Goal: Communication & Community: Share content

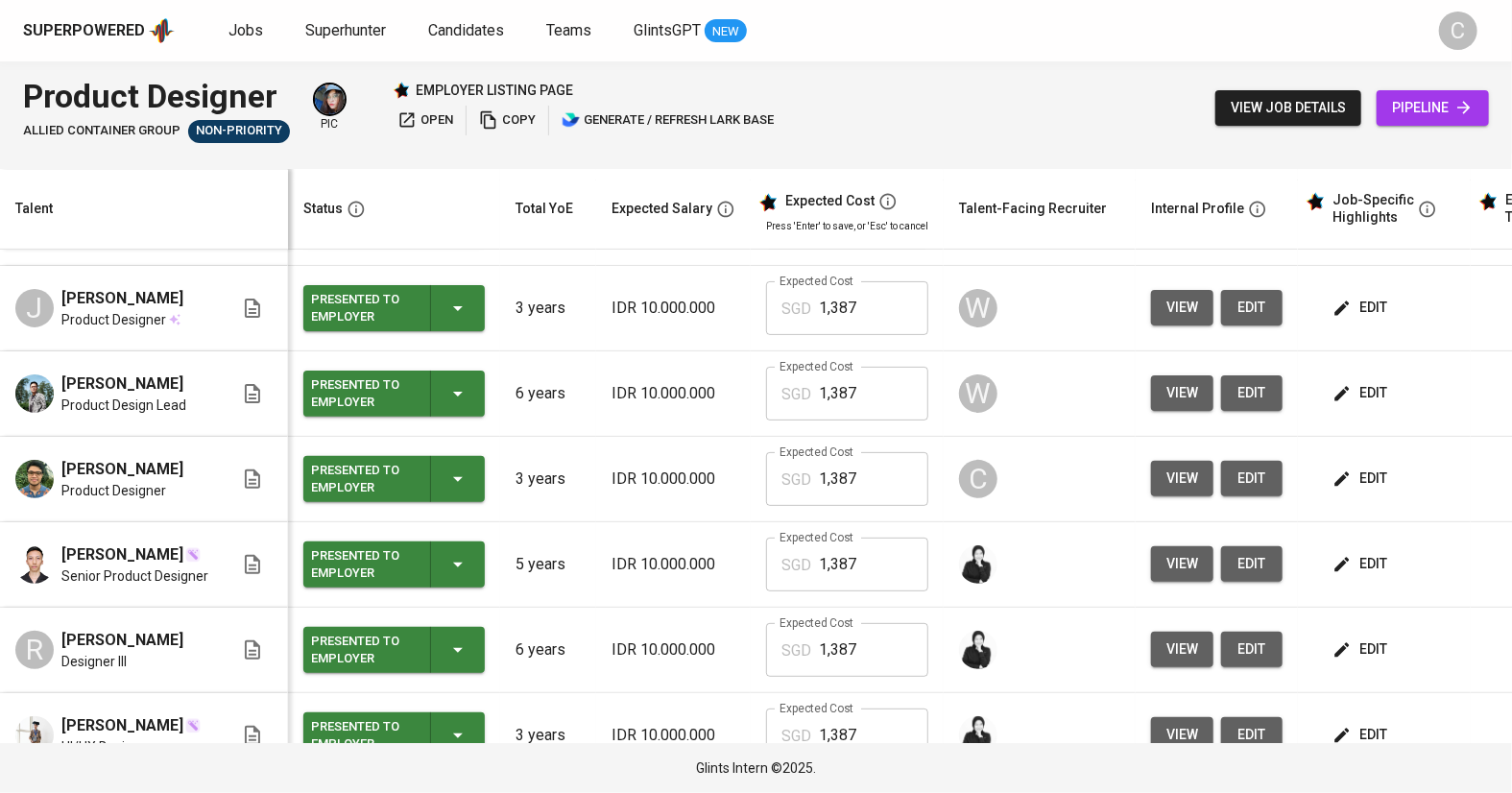
scroll to position [257, 0]
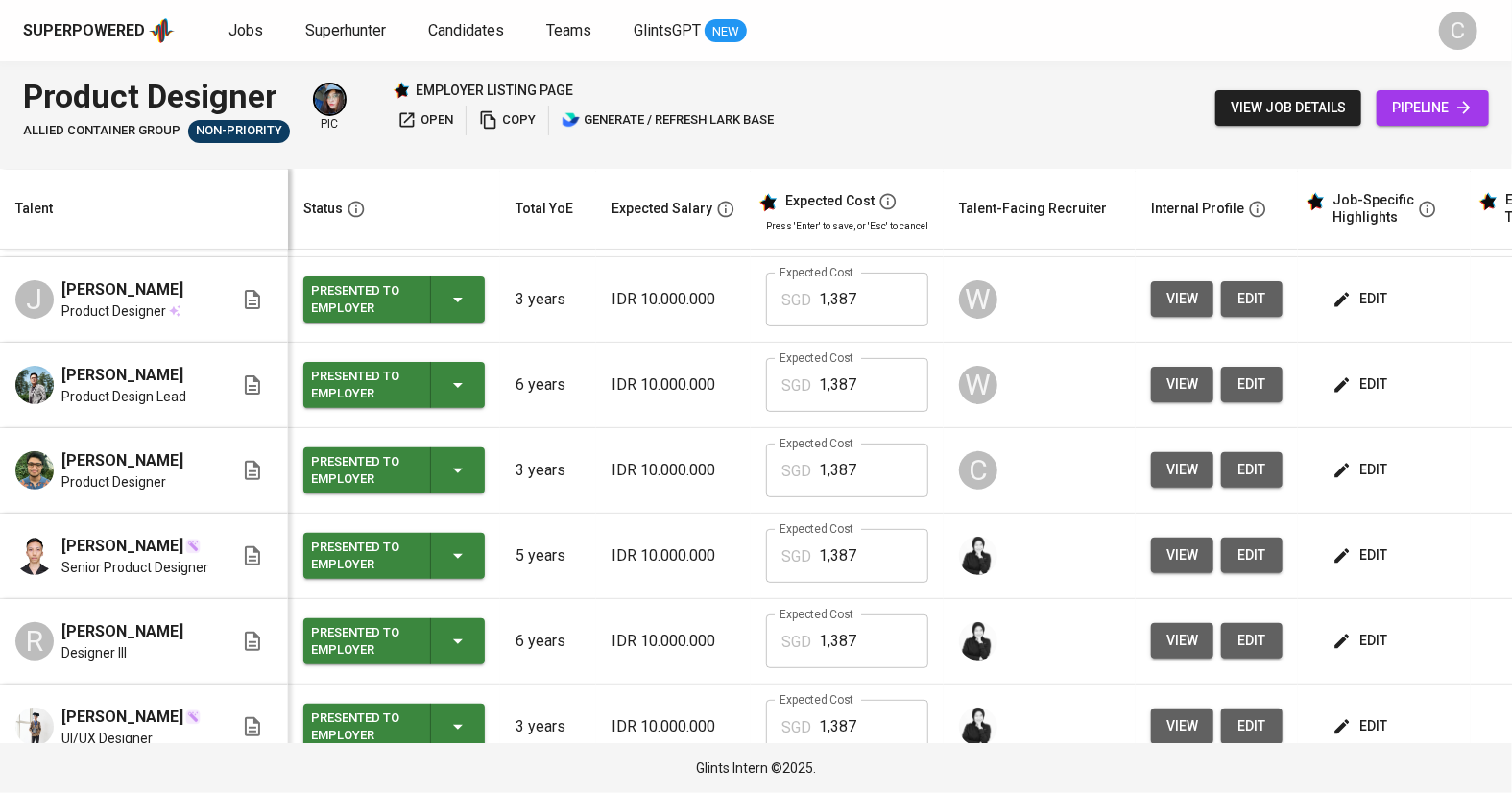
click at [1177, 482] on span "view" at bounding box center [1182, 470] width 32 height 24
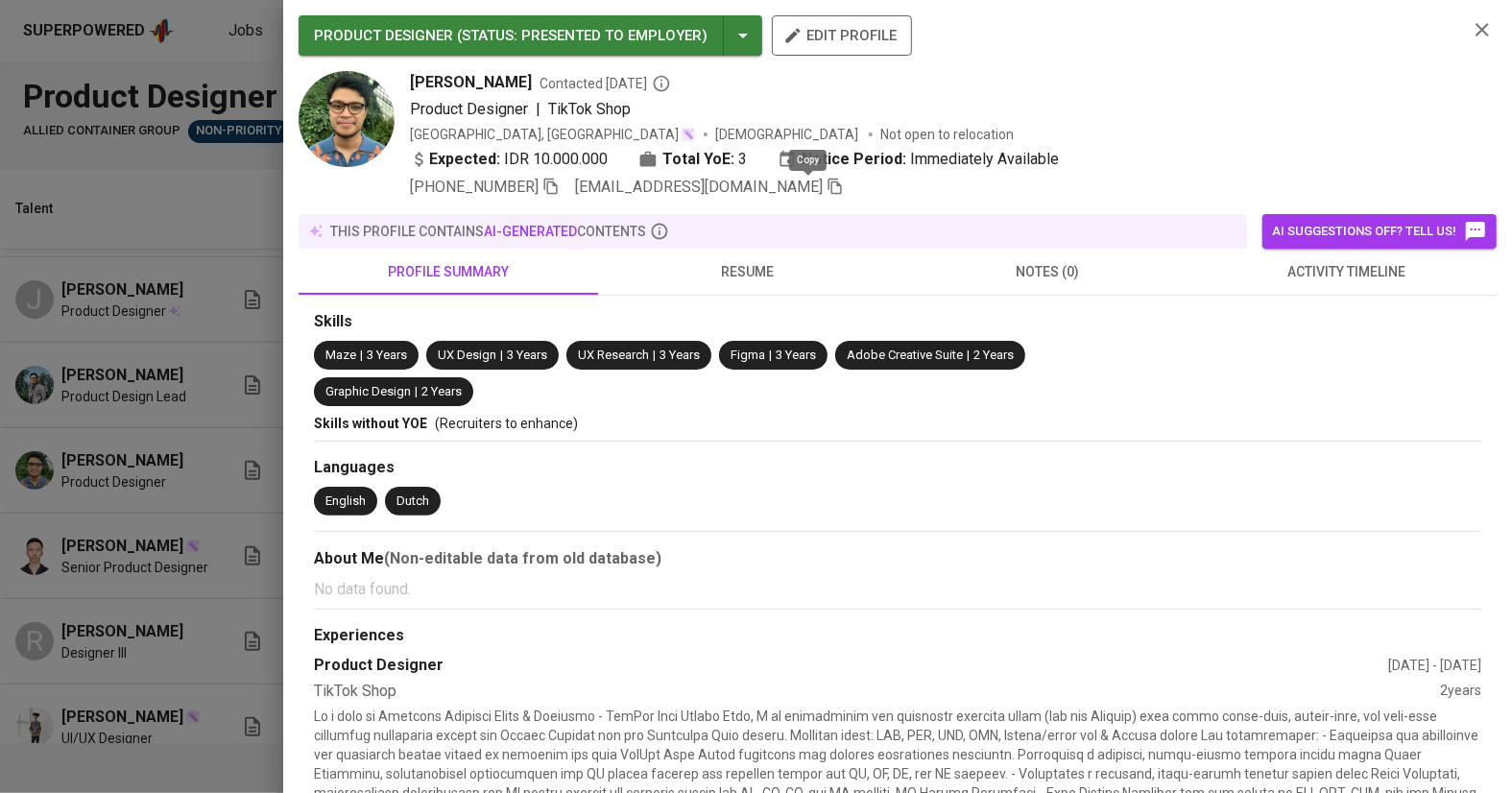
click at [827, 189] on icon "button" at bounding box center [836, 186] width 17 height 17
click at [131, 545] on div at bounding box center [756, 396] width 1512 height 793
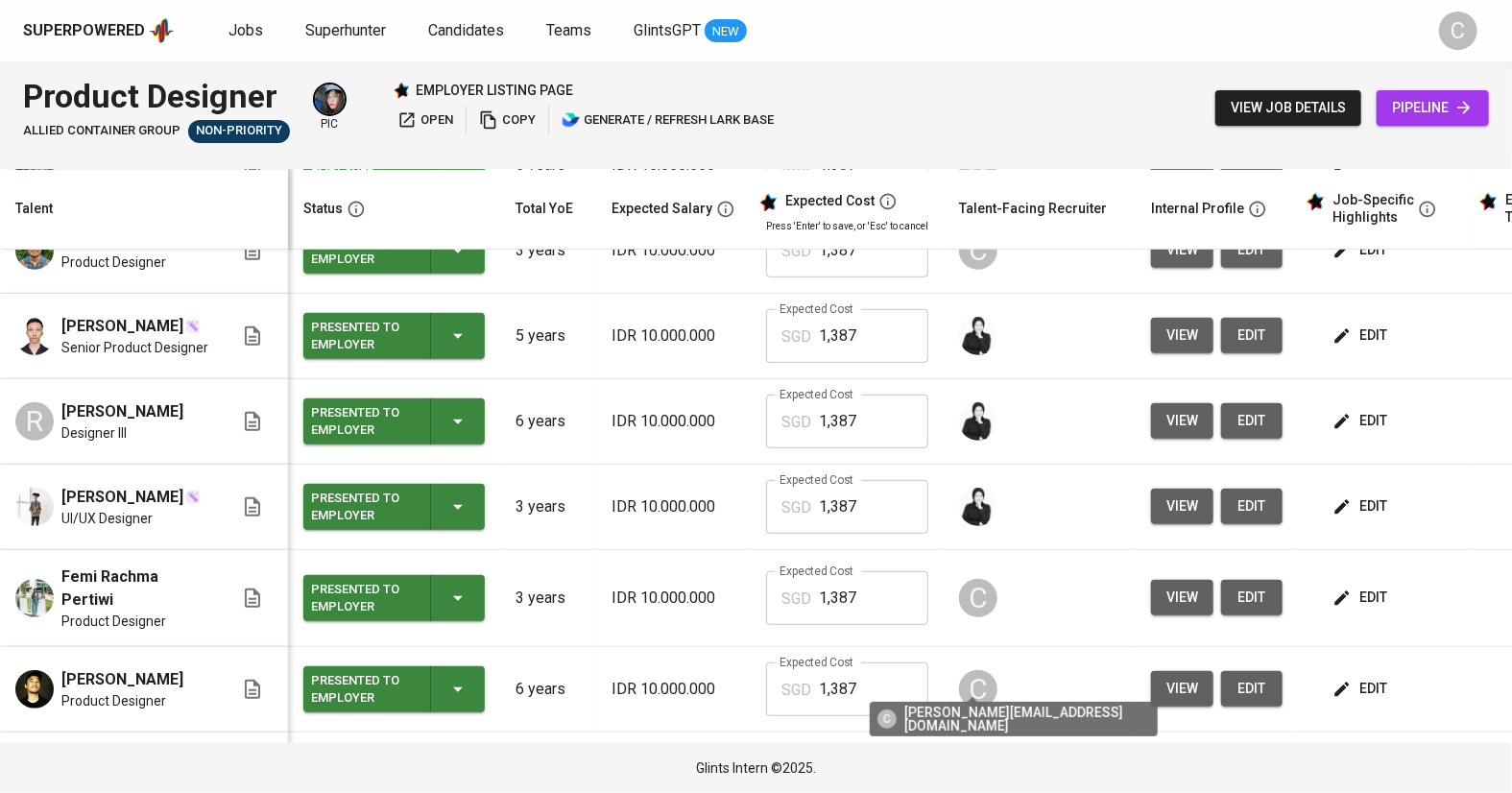
scroll to position [499, 0]
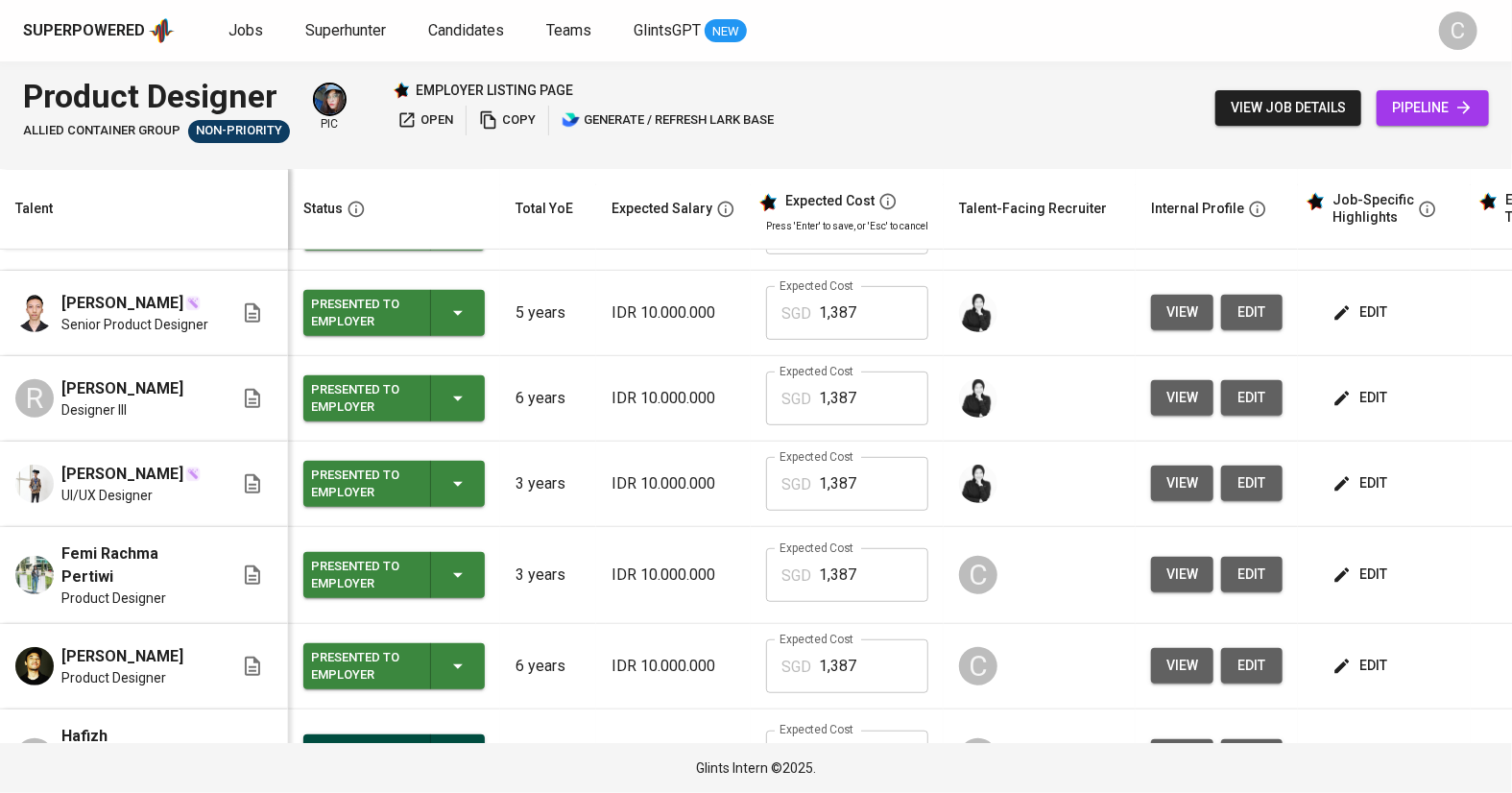
click at [1182, 587] on span "view" at bounding box center [1182, 574] width 32 height 24
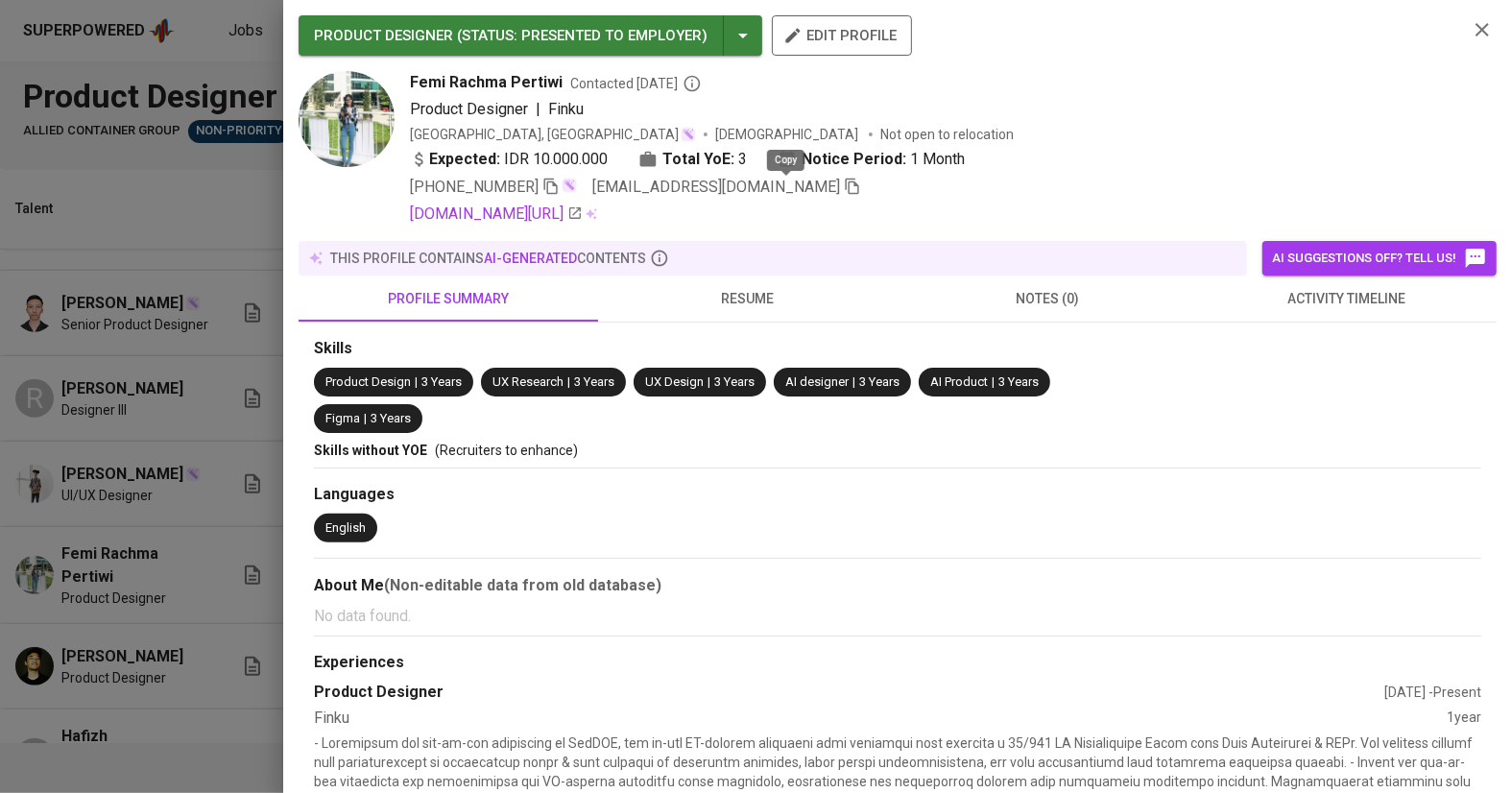
click at [844, 192] on icon "button" at bounding box center [853, 186] width 17 height 17
click at [119, 577] on div at bounding box center [756, 396] width 1512 height 793
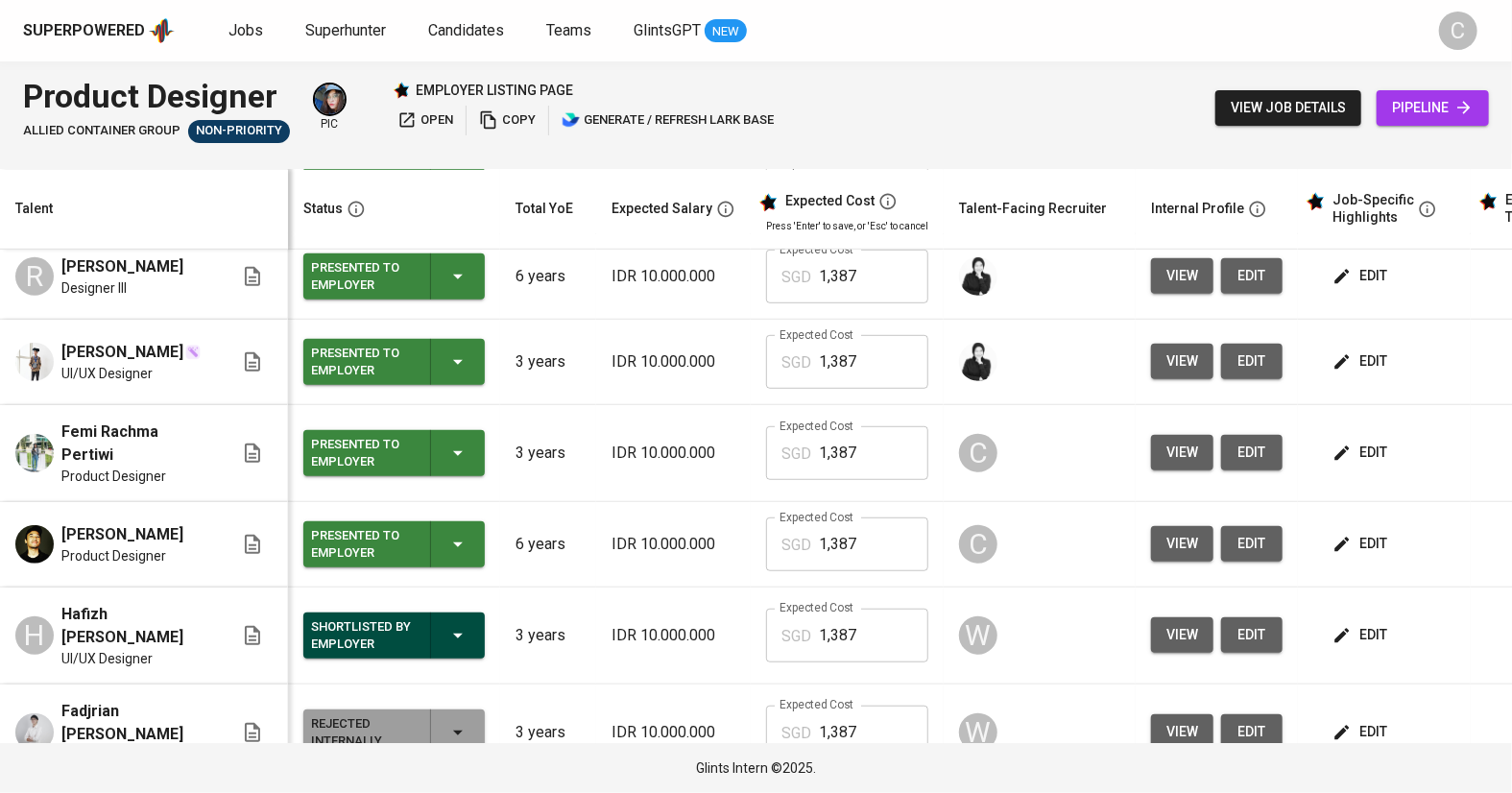
scroll to position [622, 0]
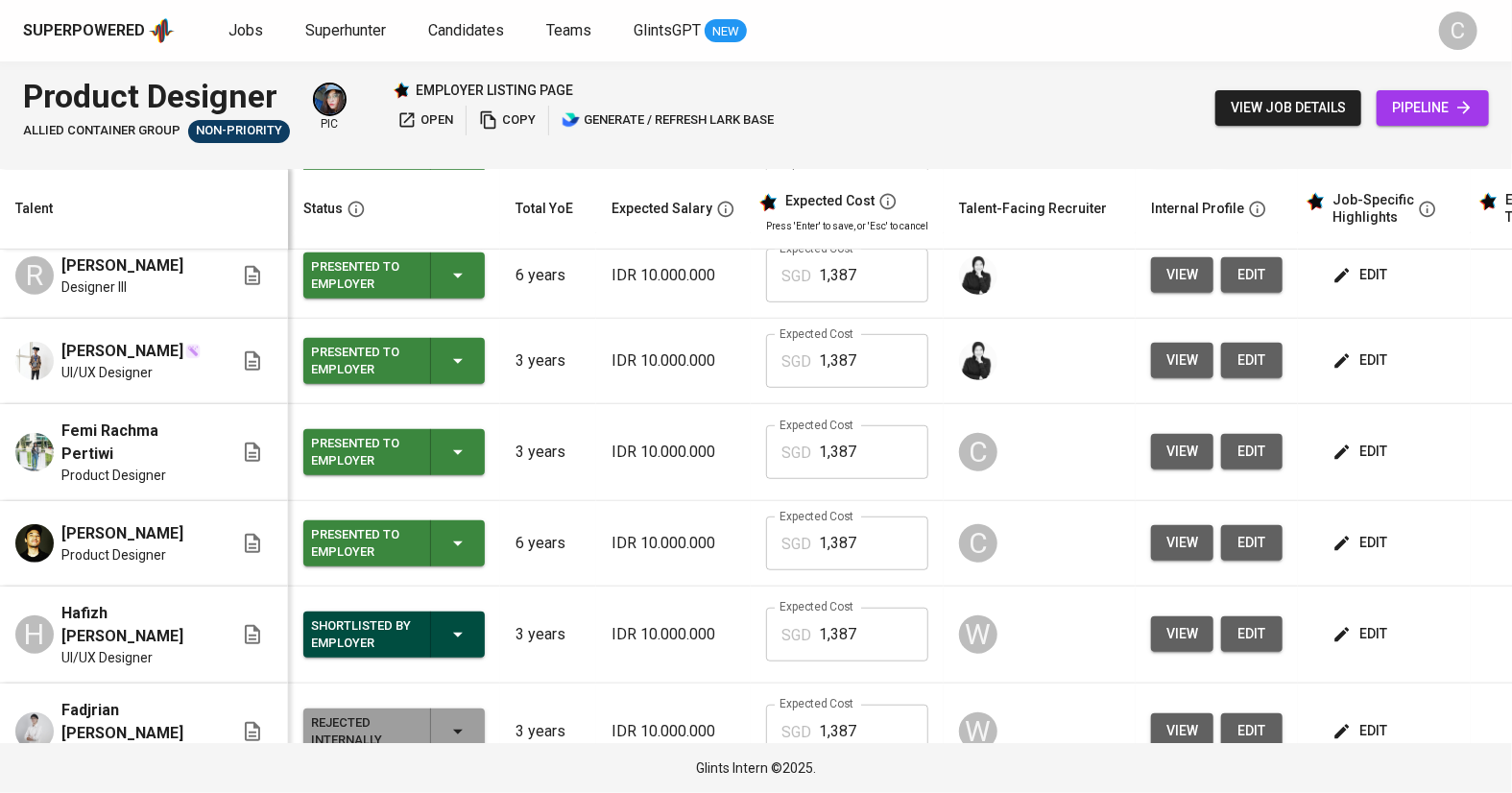
click at [1197, 561] on button "view" at bounding box center [1182, 542] width 63 height 36
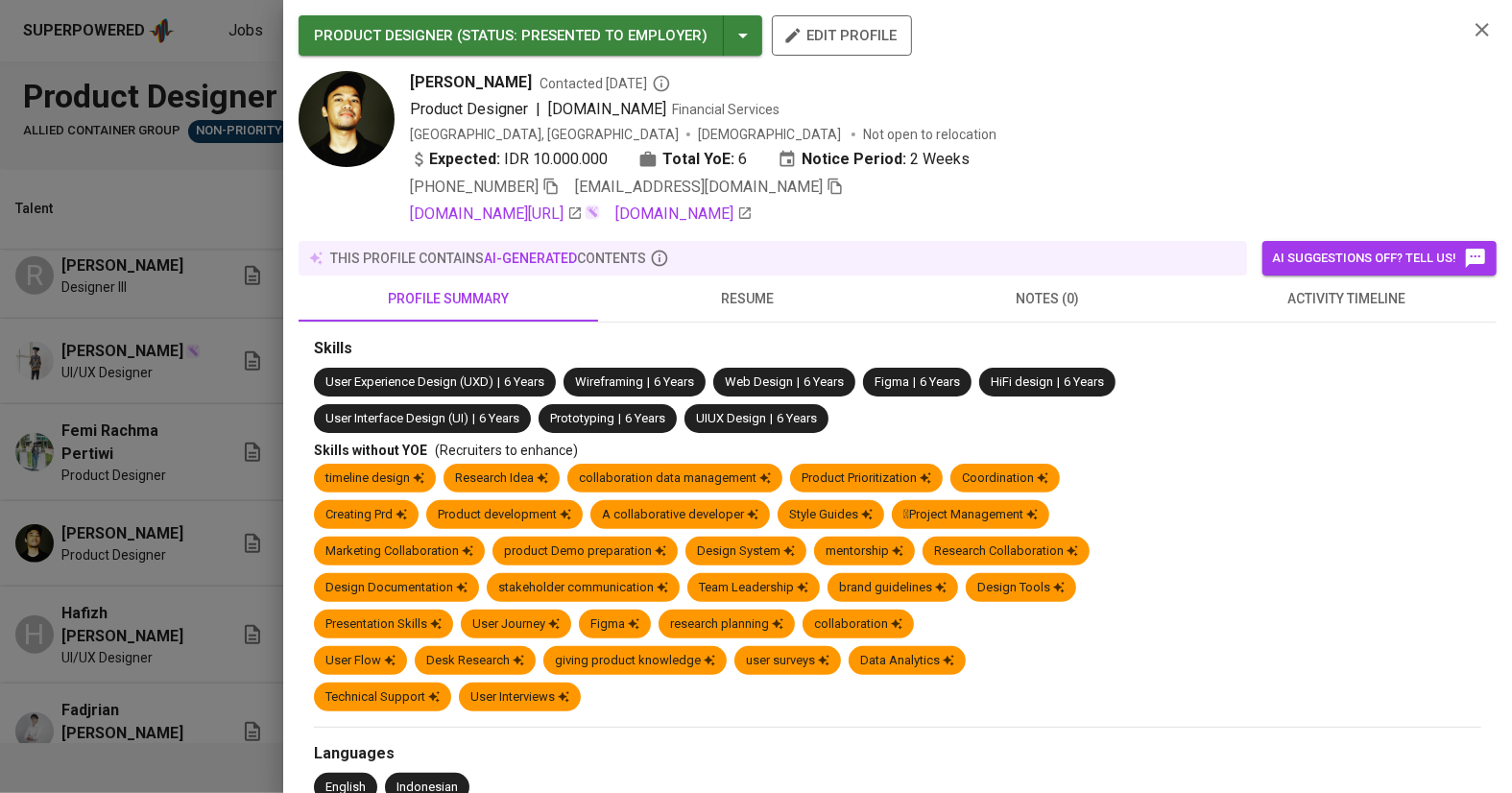
click at [829, 187] on icon "button" at bounding box center [836, 186] width 14 height 16
click at [250, 581] on div at bounding box center [756, 396] width 1512 height 793
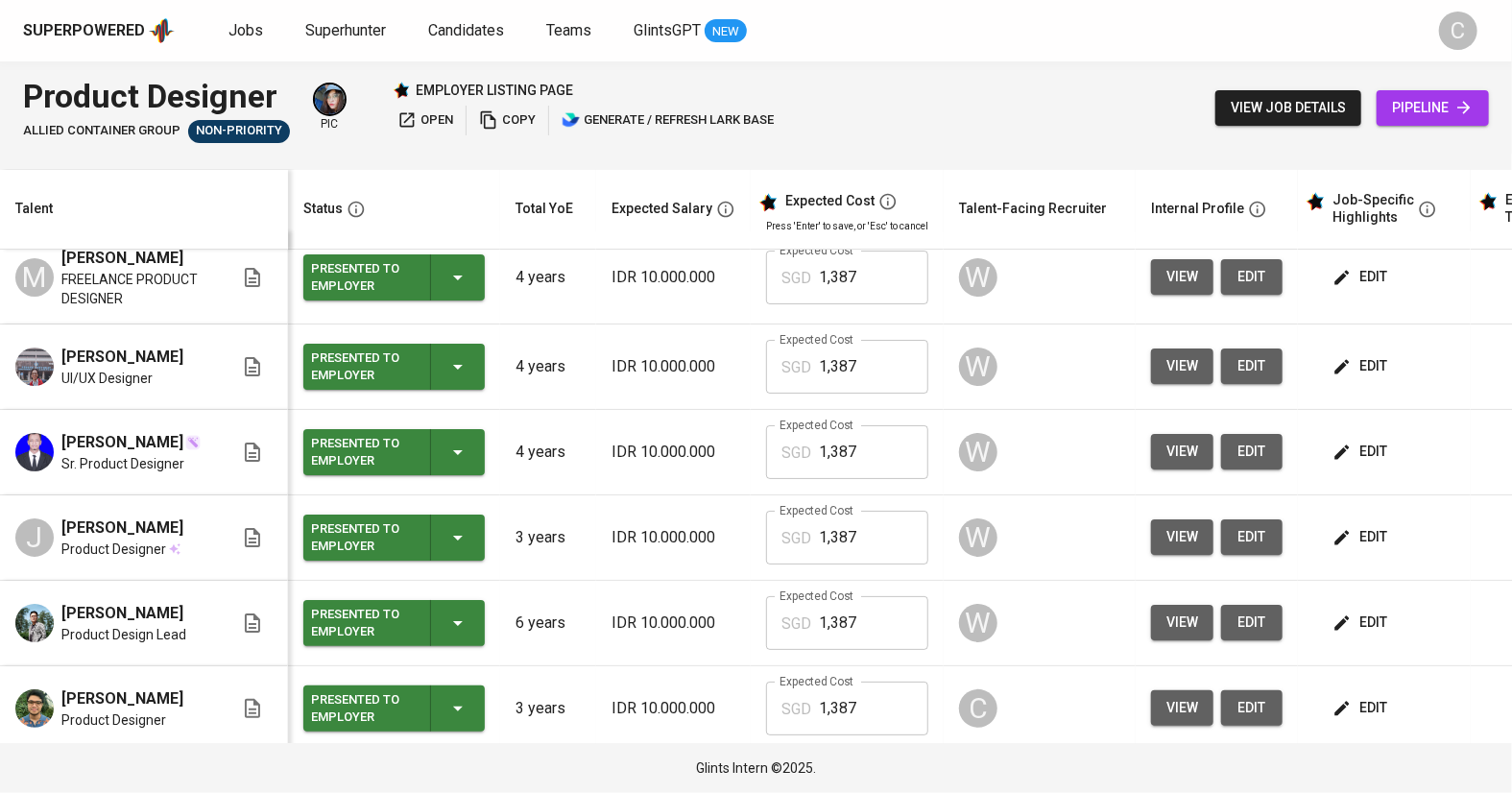
scroll to position [0, 0]
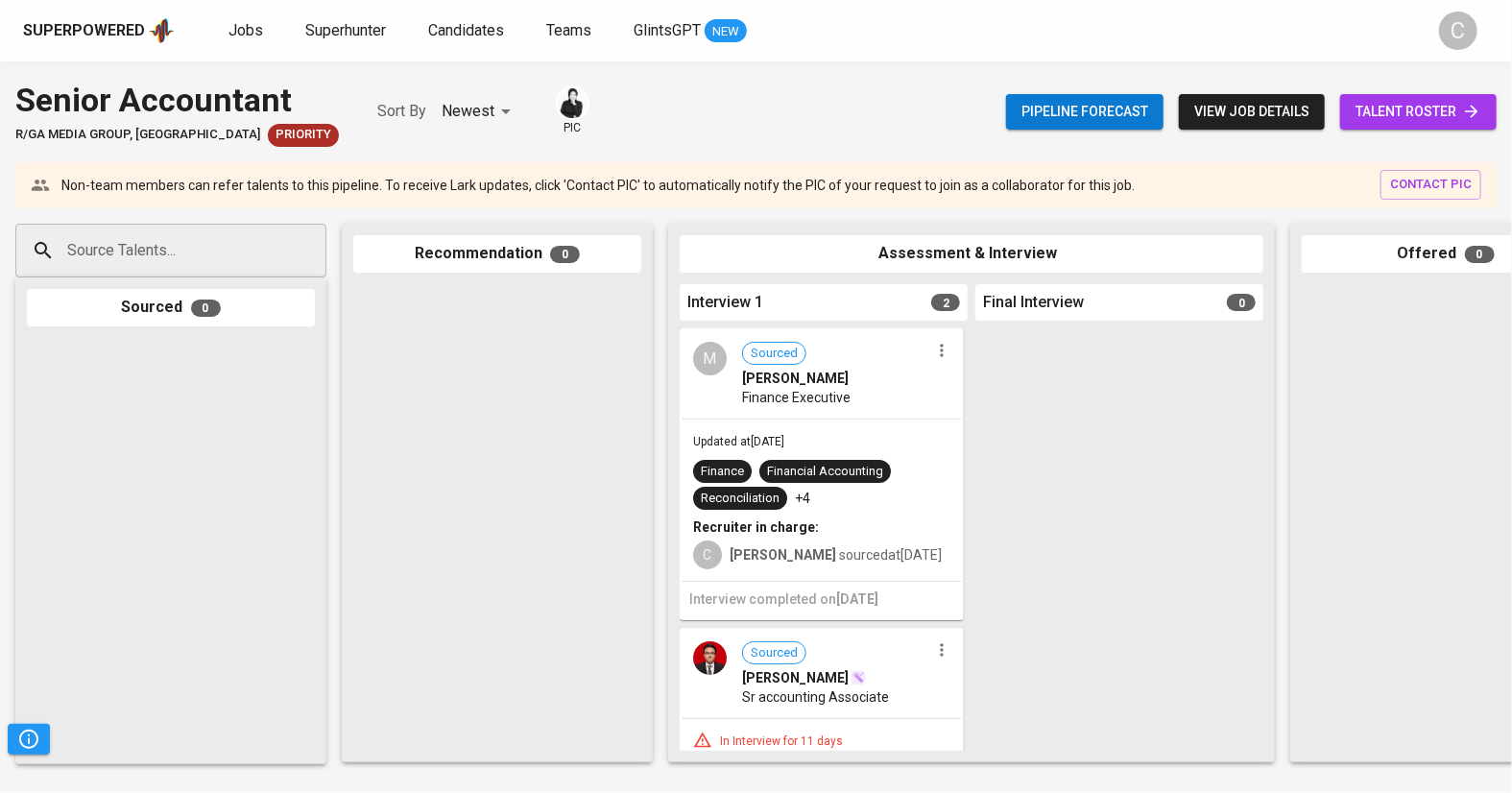
click at [155, 247] on input "Source Talents..." at bounding box center [163, 251] width 202 height 37
paste input "[EMAIL_ADDRESS][DOMAIN_NAME]"
type input "[EMAIL_ADDRESS][DOMAIN_NAME]"
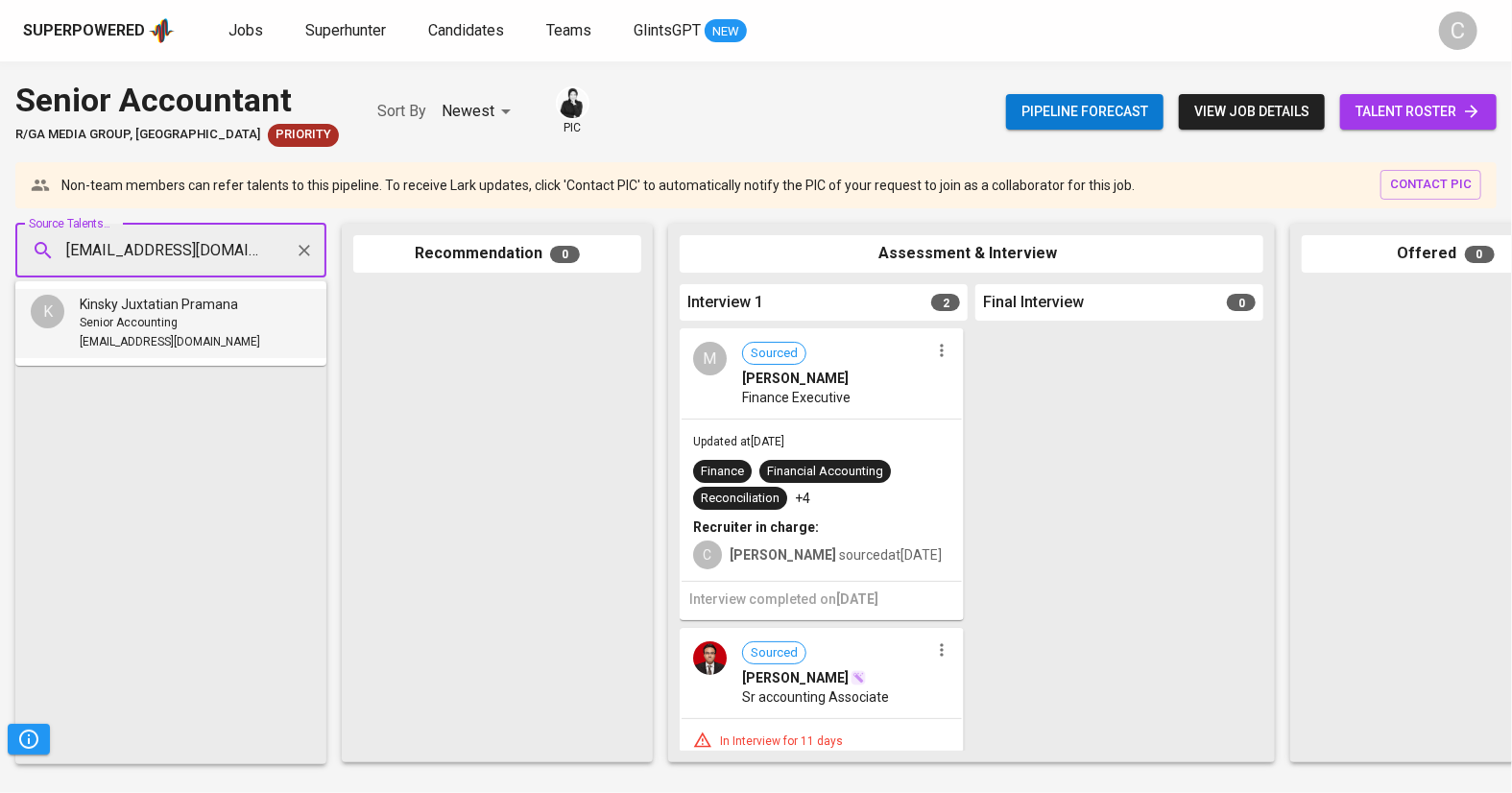
click at [150, 318] on span "Senior Accounting" at bounding box center [129, 323] width 98 height 19
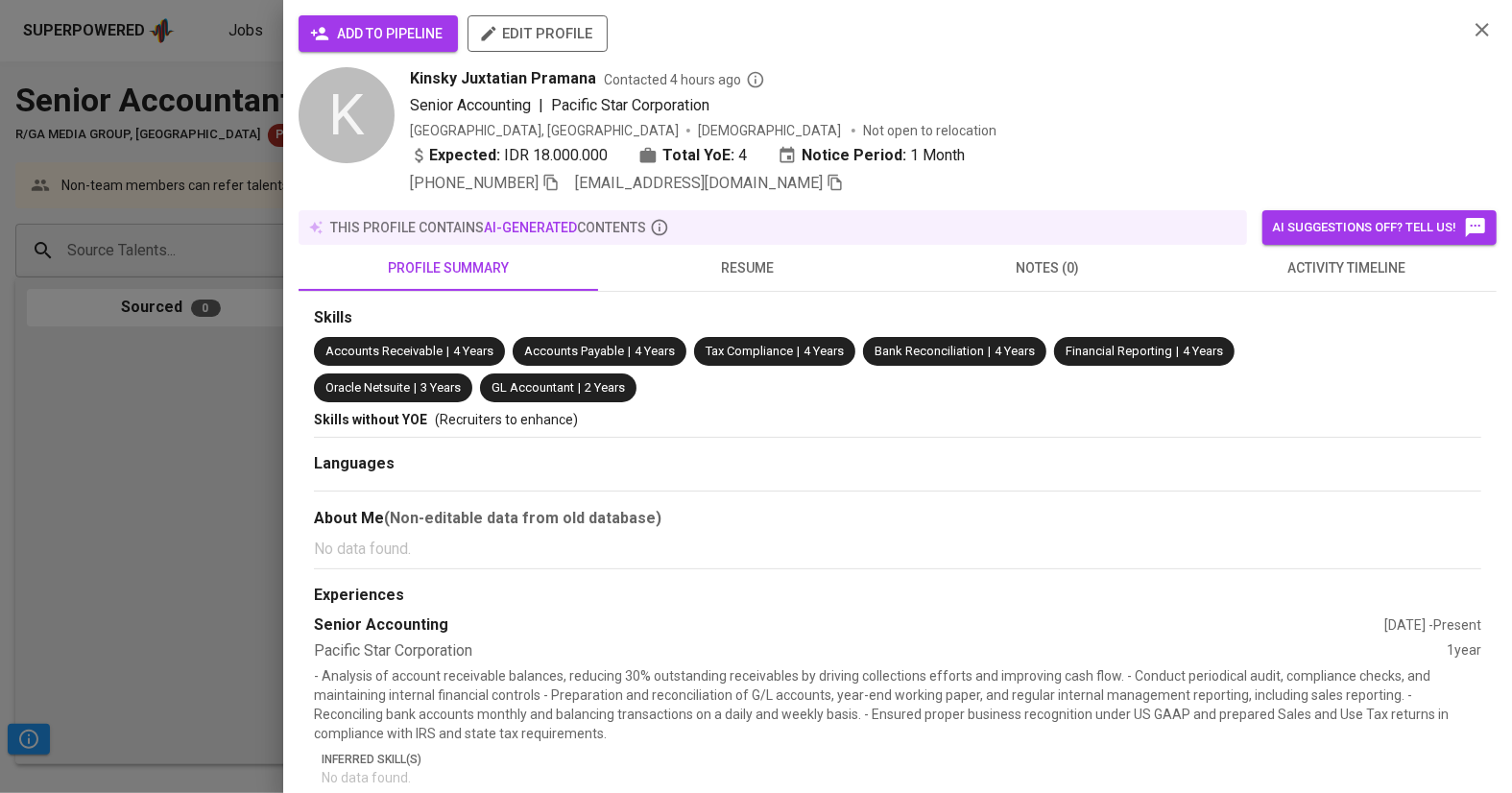
click at [399, 40] on span "add to pipeline" at bounding box center [377, 34] width 128 height 24
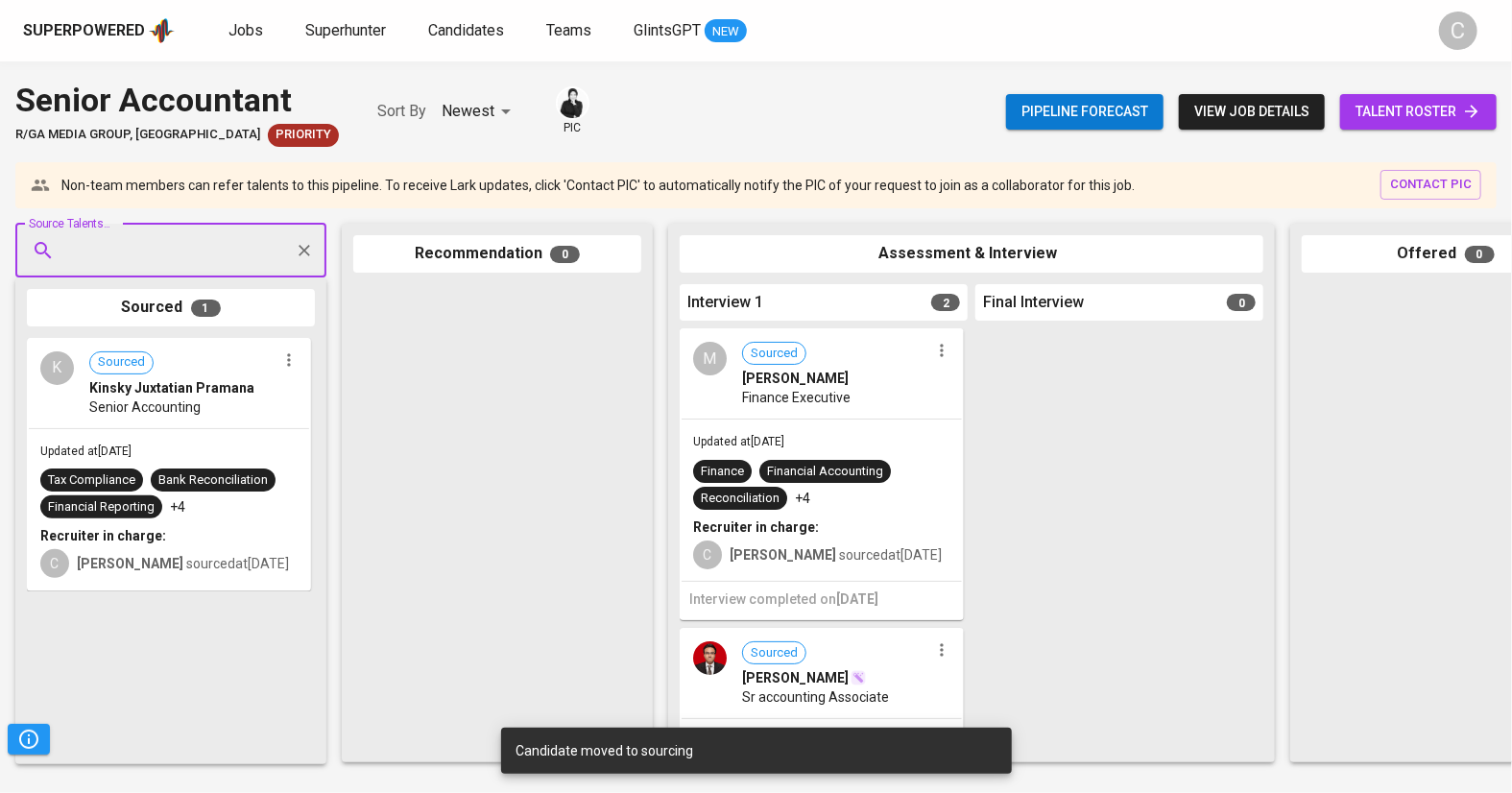
paste input "larasatiadinda13@gmail.com"
type input "larasatiadinda13@gmail.com"
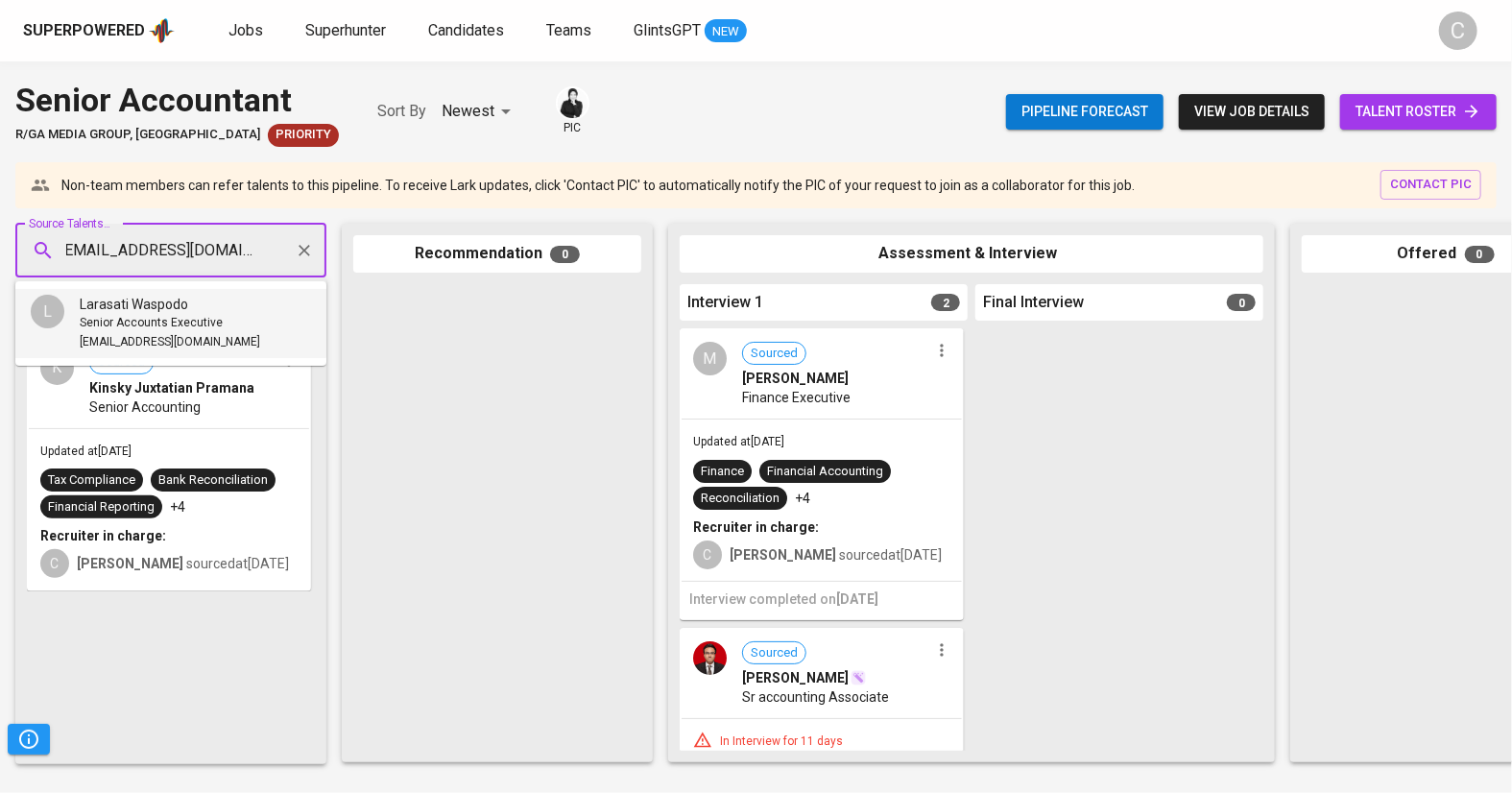
click at [138, 300] on span "Larasati Waspodo" at bounding box center [134, 304] width 108 height 19
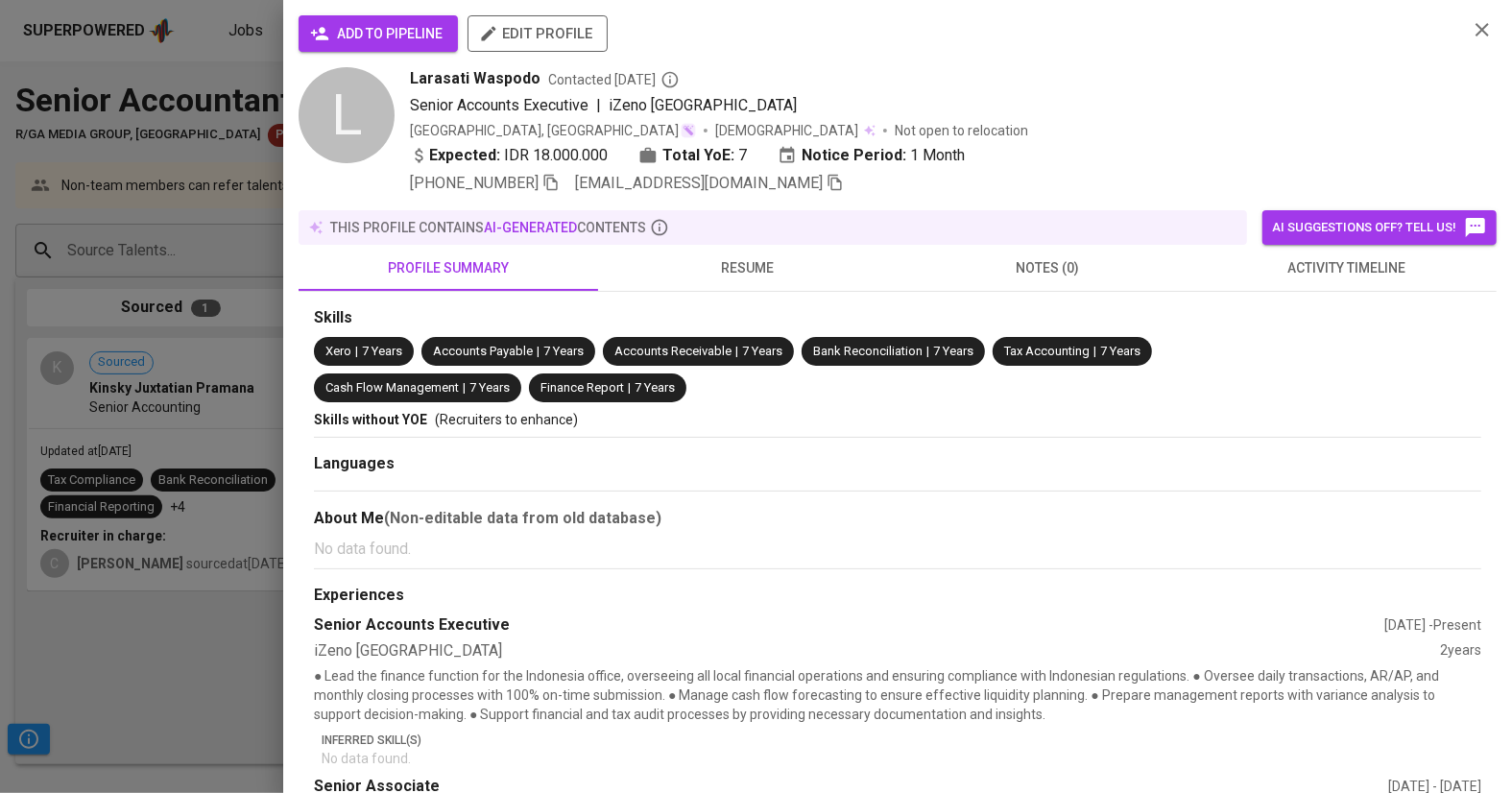
scroll to position [0, 0]
click at [396, 37] on span "add to pipeline" at bounding box center [377, 34] width 128 height 24
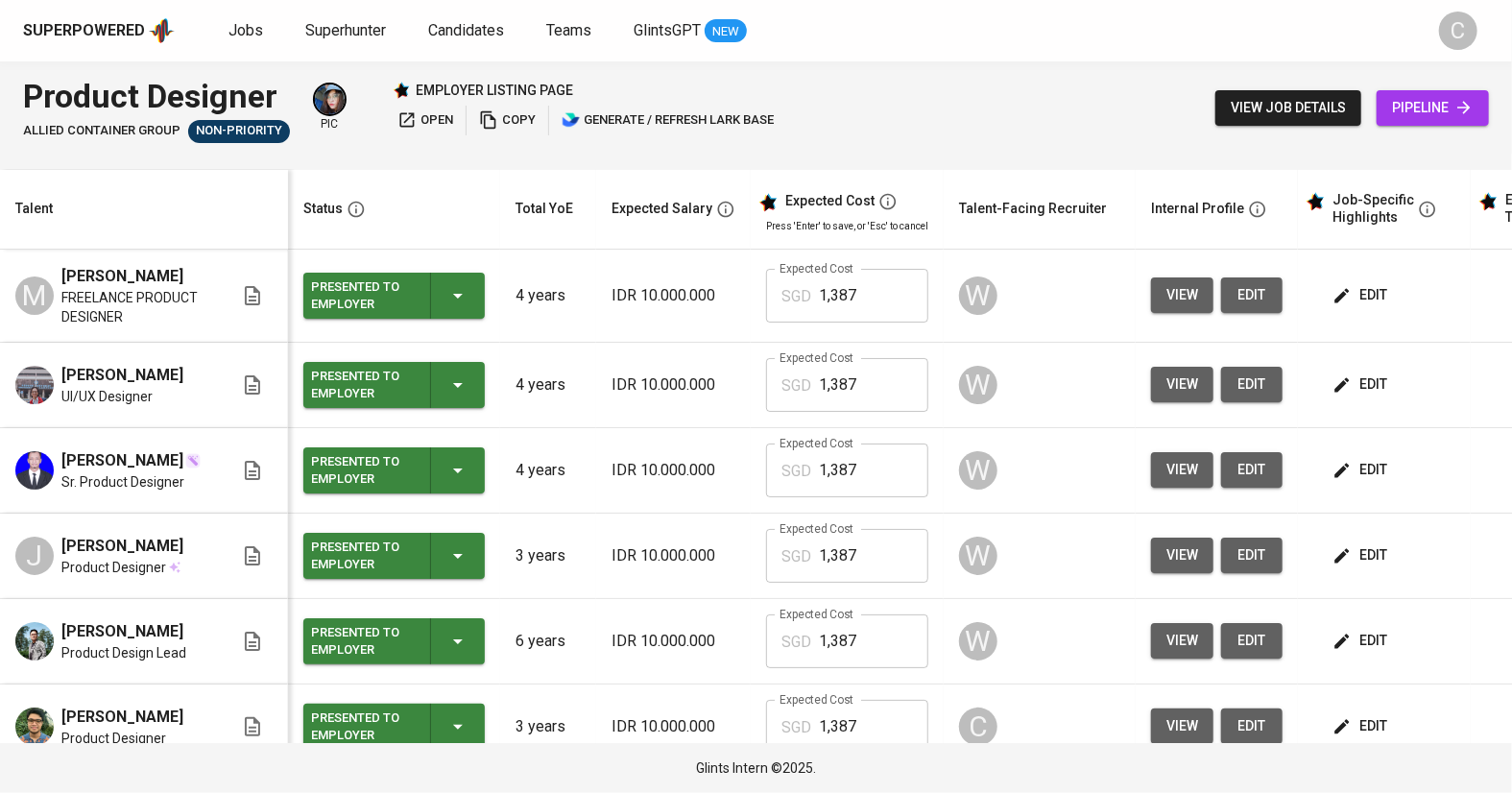
click at [1391, 95] on link "pipeline" at bounding box center [1433, 108] width 112 height 36
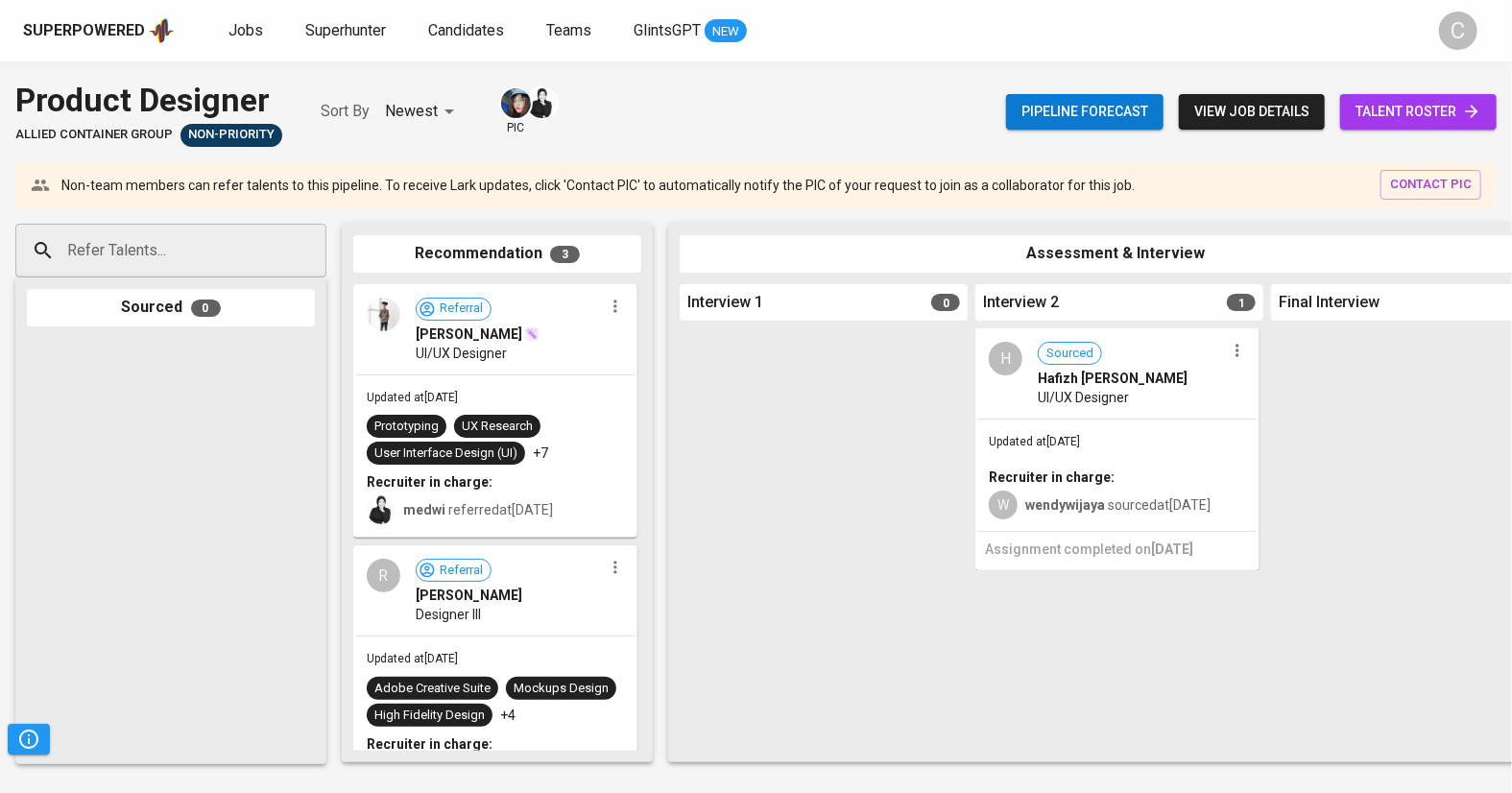
click at [149, 245] on input "Refer Talents..." at bounding box center [163, 251] width 202 height 37
paste input "rahmanramadhan4@gmail.com"
type input "rahmanramadhan4@gmail.com"
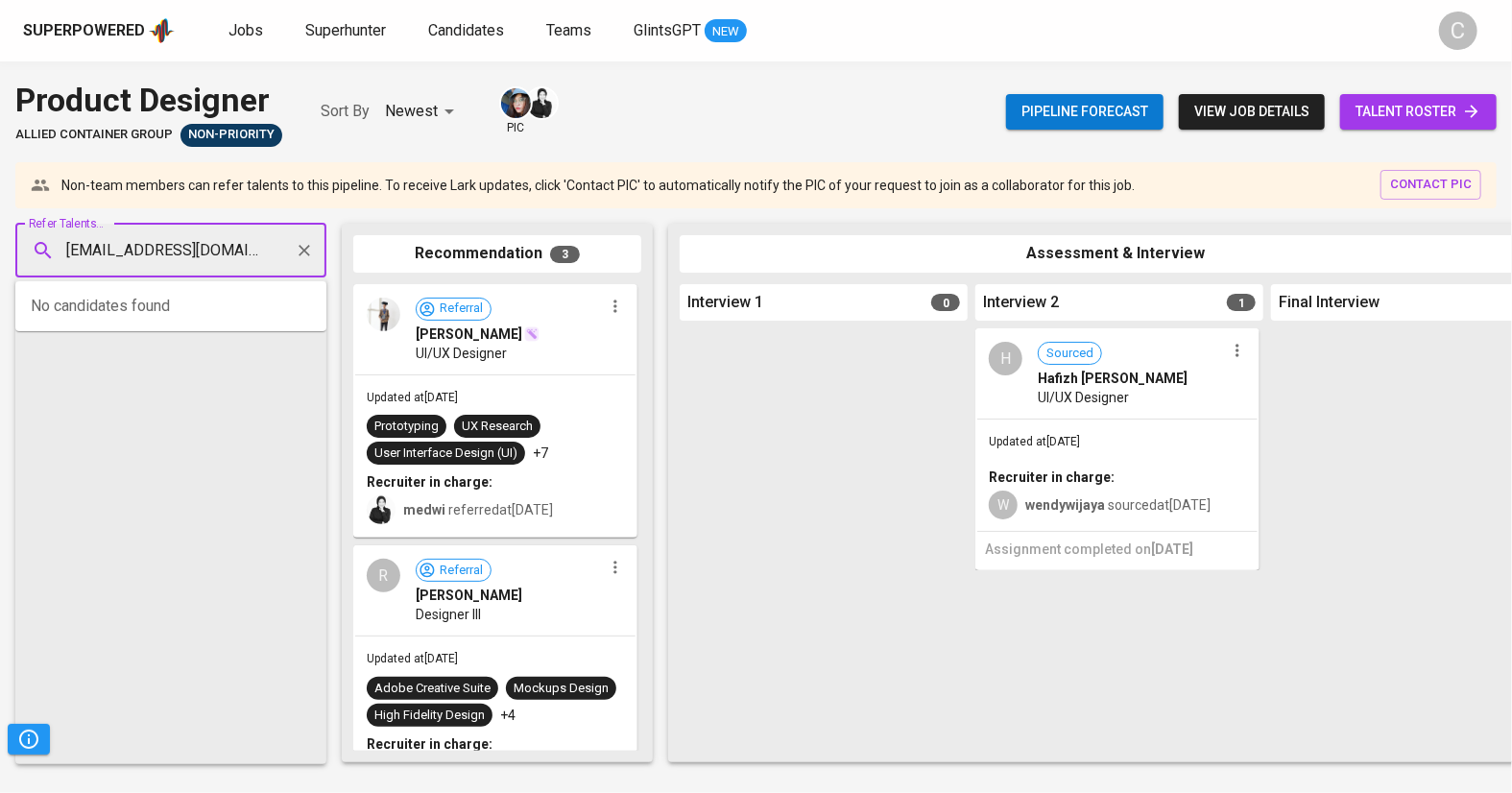
scroll to position [0, 21]
click at [153, 311] on span "Rahman Ramadhan" at bounding box center [132, 304] width 104 height 19
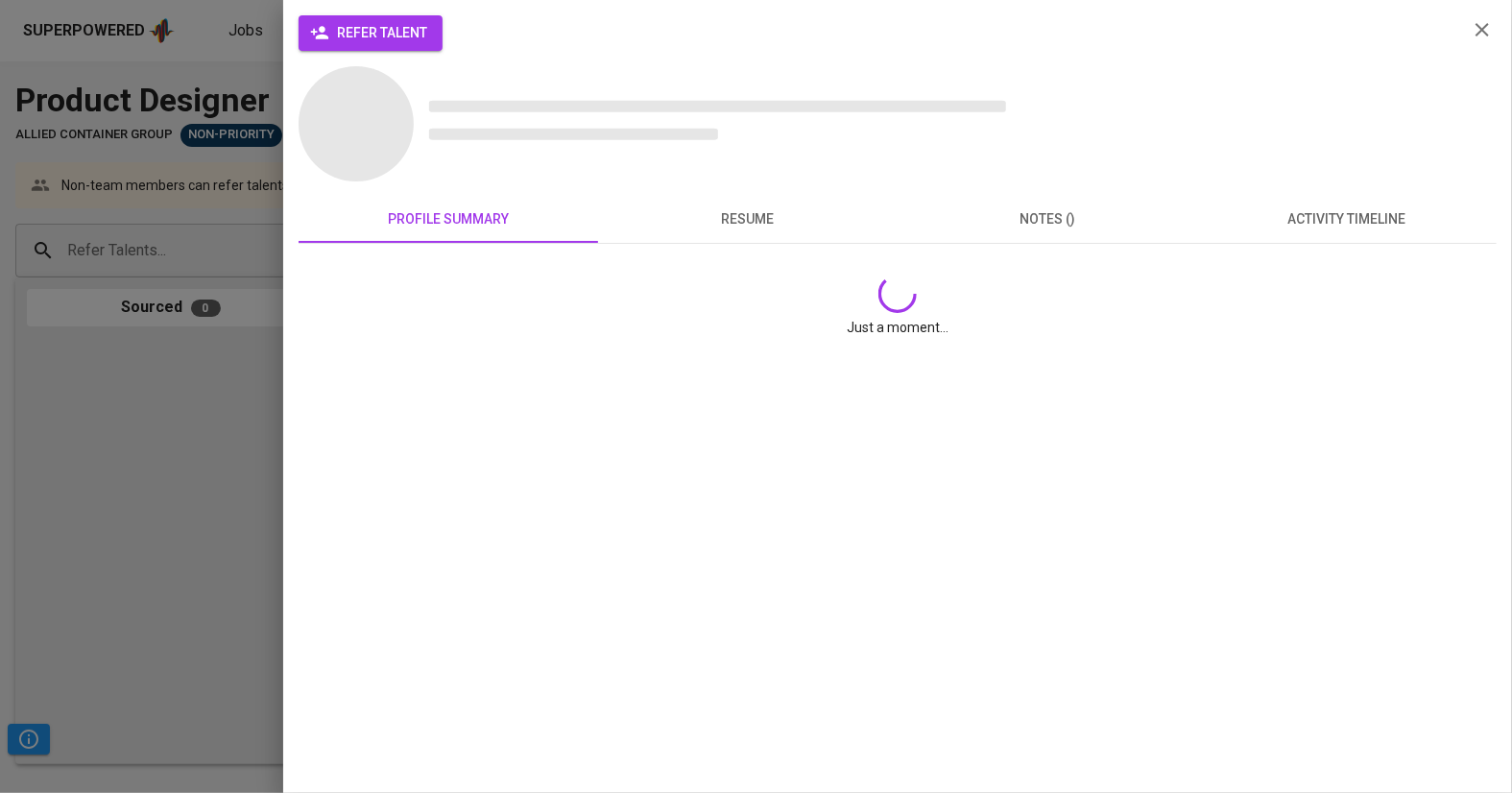
scroll to position [0, 0]
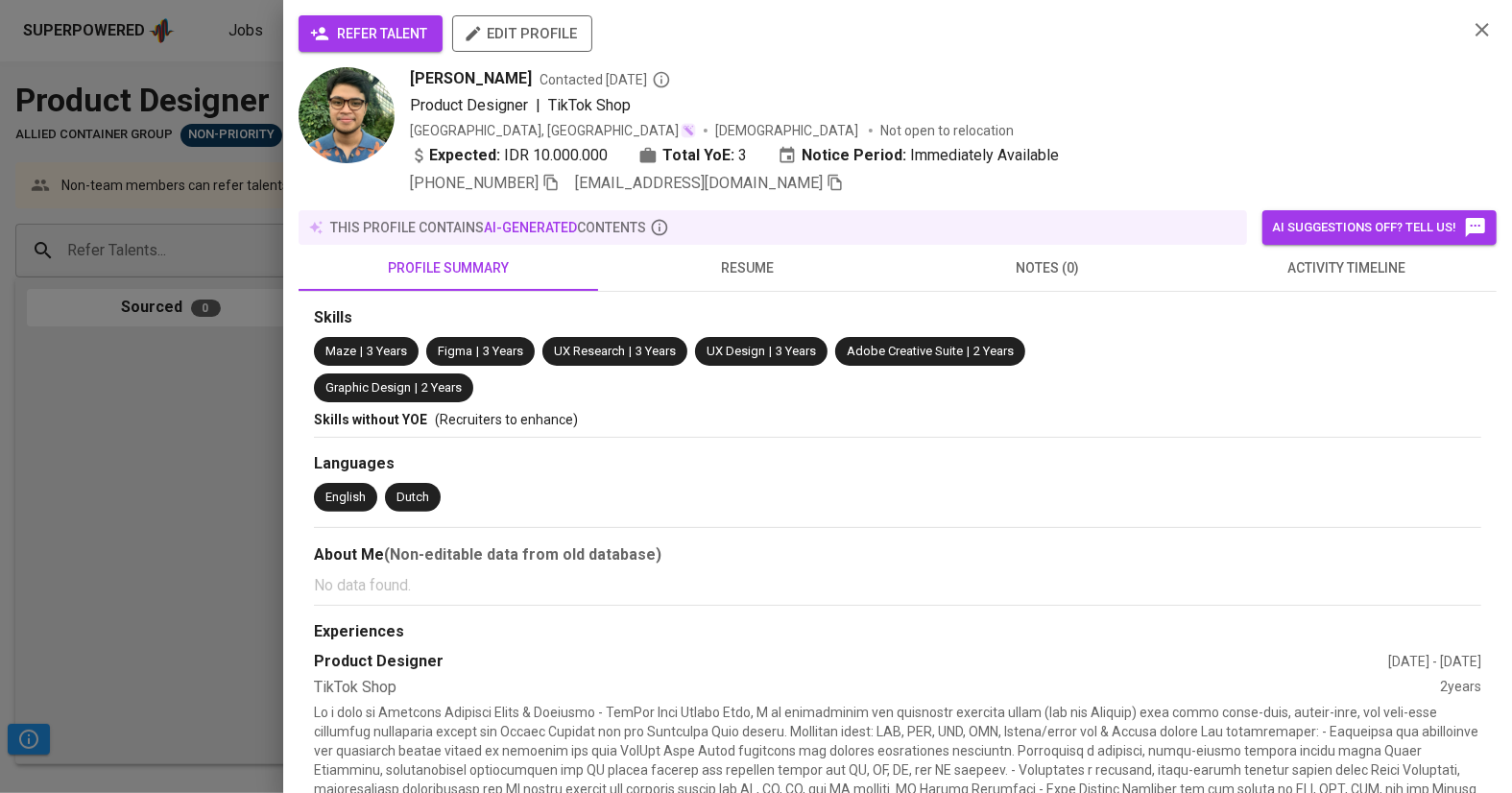
click at [382, 23] on span "refer talent" at bounding box center [370, 34] width 113 height 24
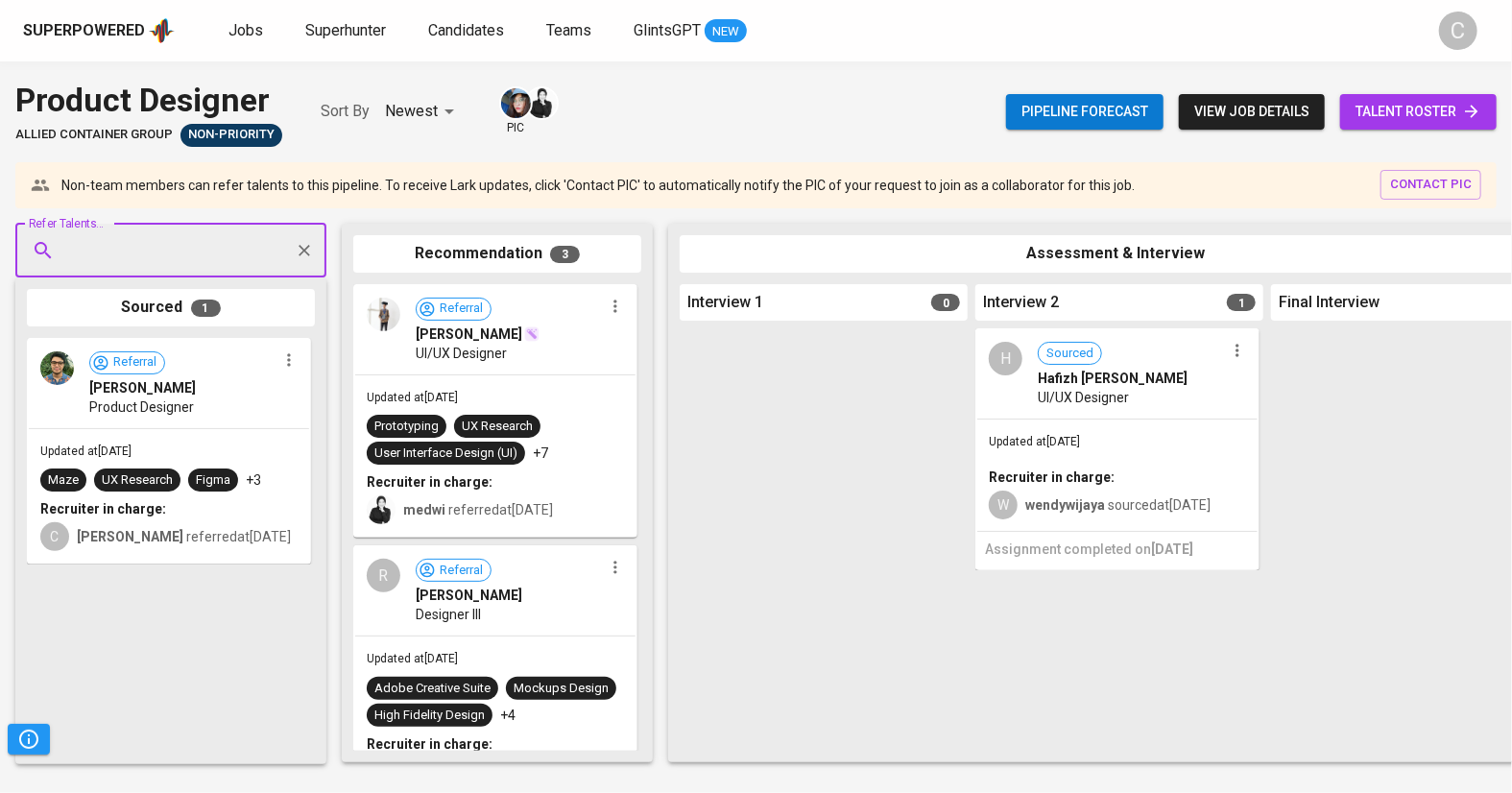
click at [202, 253] on input "Refer Talents..." at bounding box center [163, 251] width 202 height 37
paste input "femirachmap@gmail.com"
type input "femirachmap@gmail.com"
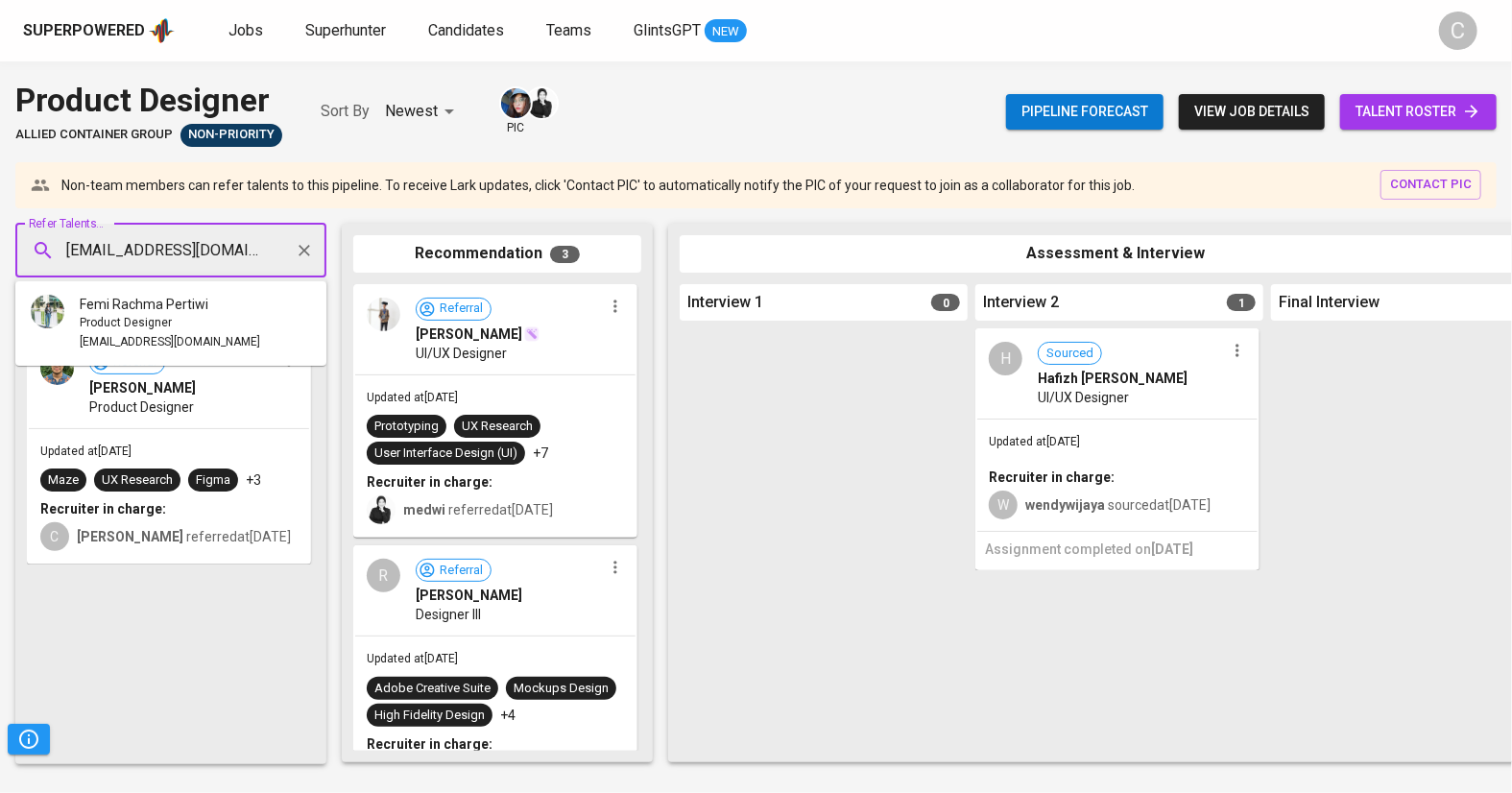
click at [175, 304] on span "Femi Rachma Pertiwi" at bounding box center [144, 304] width 128 height 19
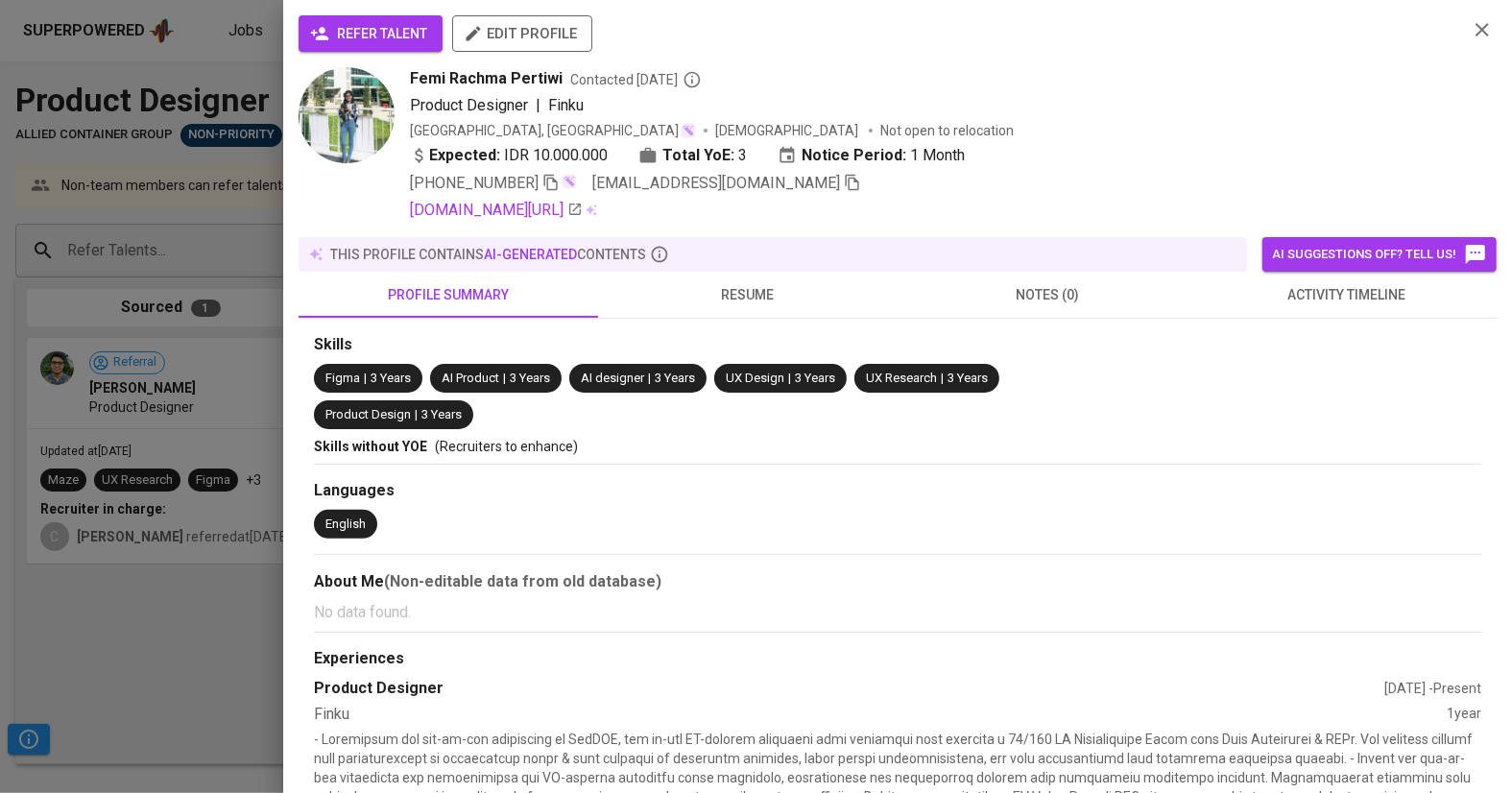
click at [376, 39] on span "refer talent" at bounding box center [370, 34] width 113 height 24
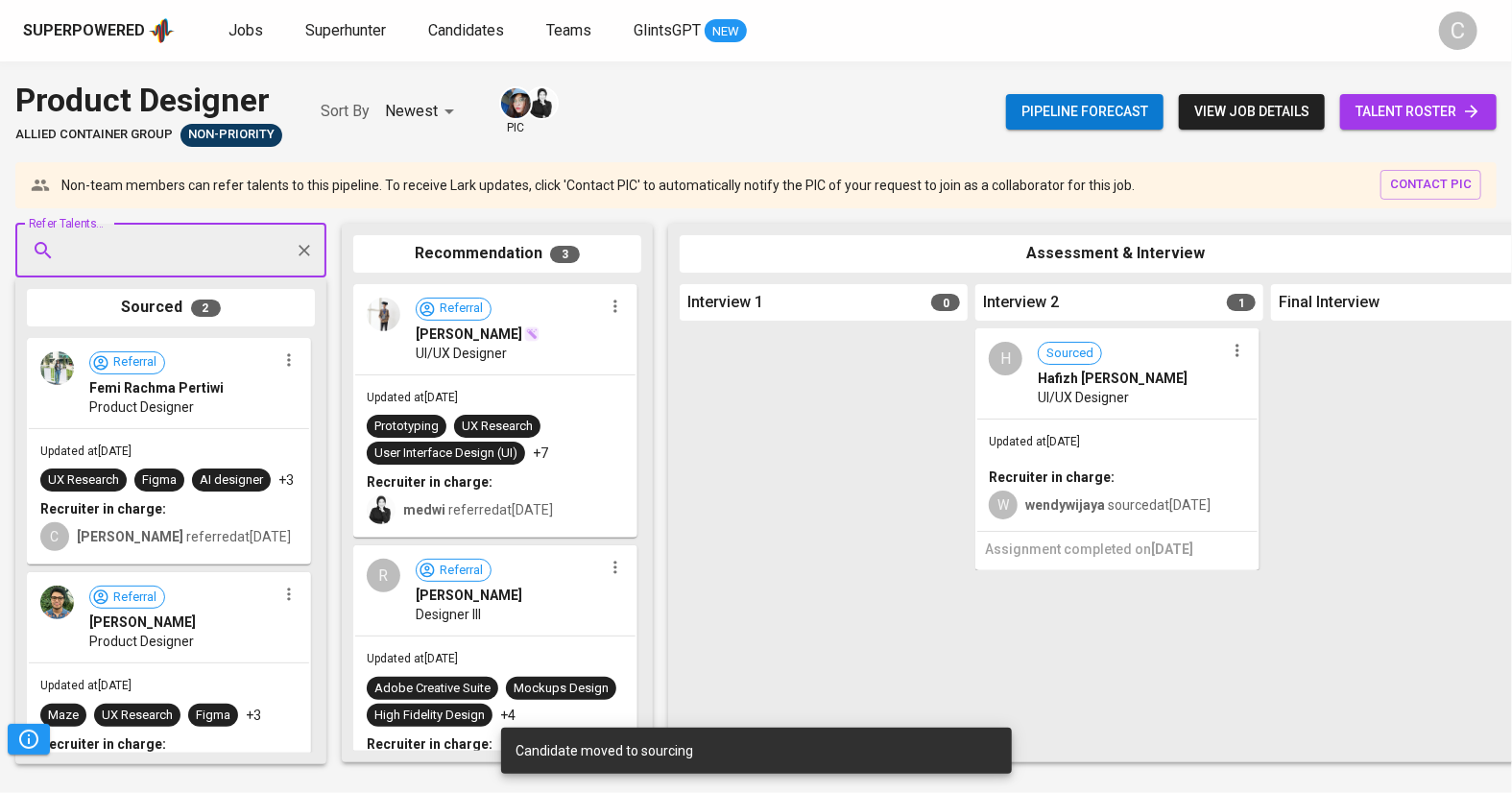
click at [141, 253] on input "Refer Talents..." at bounding box center [163, 251] width 202 height 37
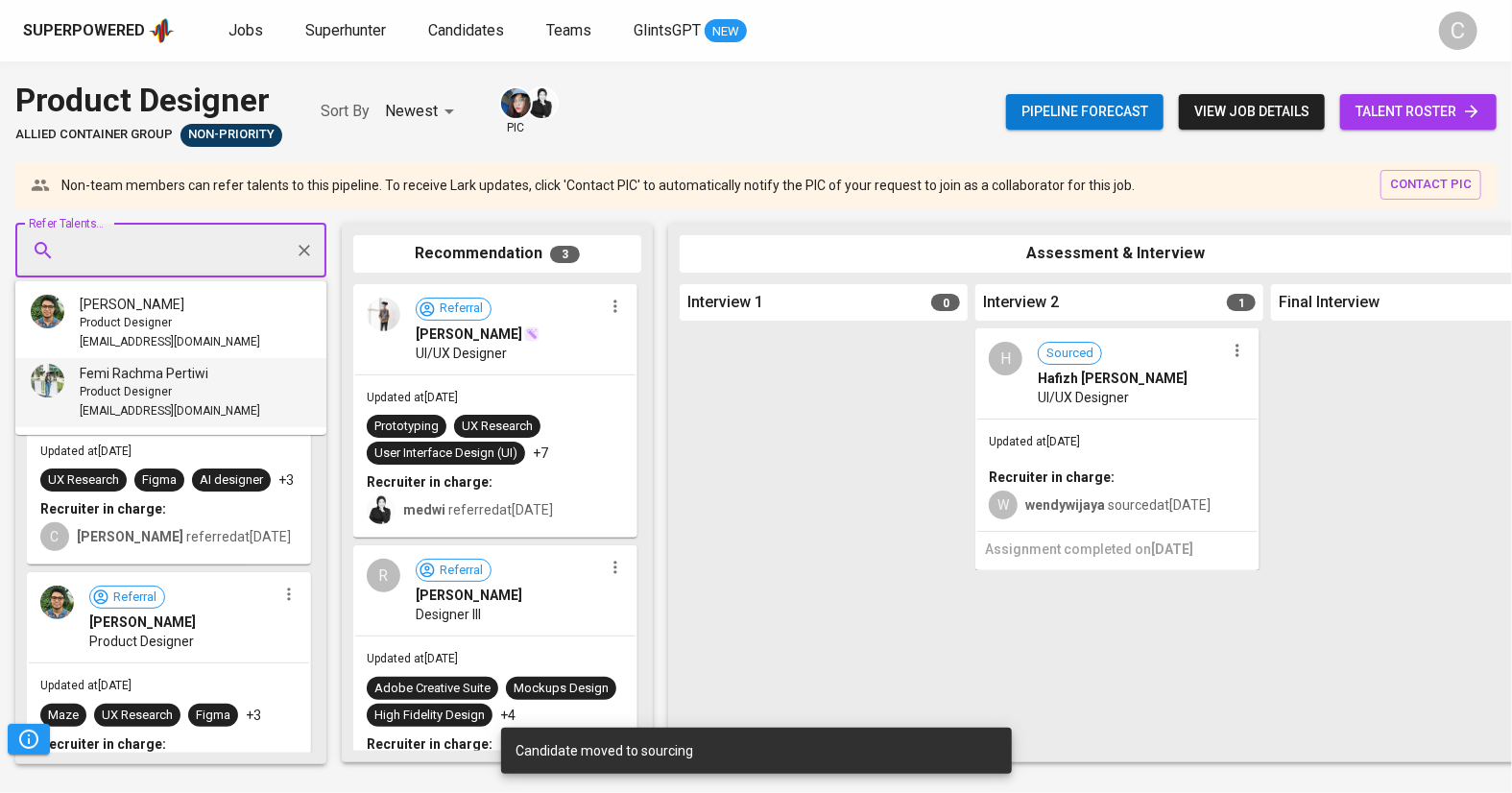
paste input "rizky.beny@gmail.com"
type input "rizky.beny@gmail.com"
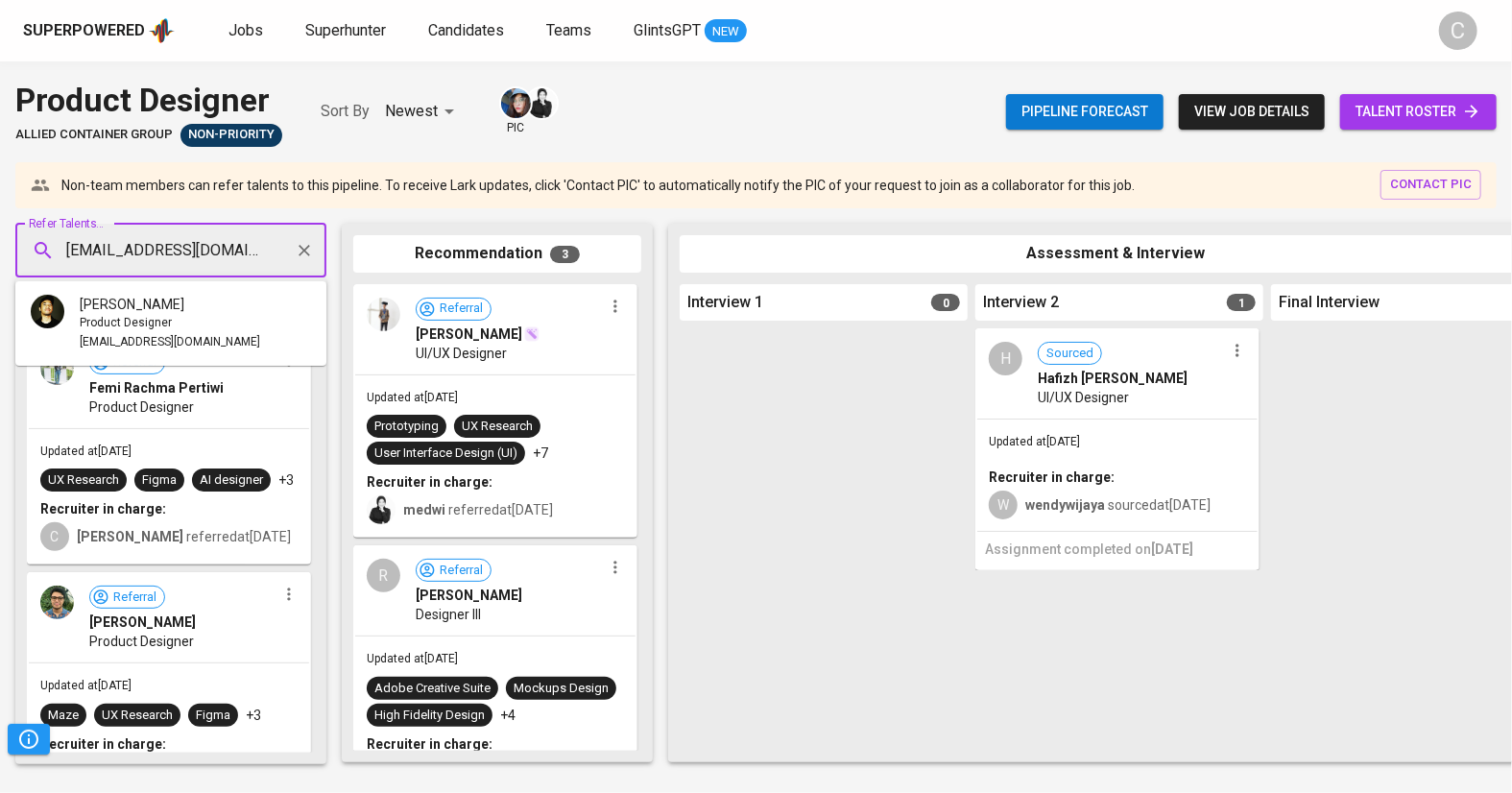
click at [155, 302] on div "Rizky Beny" at bounding box center [170, 304] width 180 height 19
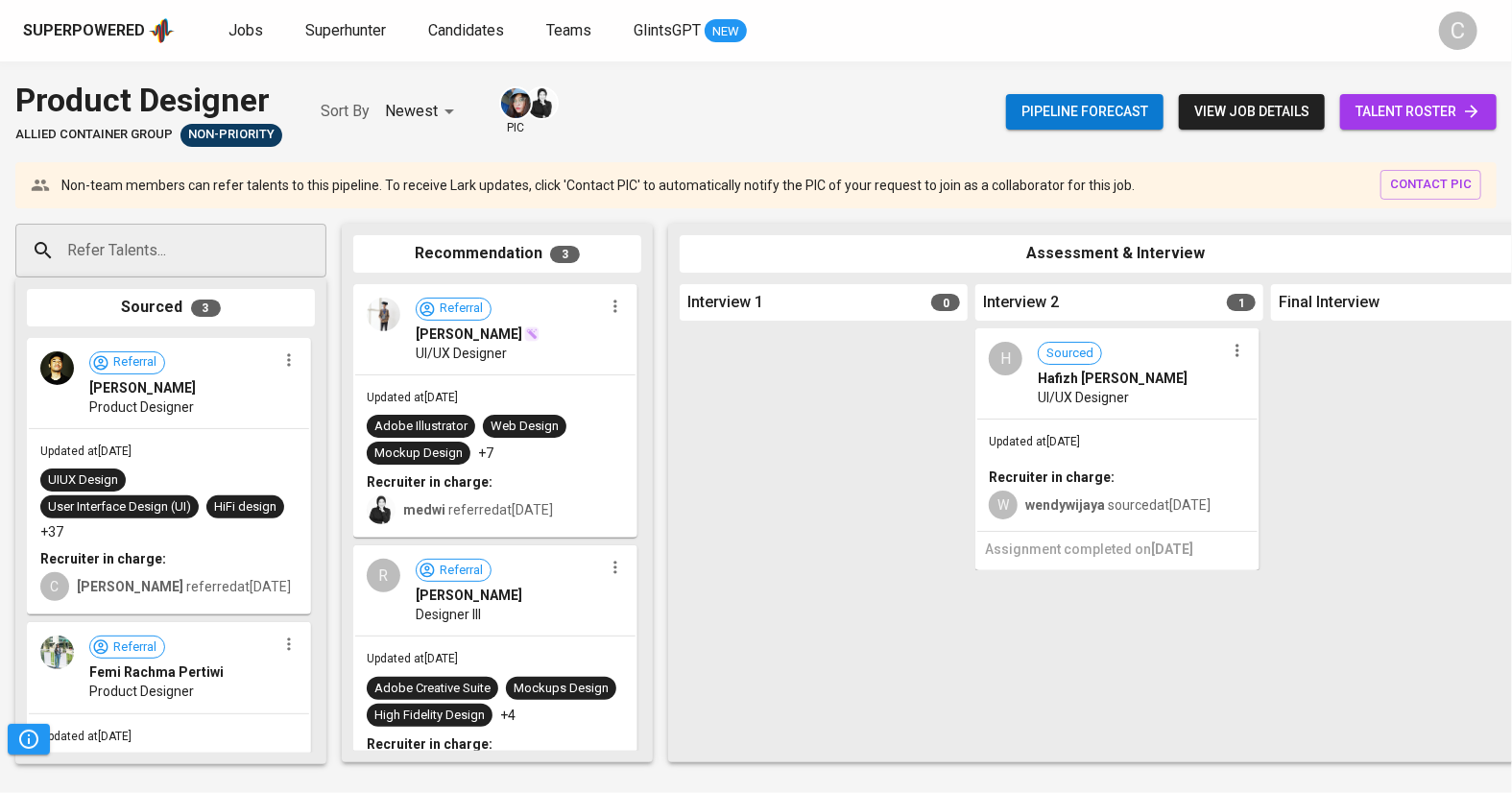
click at [280, 361] on icon "button" at bounding box center [289, 360] width 19 height 19
click at [306, 382] on li "View profile" at bounding box center [355, 394] width 173 height 29
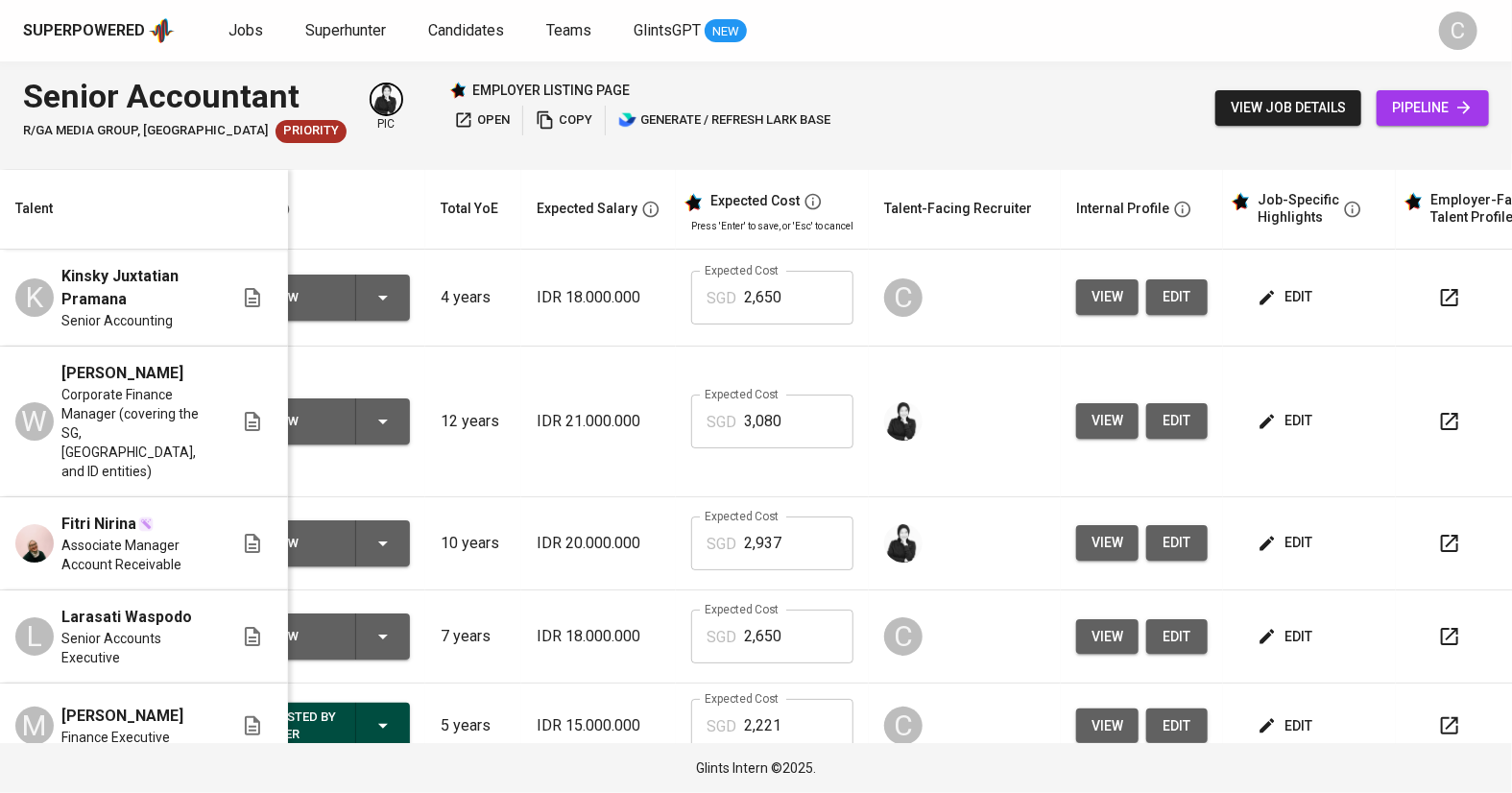
scroll to position [0, 130]
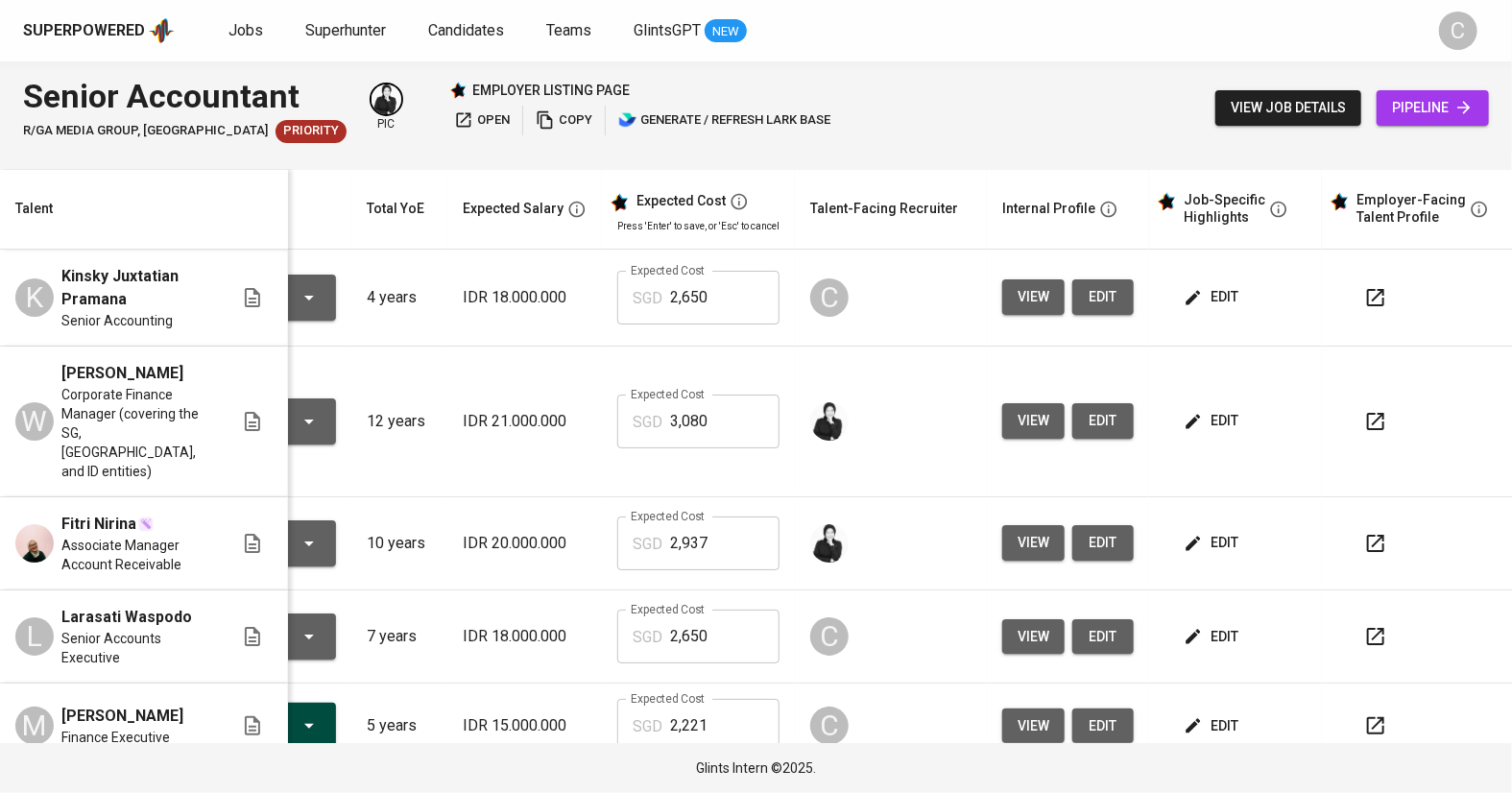
click at [1118, 304] on button "edit" at bounding box center [1104, 297] width 62 height 36
click at [1025, 305] on span "view" at bounding box center [1033, 297] width 32 height 24
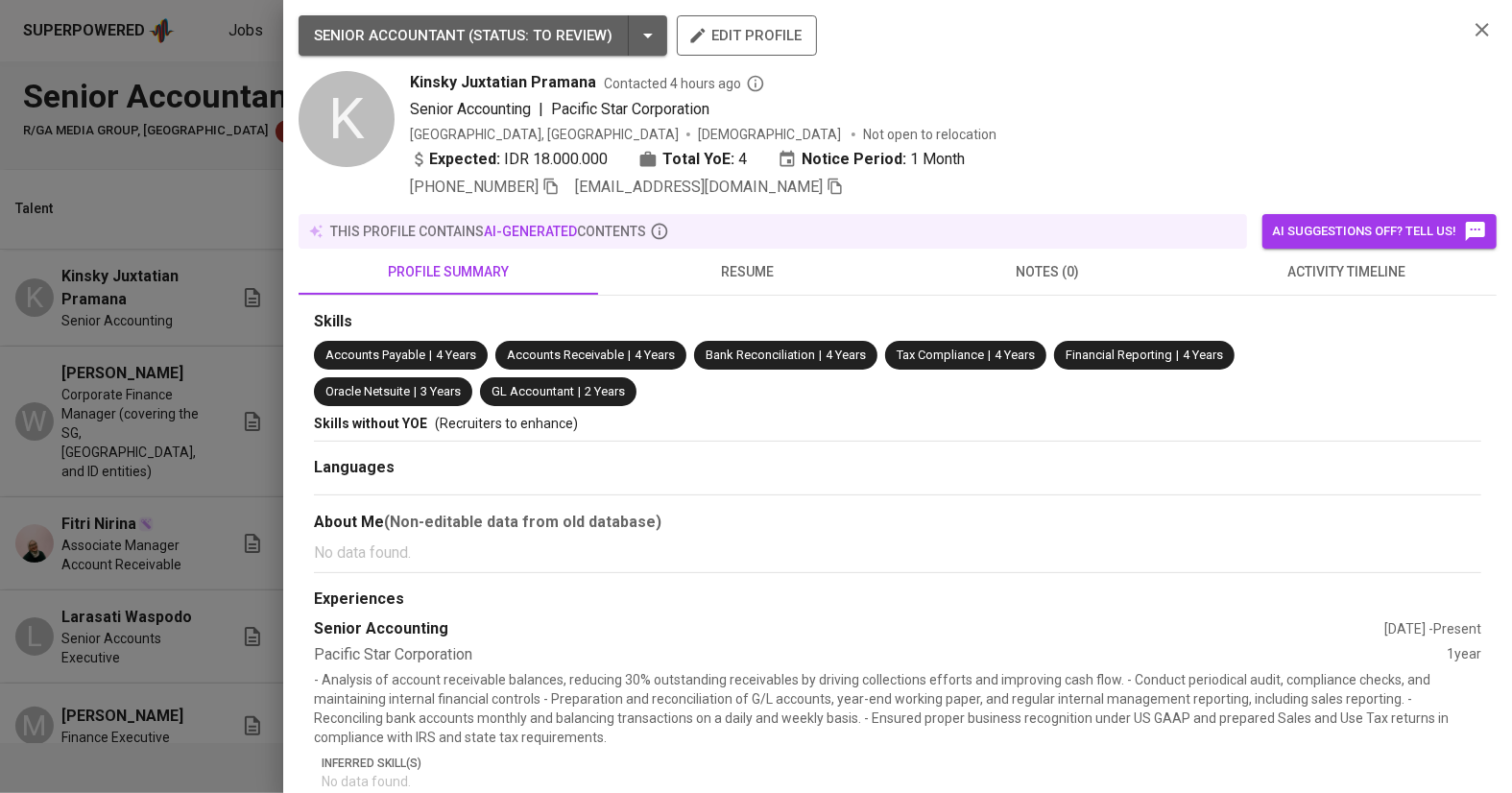
click at [827, 185] on icon "button" at bounding box center [836, 186] width 17 height 17
click at [151, 357] on div at bounding box center [756, 396] width 1512 height 793
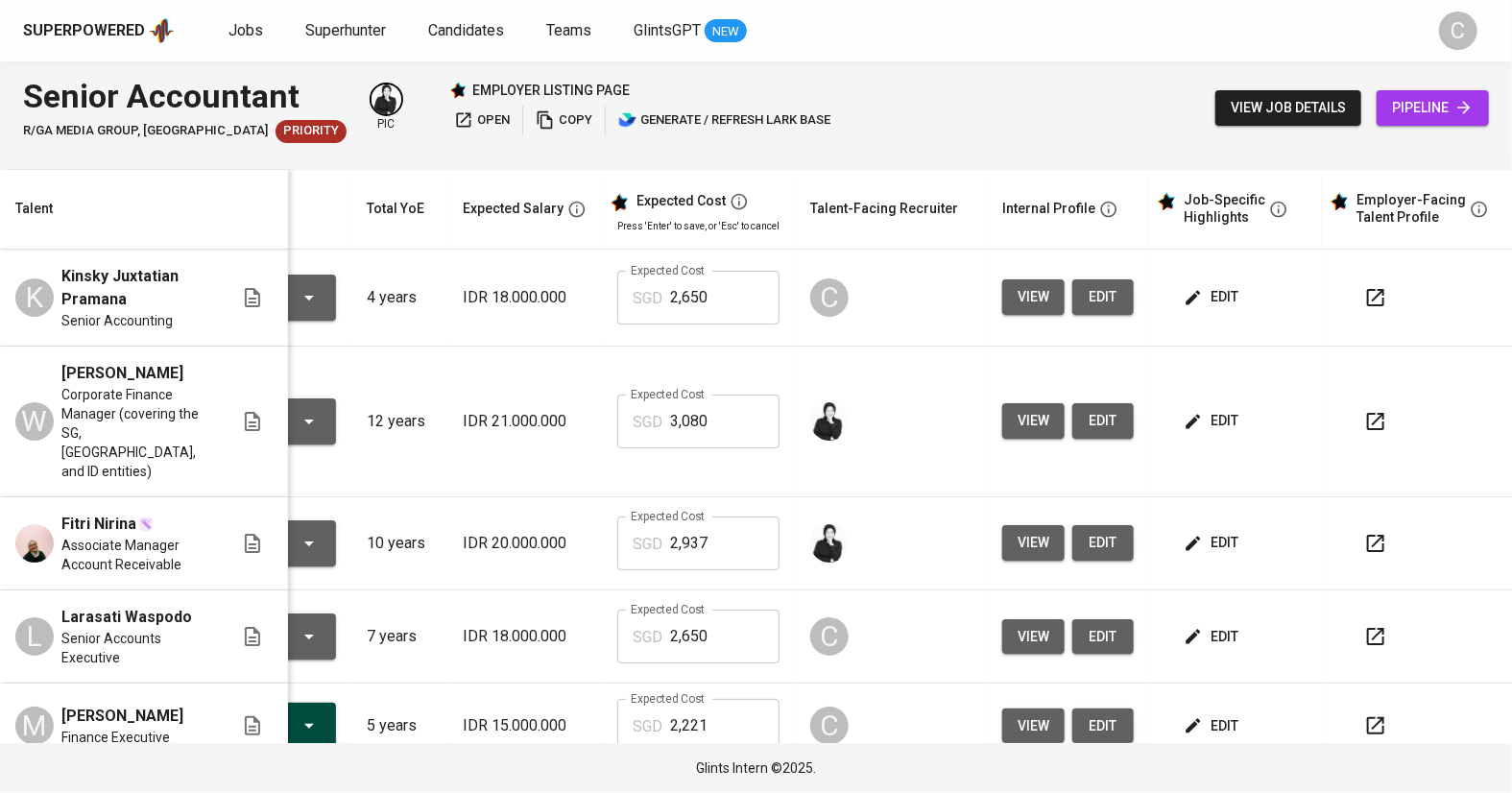
click at [1033, 625] on span "view" at bounding box center [1033, 637] width 32 height 24
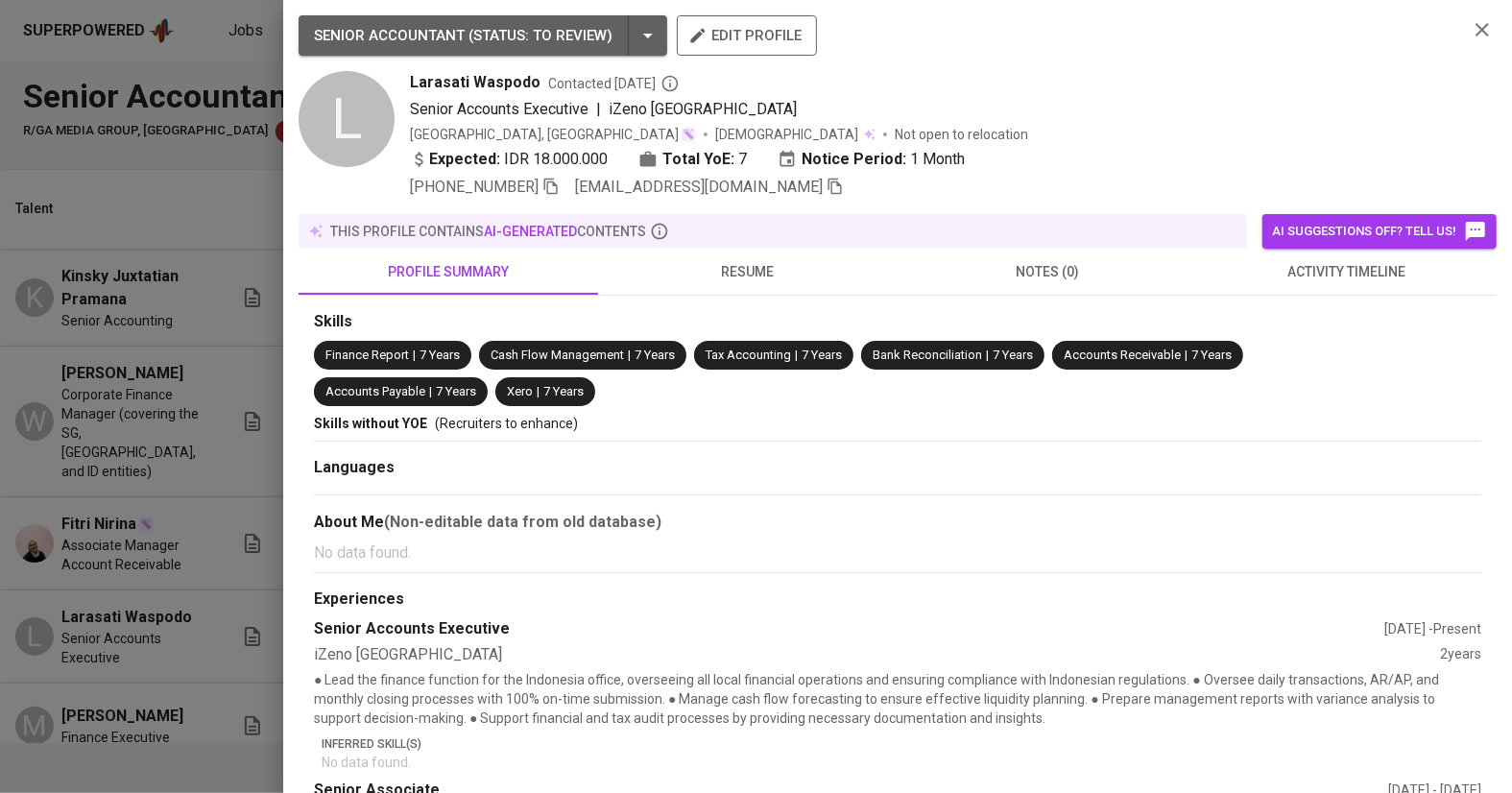
click at [827, 191] on icon "button" at bounding box center [836, 186] width 17 height 17
click at [156, 588] on div at bounding box center [756, 396] width 1512 height 793
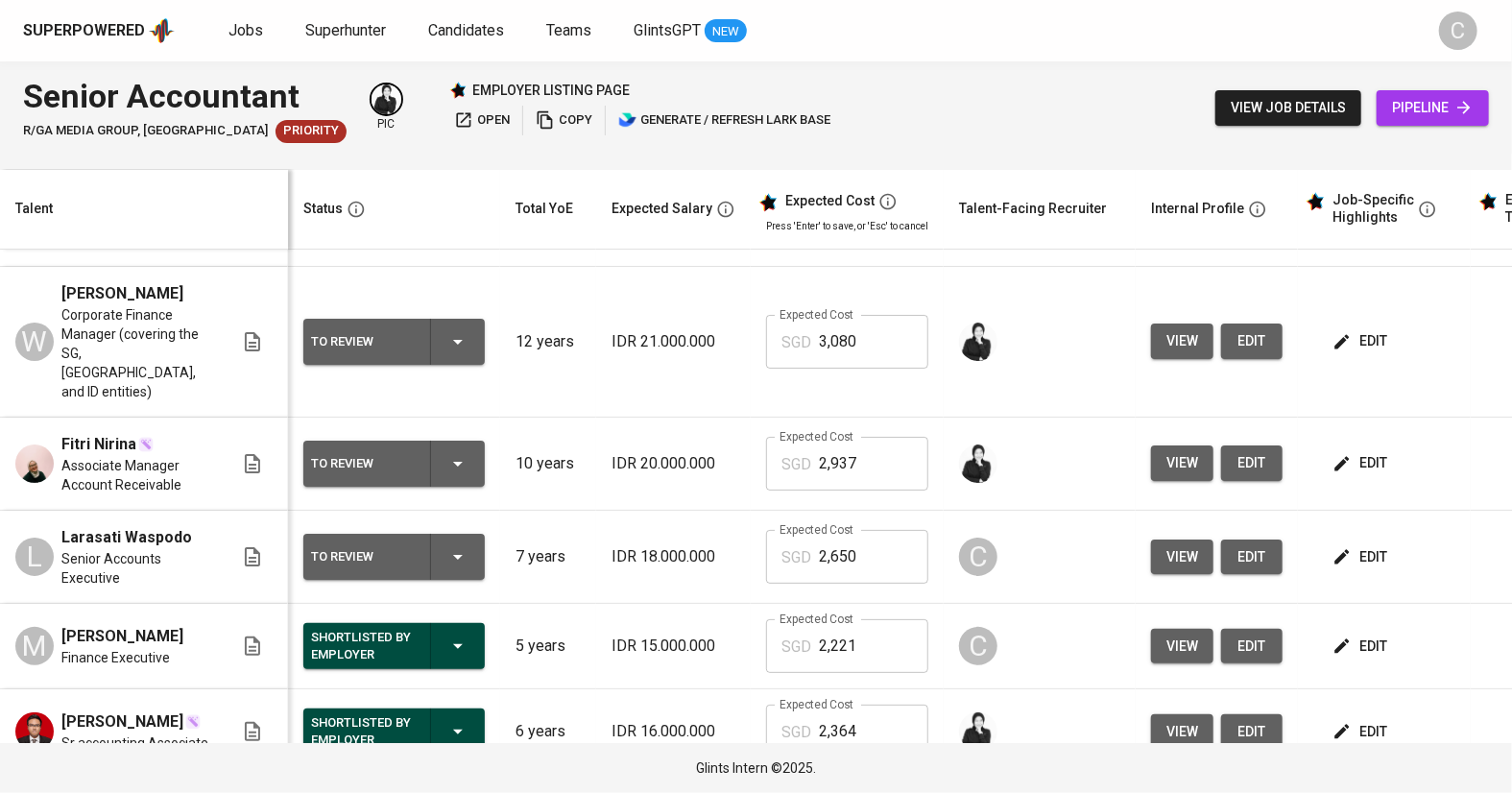
scroll to position [0, 0]
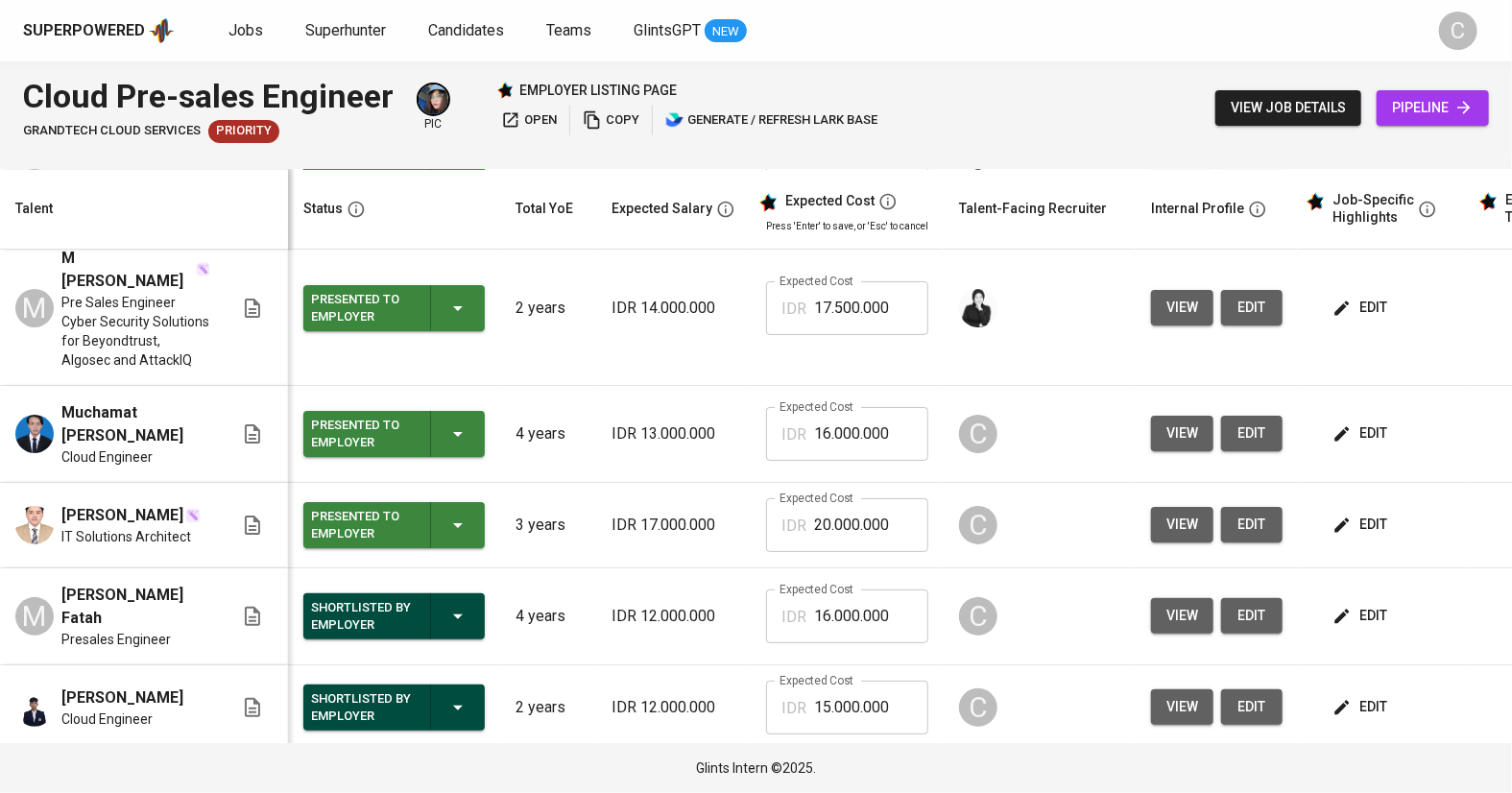
scroll to position [145, 0]
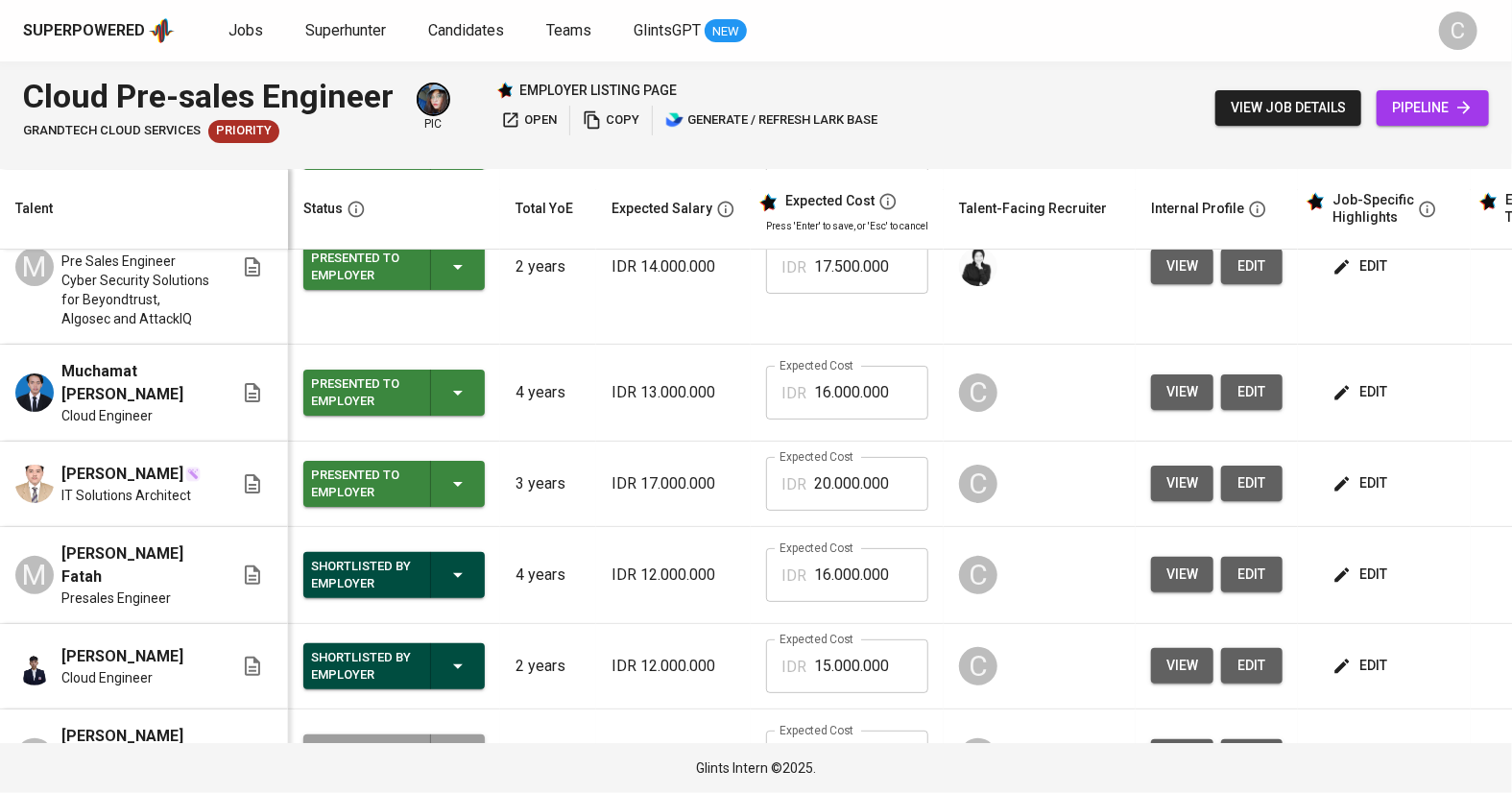
click at [1189, 654] on span "view" at bounding box center [1182, 666] width 32 height 24
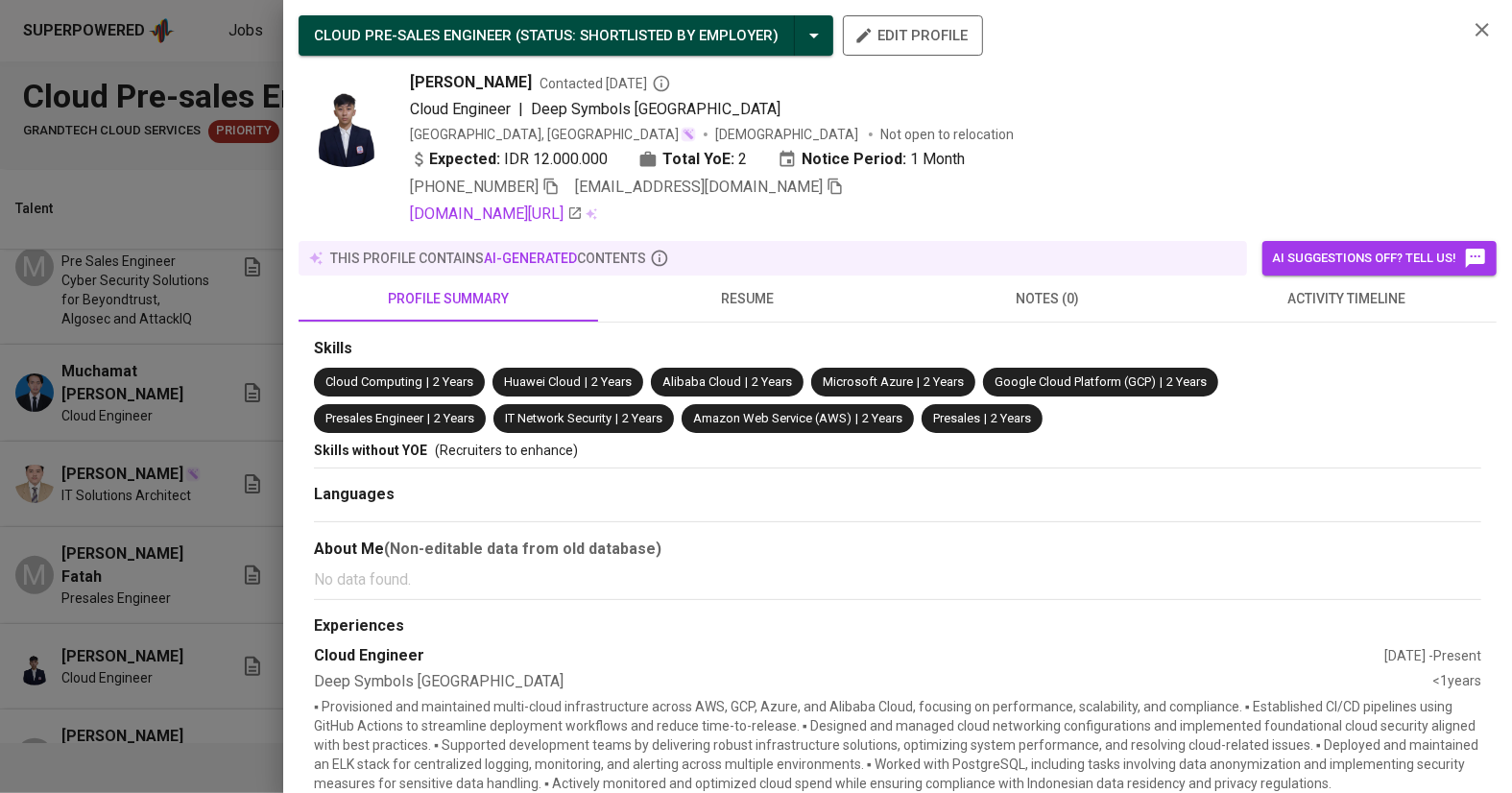
click at [790, 184] on span "[EMAIL_ADDRESS][DOMAIN_NAME]" at bounding box center [709, 187] width 269 height 23
click at [827, 186] on icon "button" at bounding box center [836, 186] width 17 height 17
click at [817, 0] on html "Superpowered Jobs Superhunter Candidates Teams GlintsGPT NEW C Cloud Pre-sales …" at bounding box center [756, 396] width 1512 height 793
click at [205, 506] on div at bounding box center [756, 396] width 1512 height 793
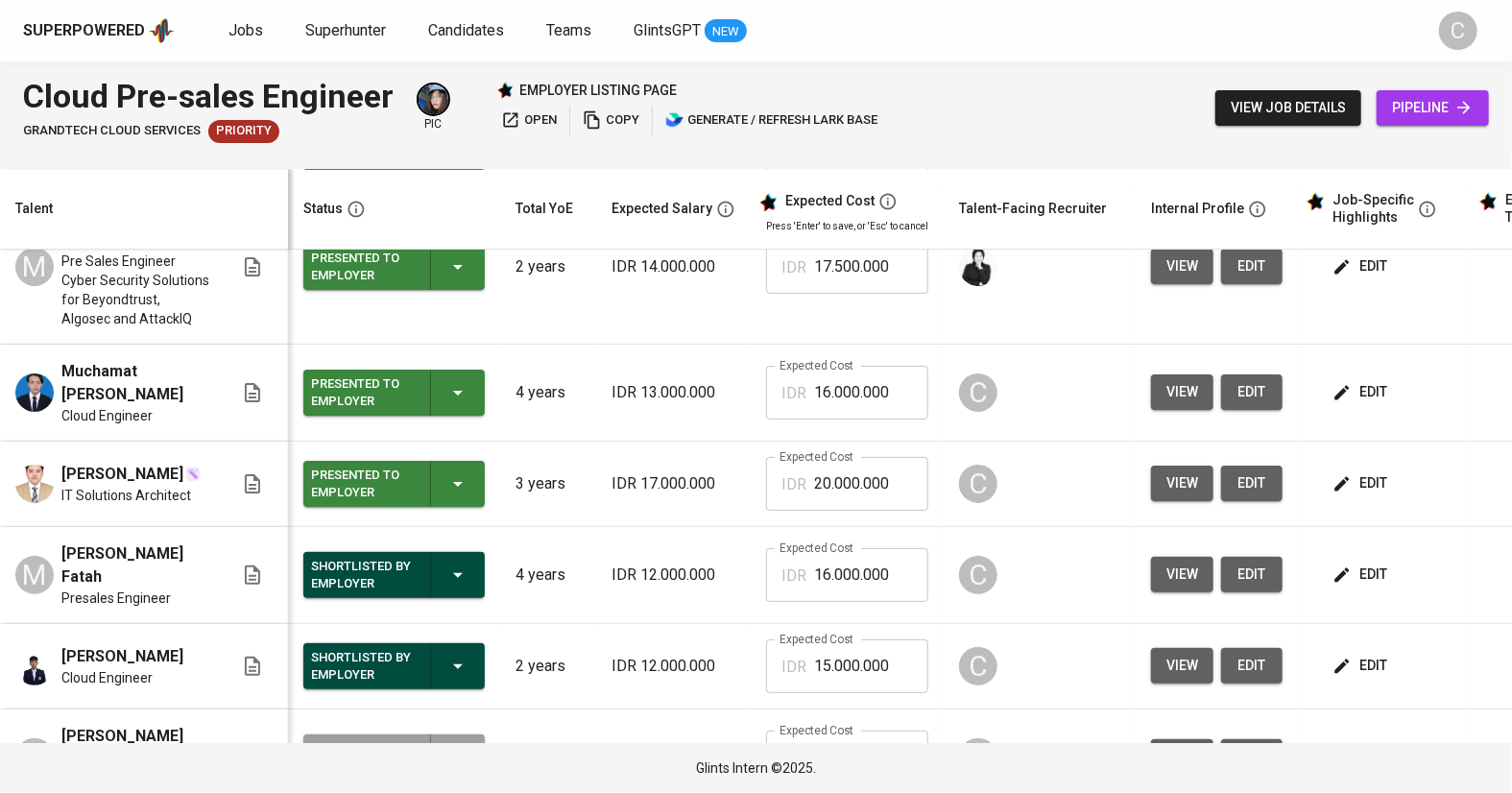
click at [1172, 572] on span "view" at bounding box center [1182, 574] width 32 height 24
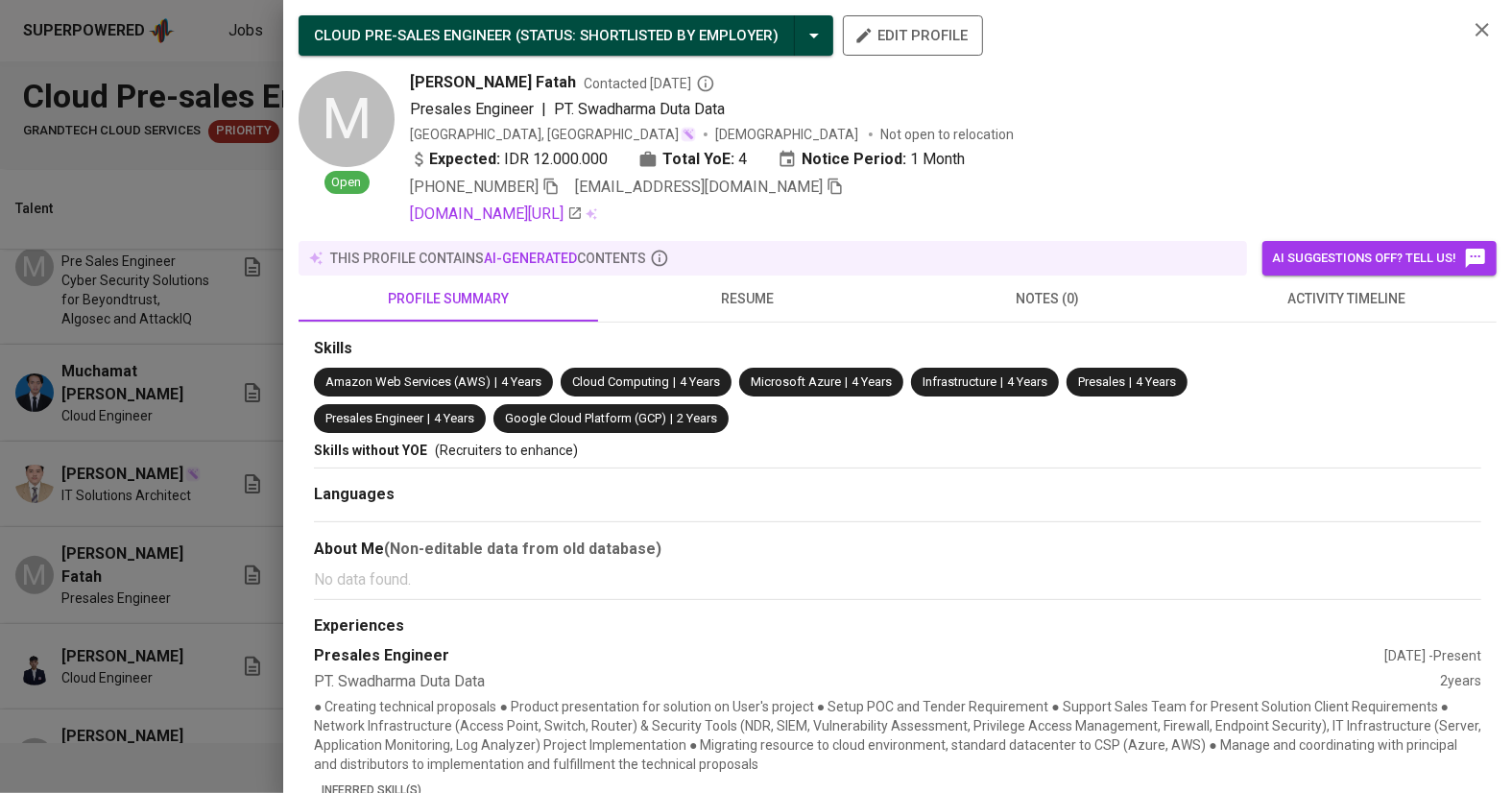
click at [829, 178] on icon "button" at bounding box center [836, 186] width 14 height 16
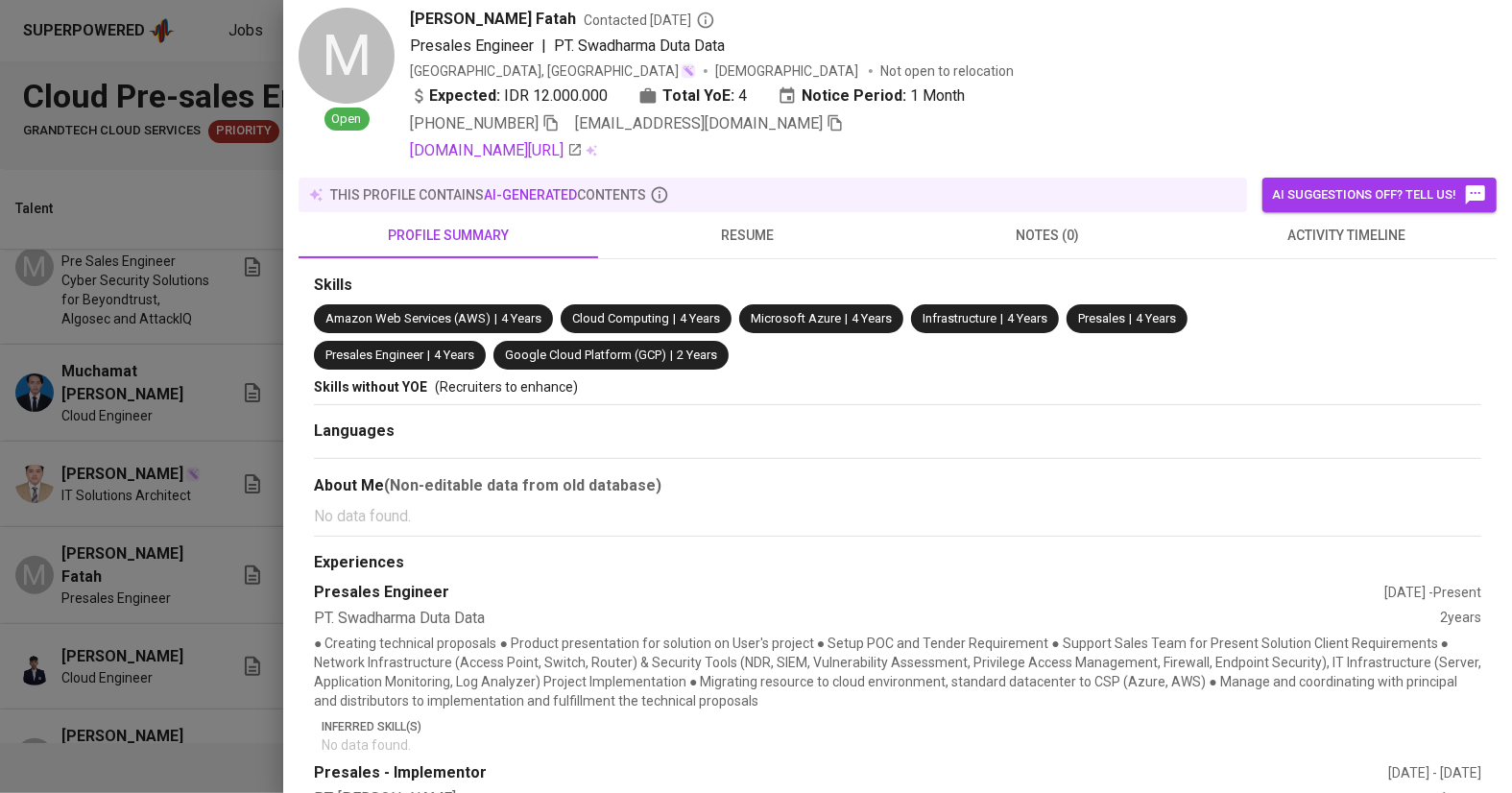
click at [171, 615] on div at bounding box center [756, 396] width 1512 height 793
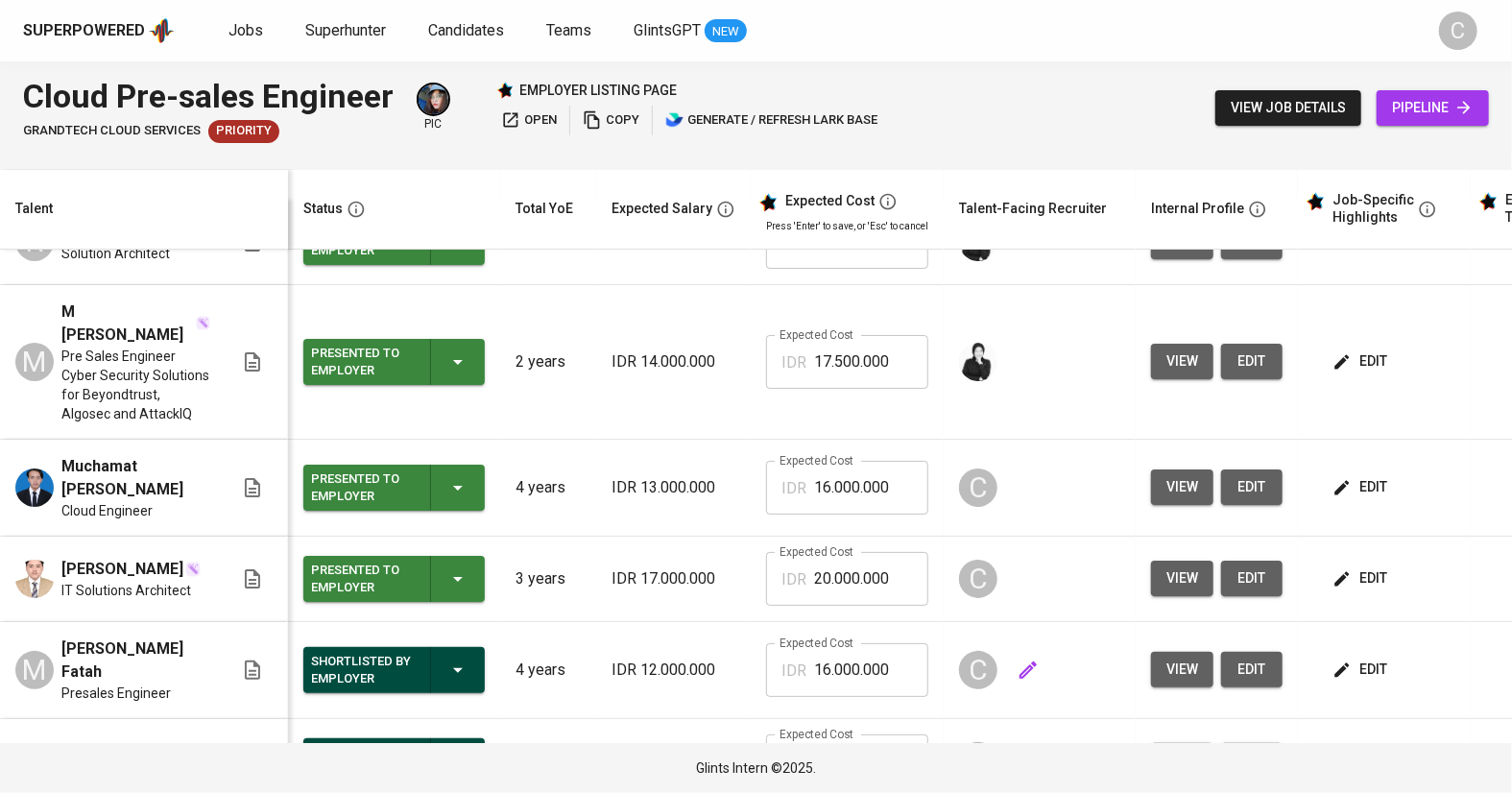
scroll to position [35, 0]
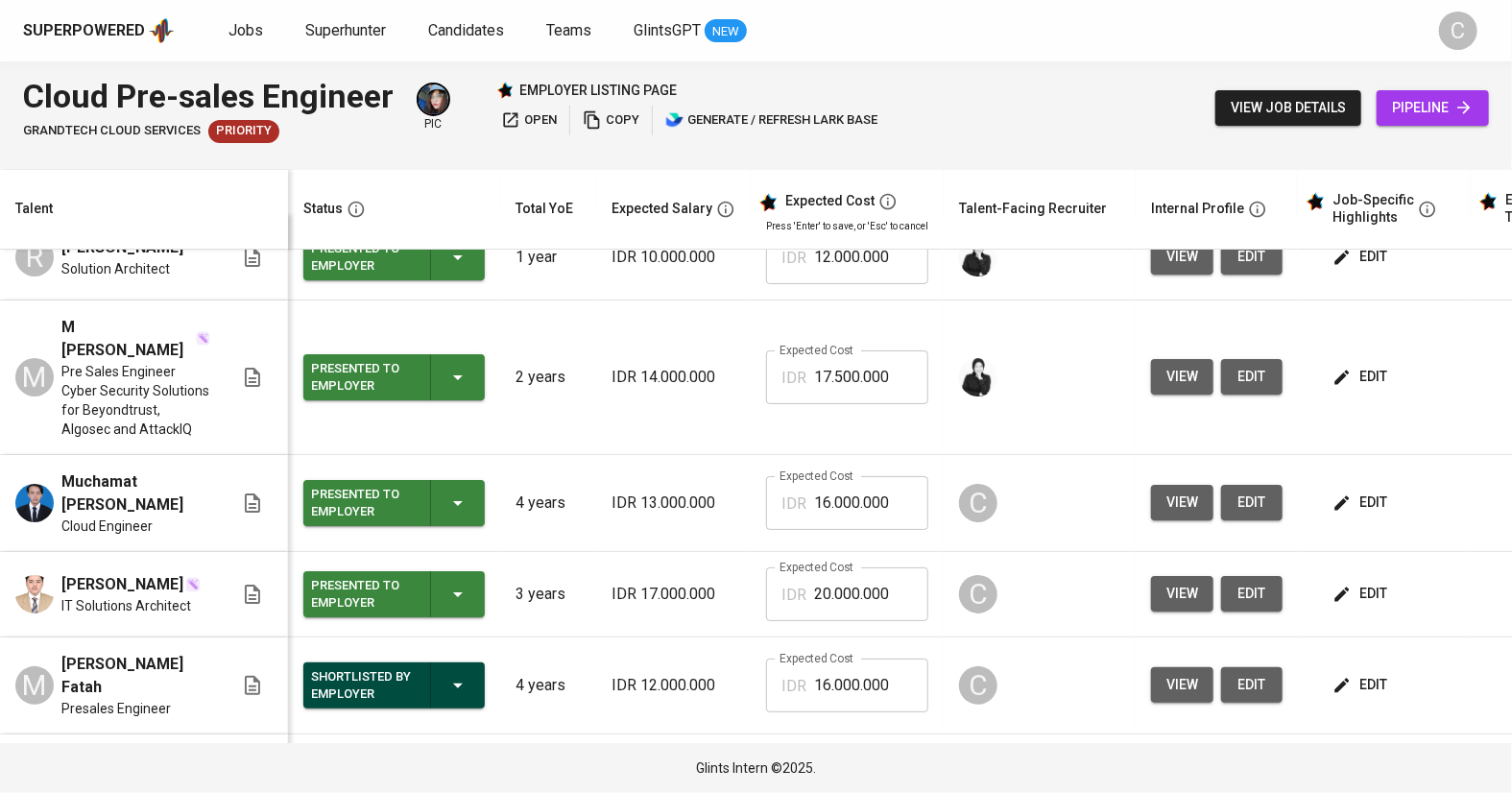
click at [1167, 586] on span "view" at bounding box center [1182, 593] width 32 height 24
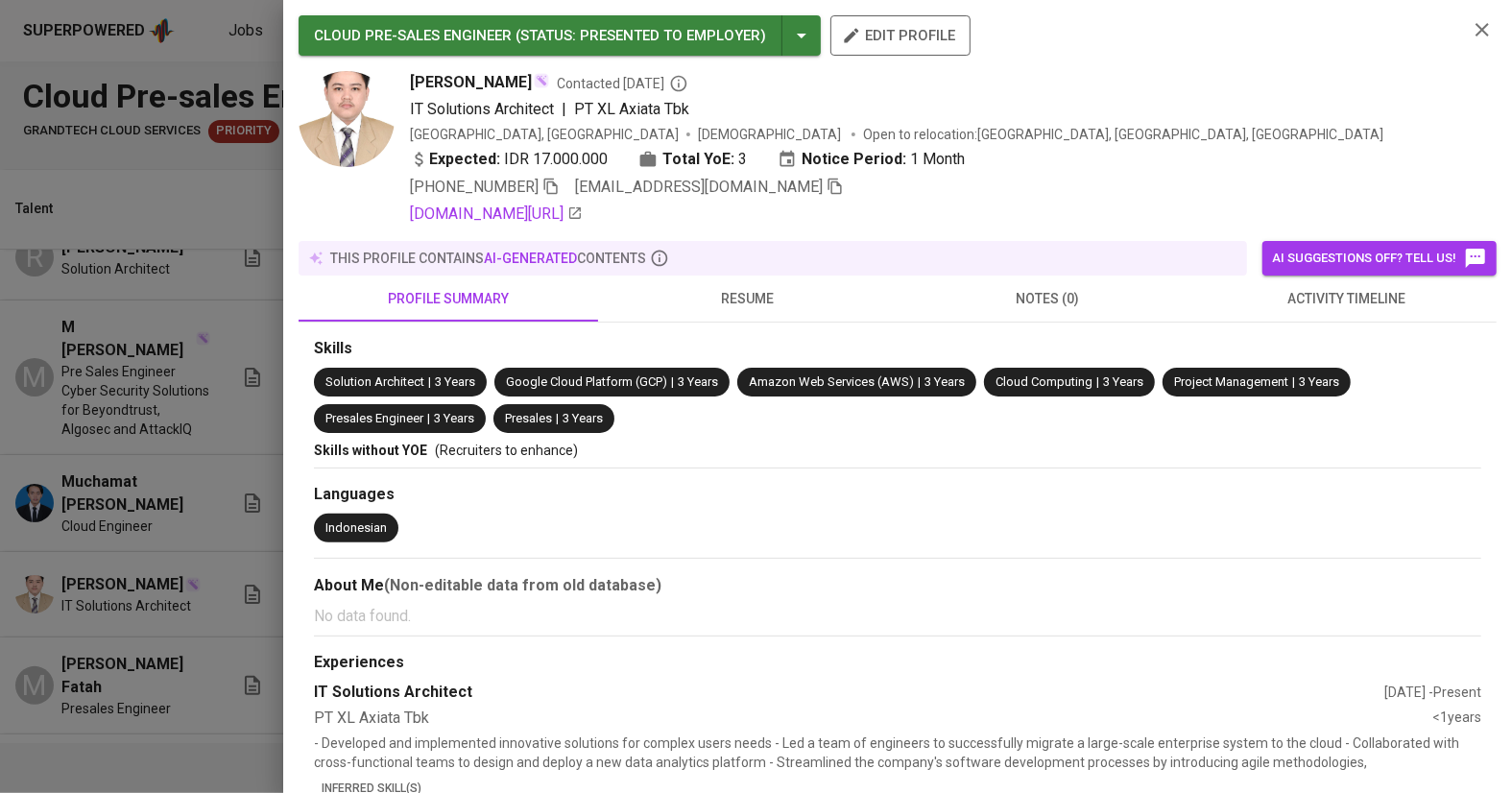
click at [827, 184] on icon "button" at bounding box center [836, 186] width 17 height 17
click at [131, 401] on div at bounding box center [756, 396] width 1512 height 793
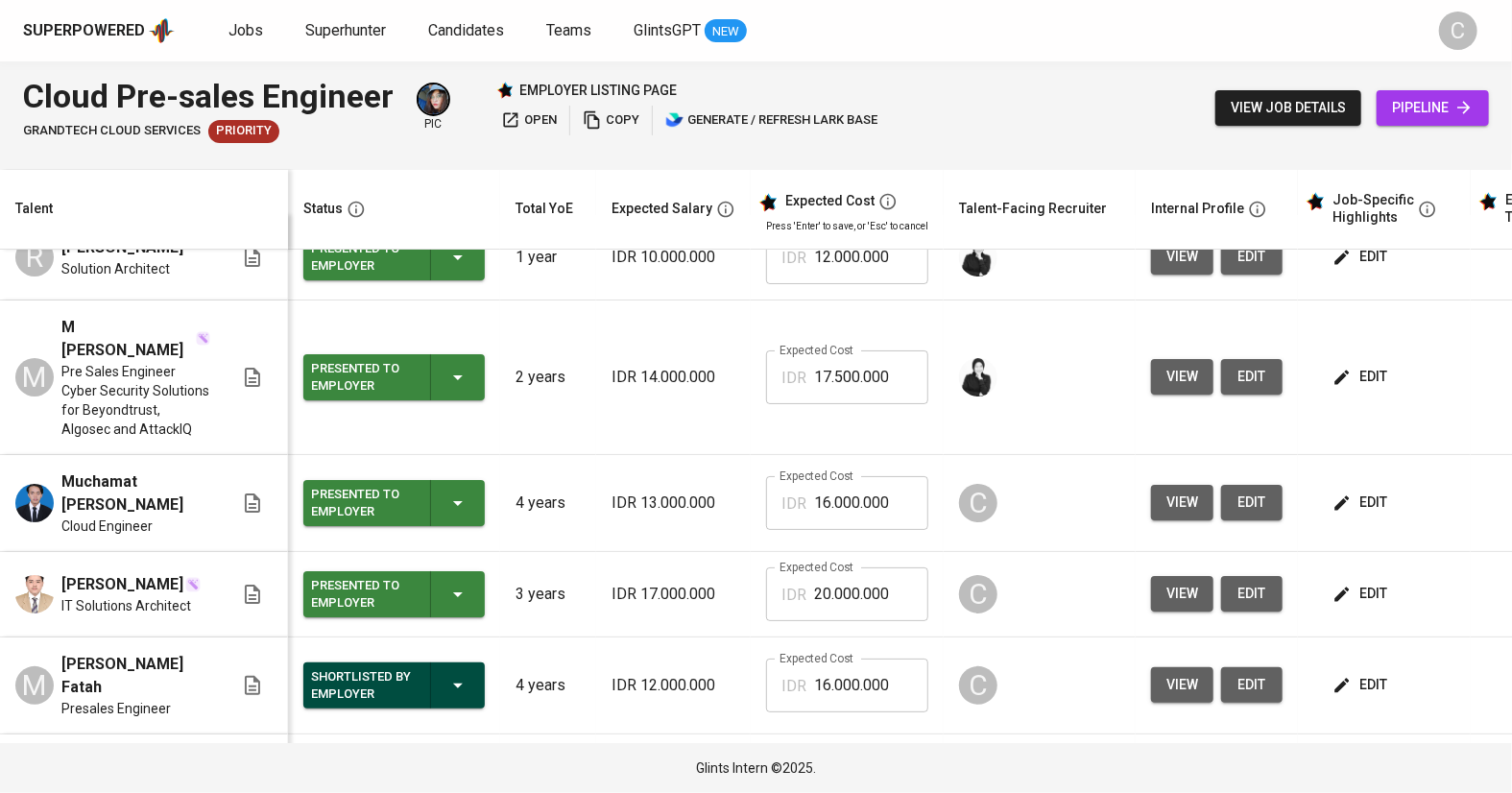
click at [1193, 485] on button "view" at bounding box center [1182, 503] width 63 height 36
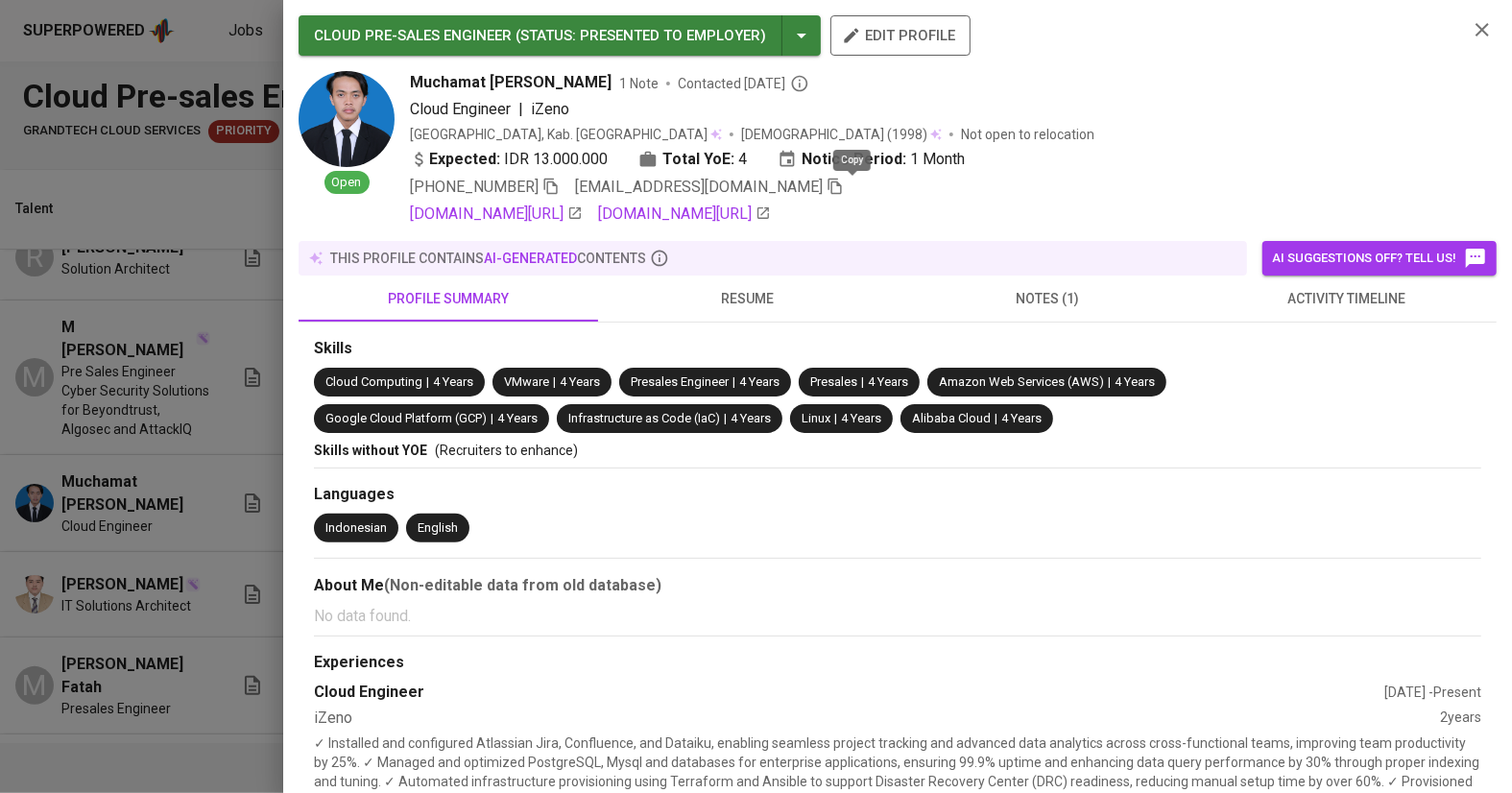
click at [844, 184] on icon "button" at bounding box center [836, 186] width 17 height 17
click at [215, 373] on div at bounding box center [756, 396] width 1512 height 793
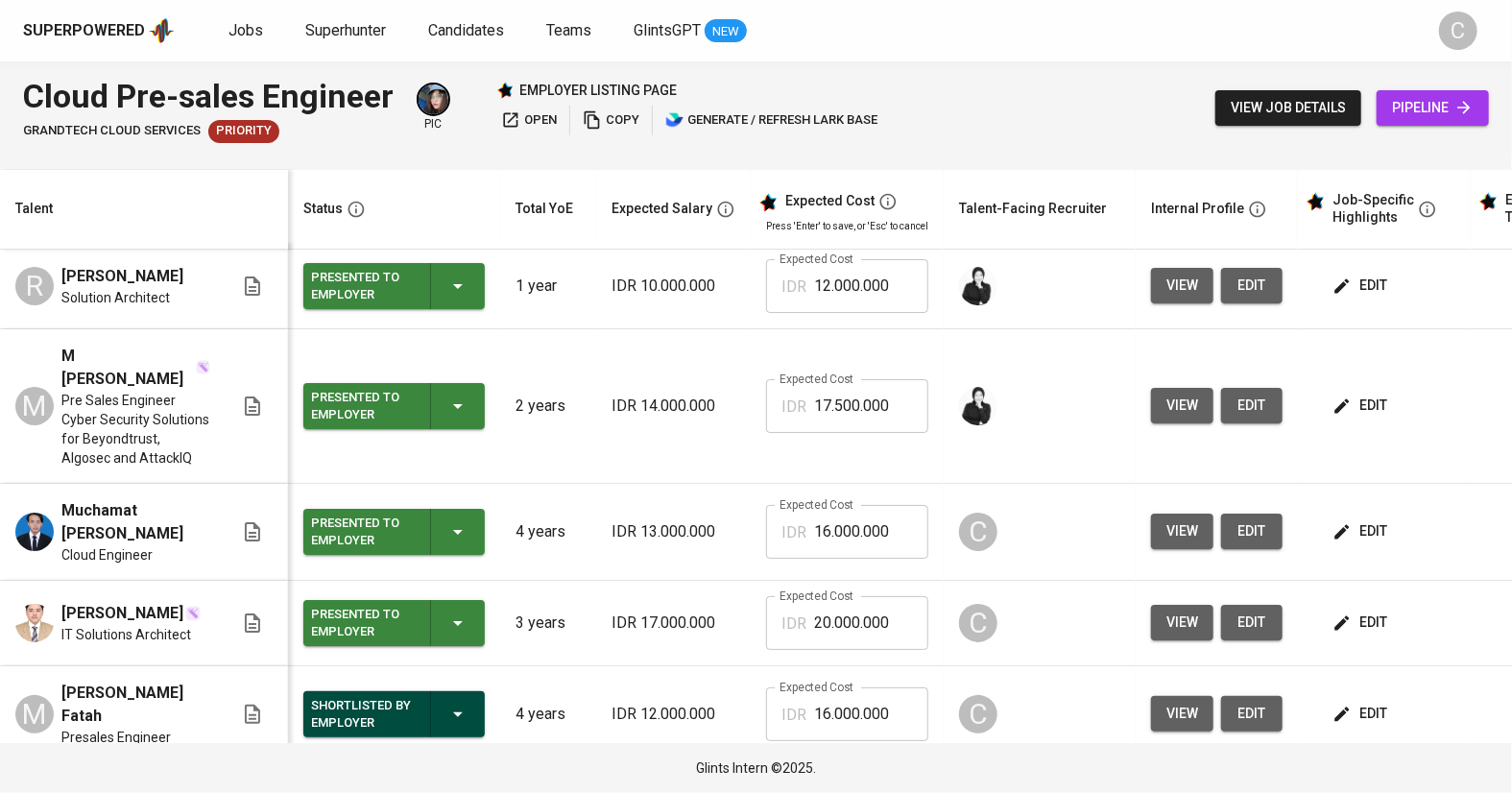
scroll to position [0, 0]
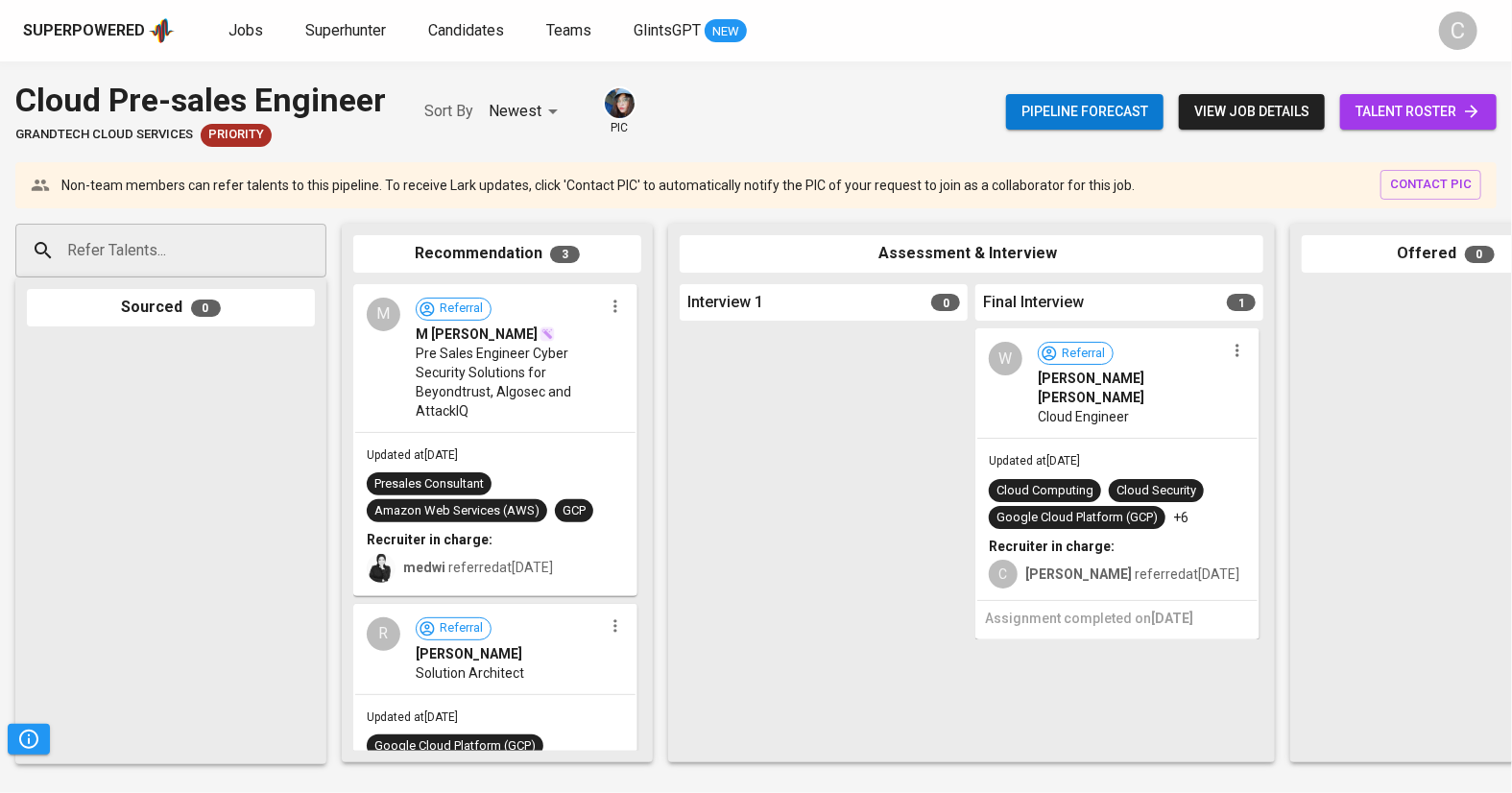
click at [149, 238] on input "Refer Talents..." at bounding box center [163, 251] width 202 height 37
paste input "[EMAIL_ADDRESS][DOMAIN_NAME]"
type input "[EMAIL_ADDRESS][DOMAIN_NAME]"
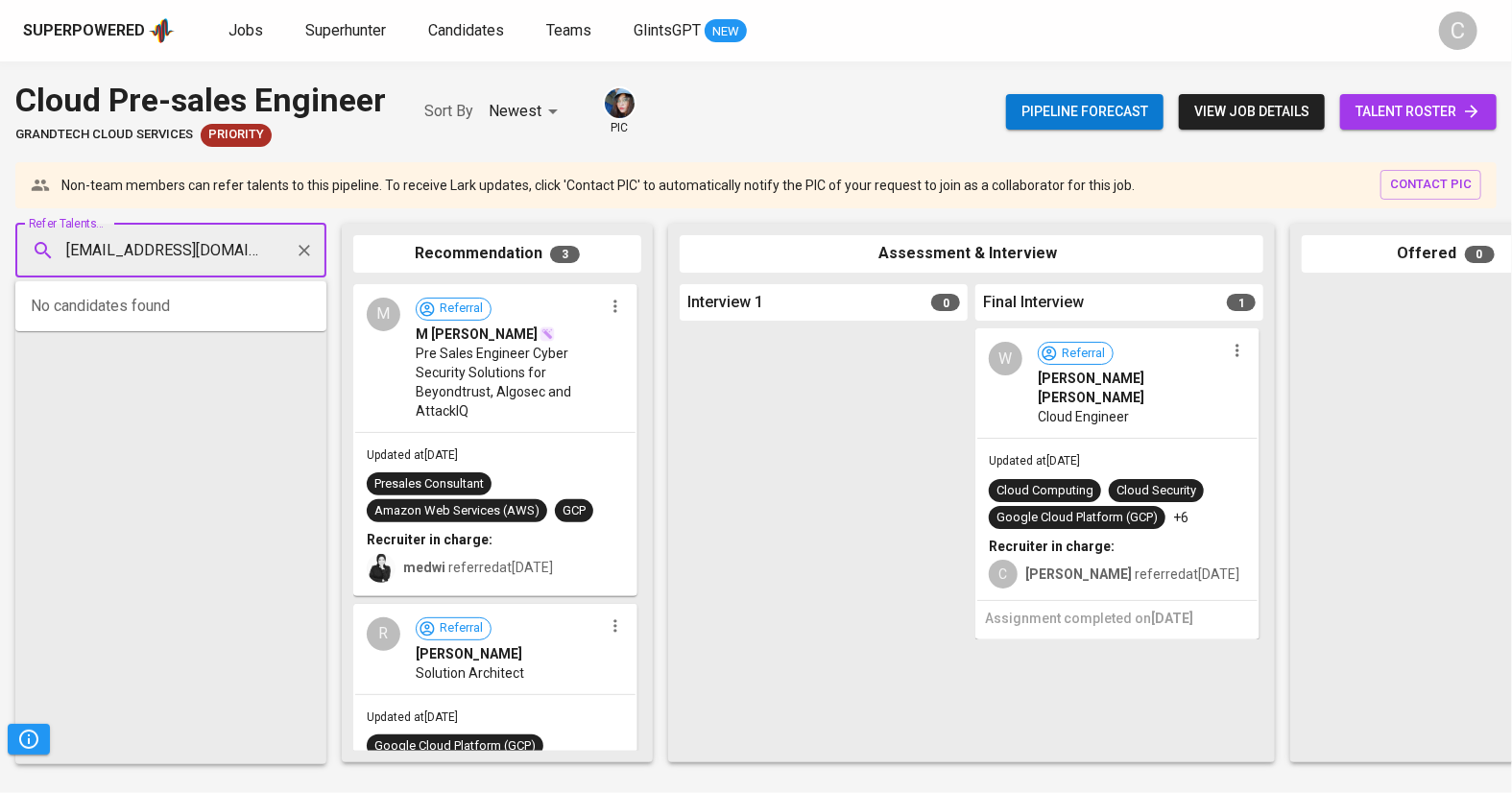
scroll to position [0, 16]
click at [139, 314] on span "Cloud Engineer" at bounding box center [121, 323] width 81 height 19
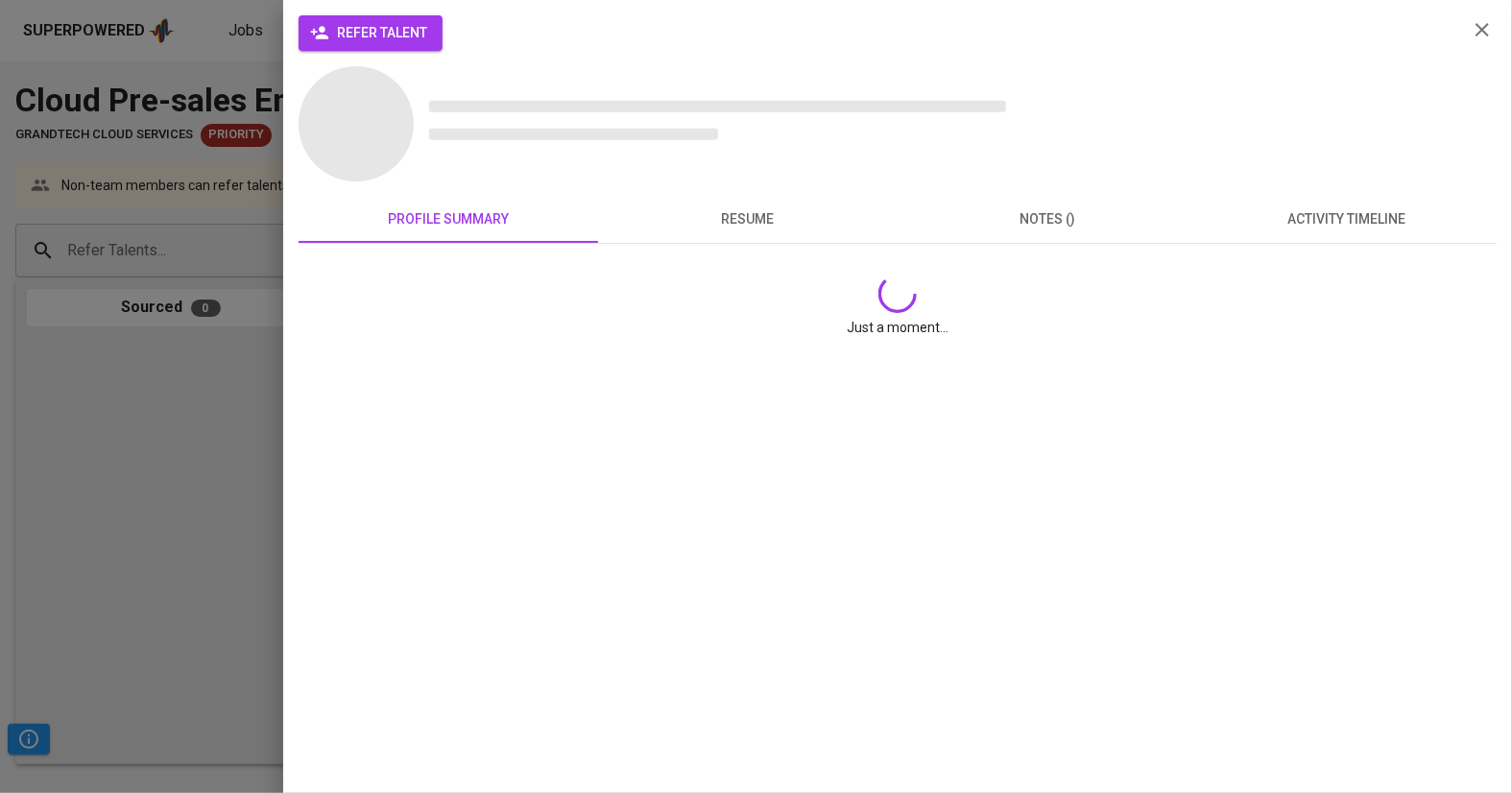
scroll to position [0, 0]
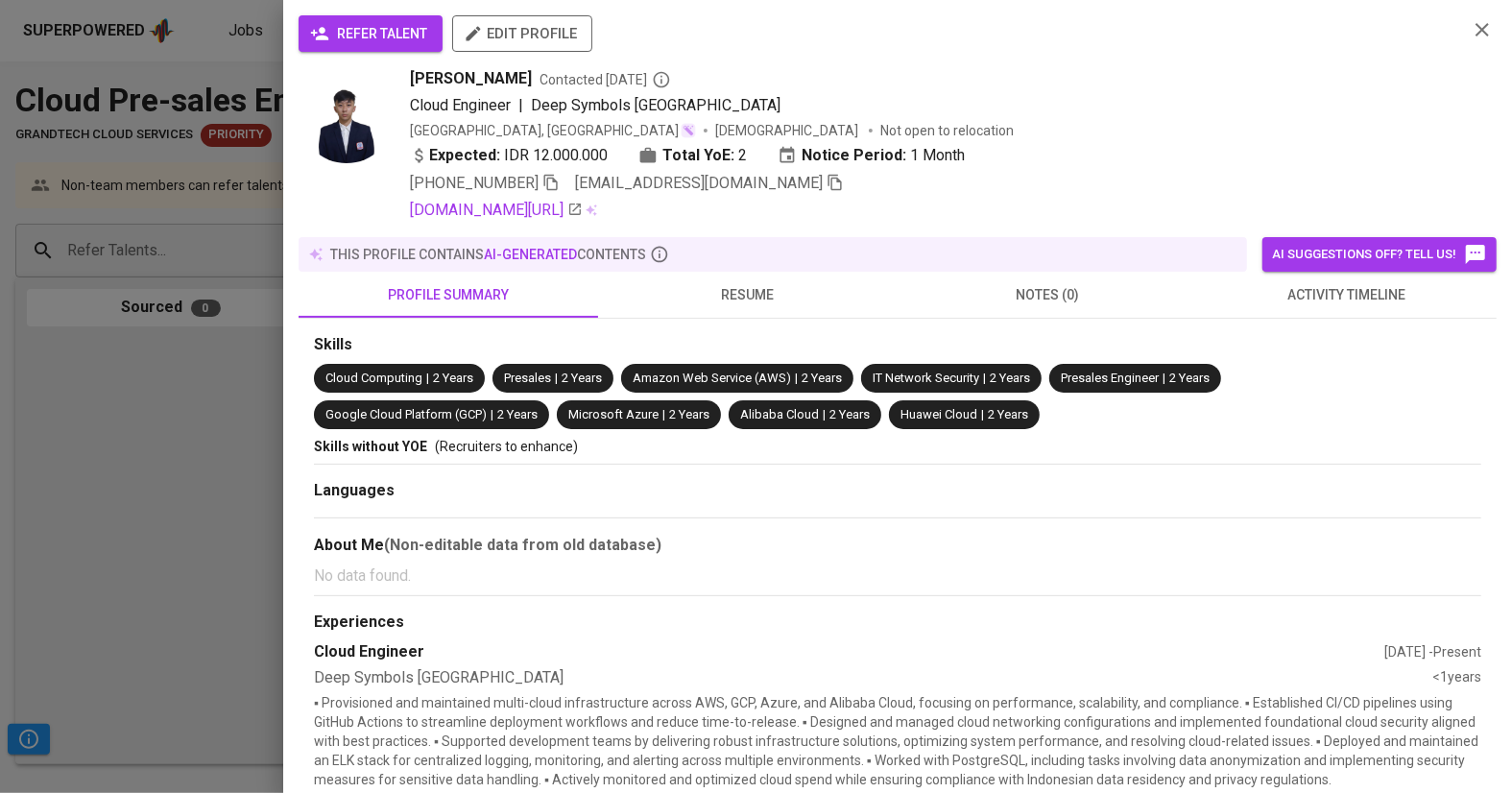
click at [392, 33] on span "refer talent" at bounding box center [370, 34] width 113 height 24
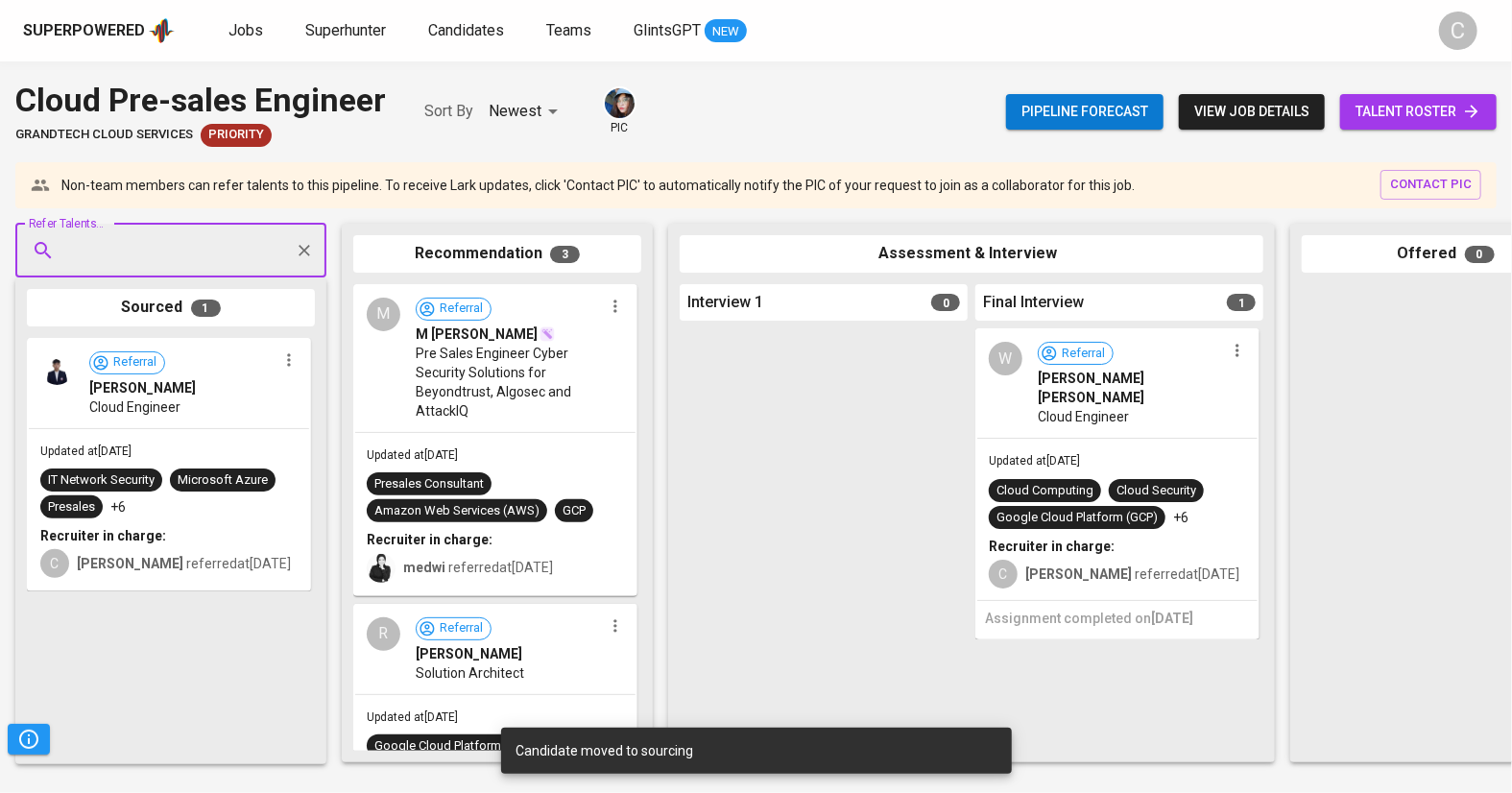
paste input "[EMAIL_ADDRESS][DOMAIN_NAME]"
type input "[EMAIL_ADDRESS][DOMAIN_NAME]"
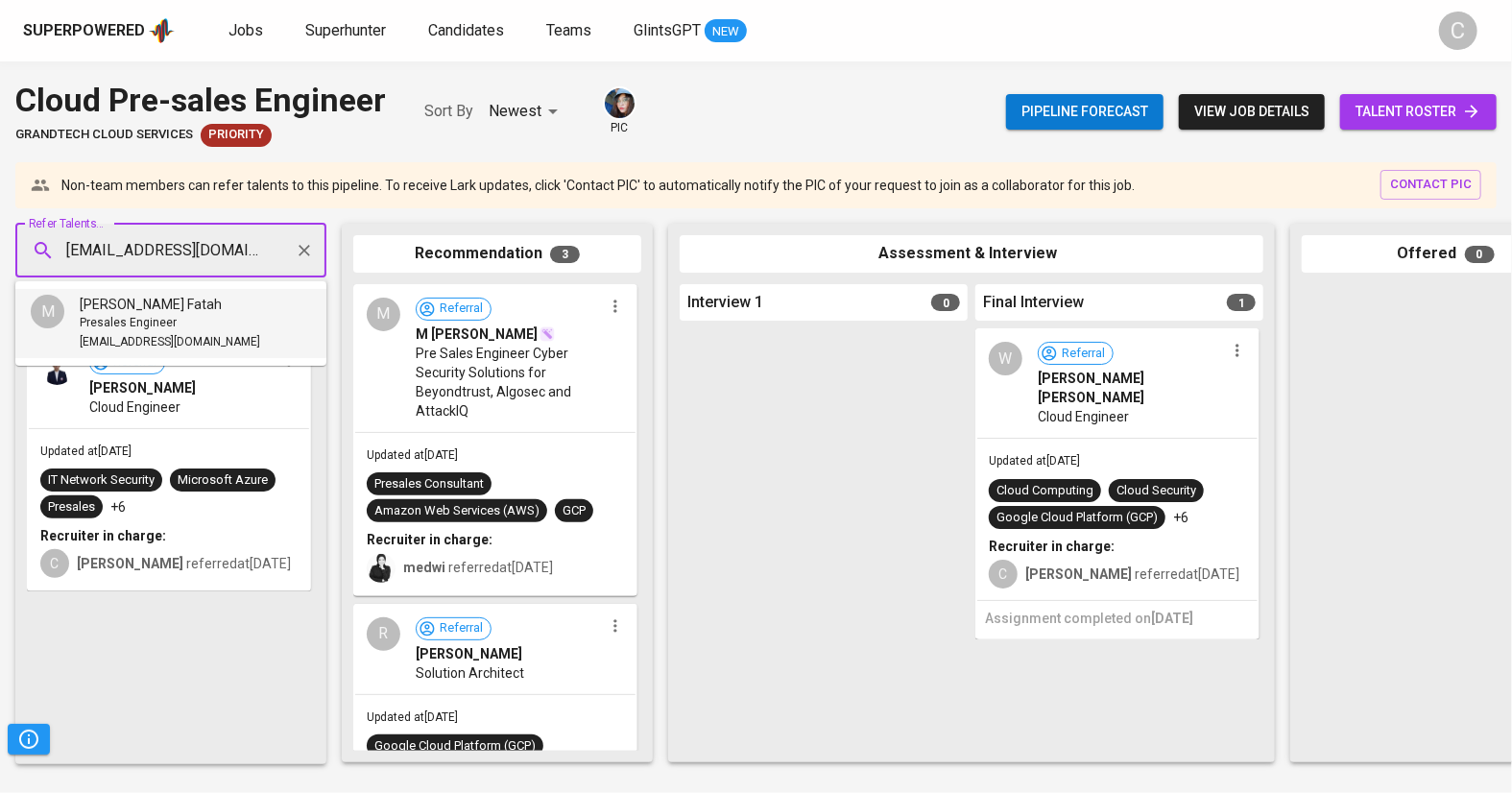
click at [166, 333] on span "[EMAIL_ADDRESS][DOMAIN_NAME]" at bounding box center [170, 342] width 180 height 19
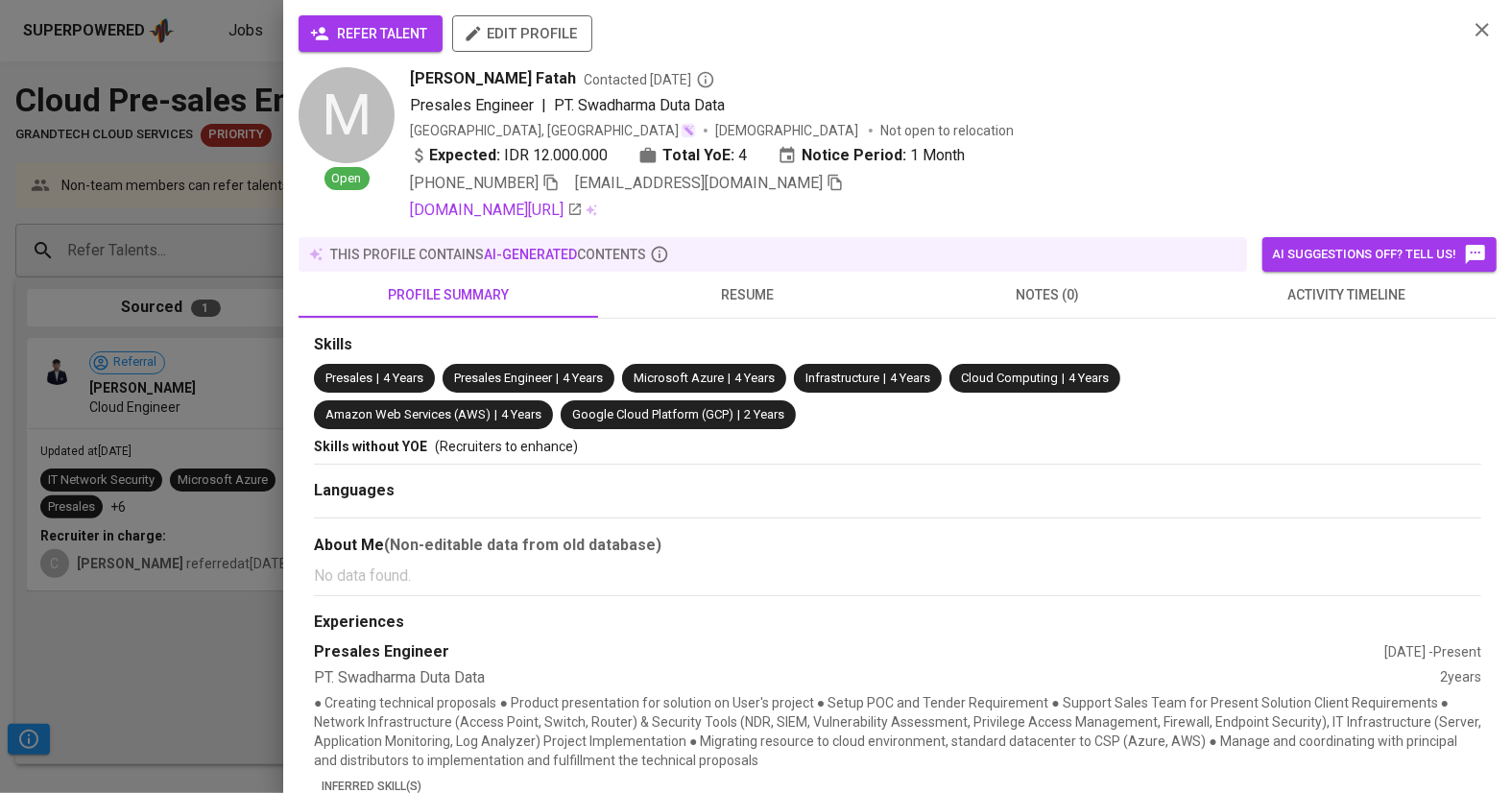
click at [391, 37] on span "refer talent" at bounding box center [370, 34] width 113 height 24
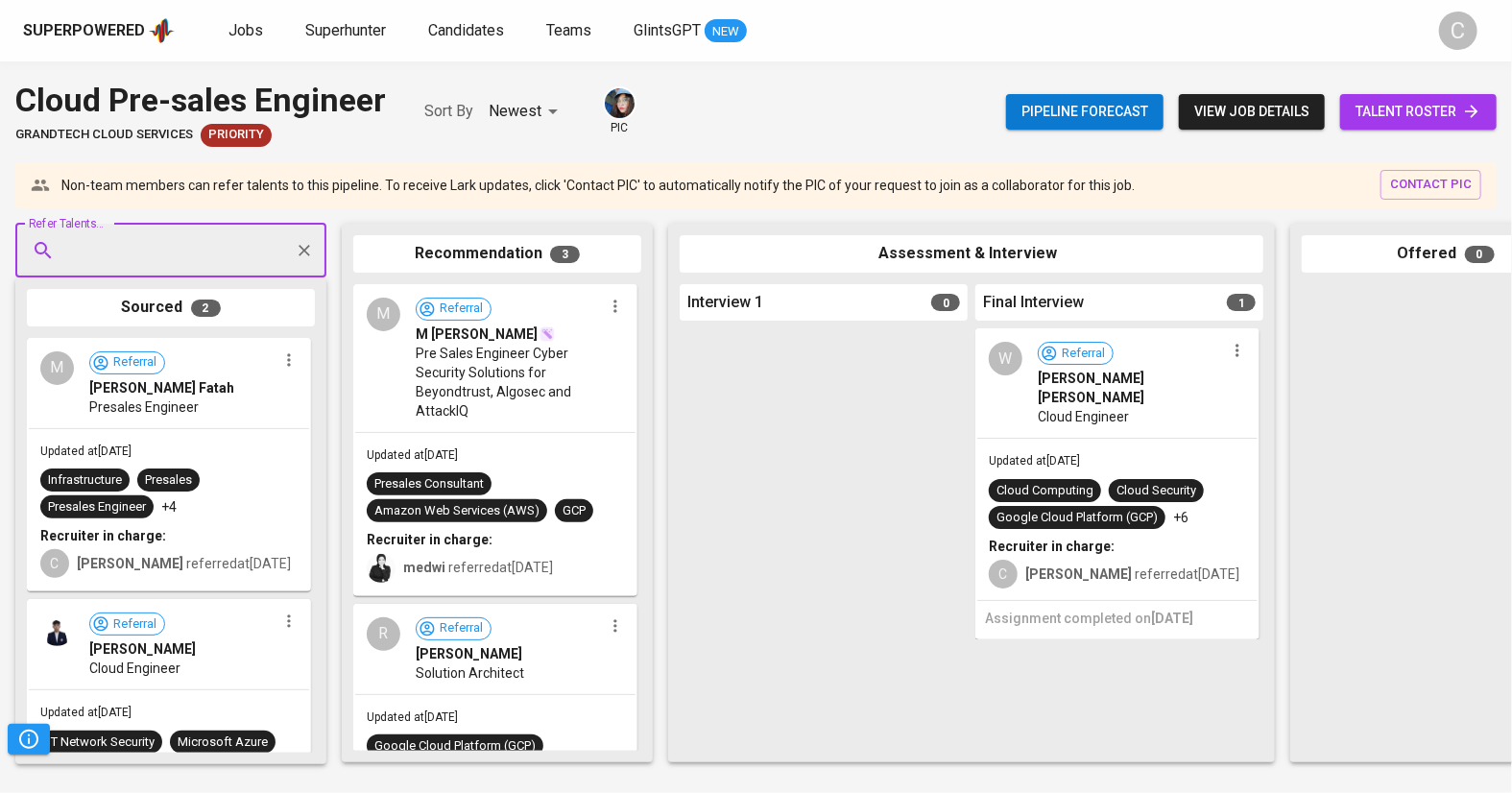
paste input "[EMAIL_ADDRESS][DOMAIN_NAME]"
type input "[EMAIL_ADDRESS][DOMAIN_NAME]"
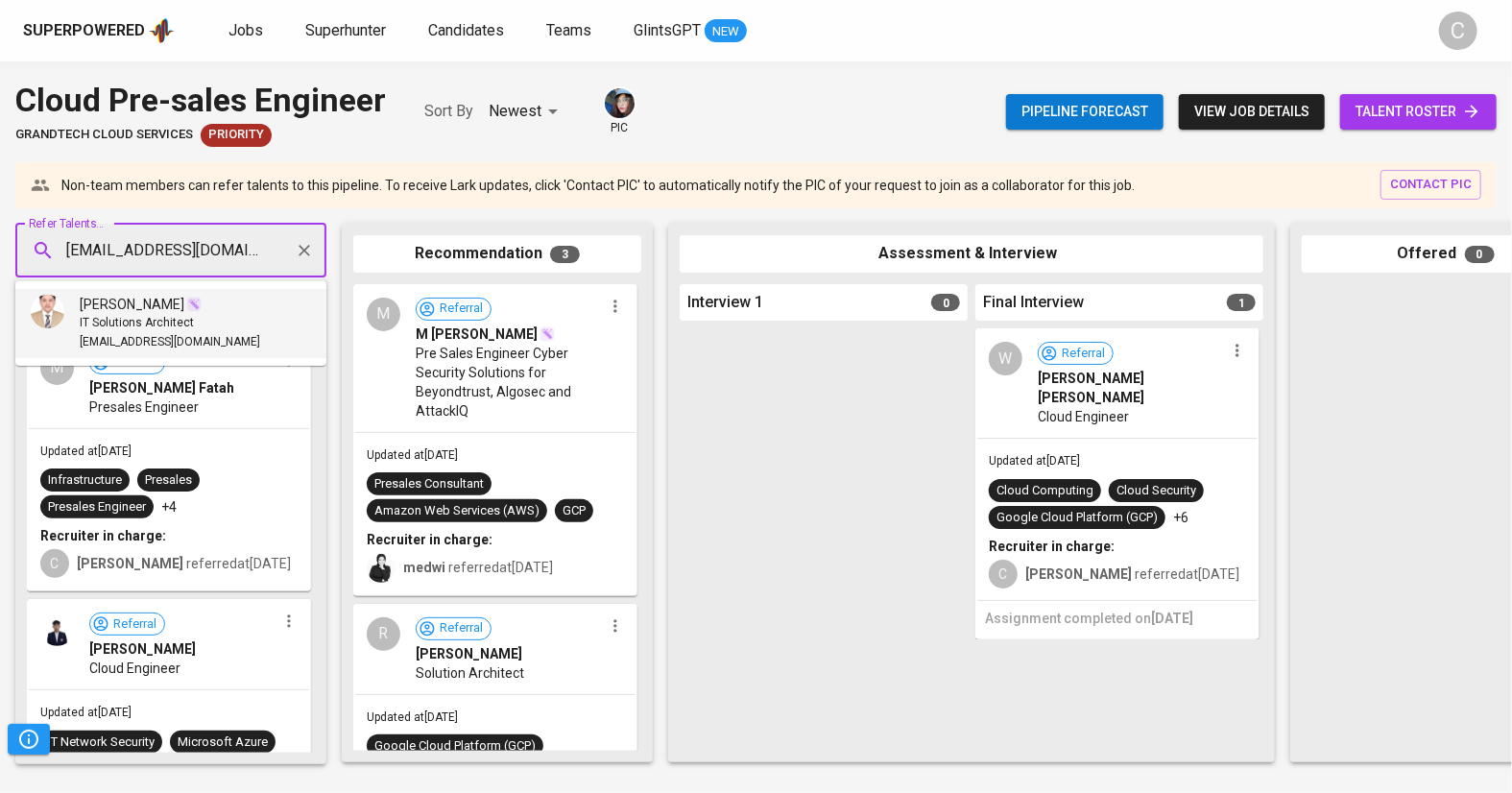
click at [133, 315] on span "IT Solutions Architect" at bounding box center [137, 323] width 114 height 19
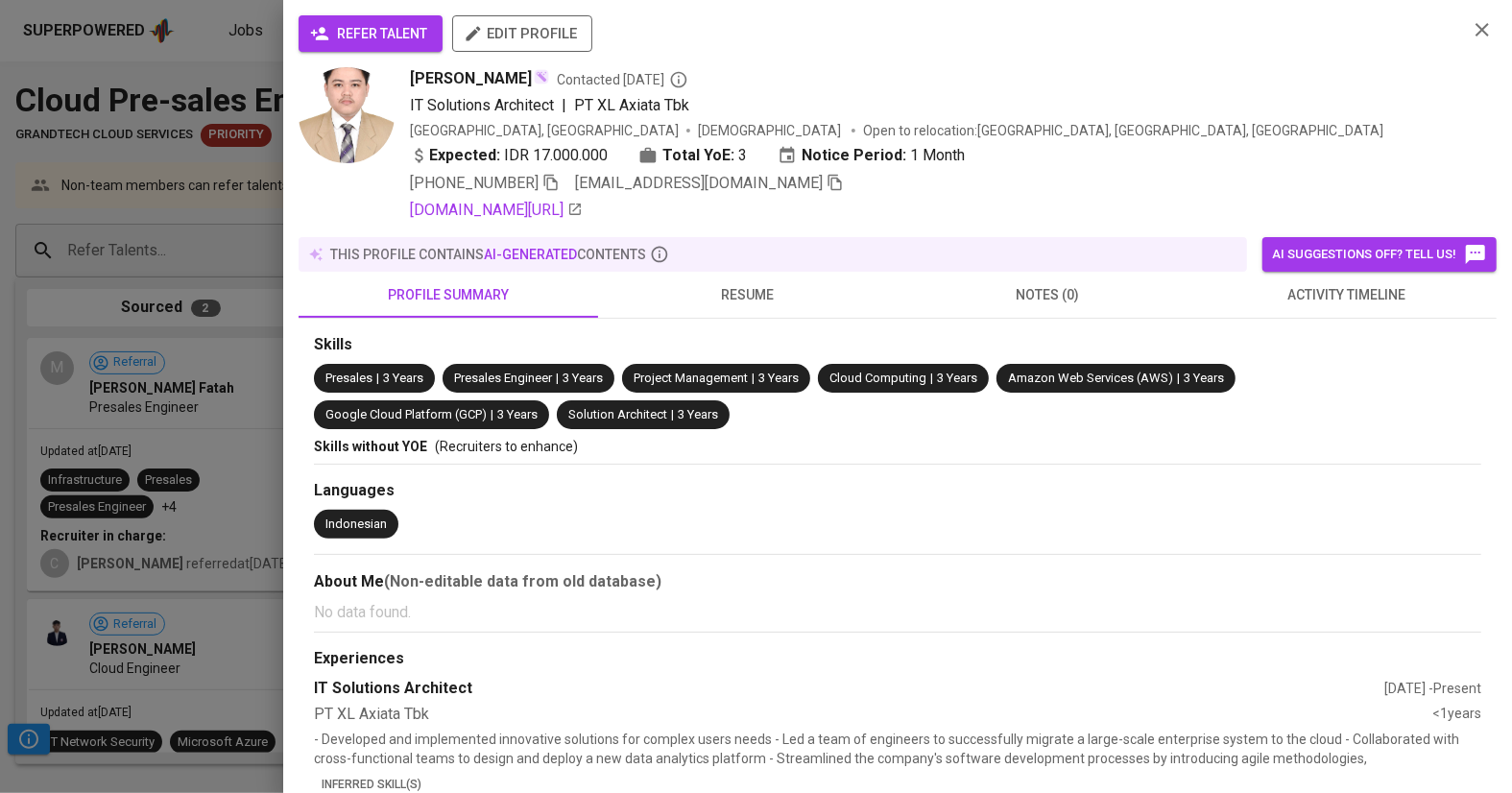
click at [395, 31] on span "refer talent" at bounding box center [370, 34] width 113 height 24
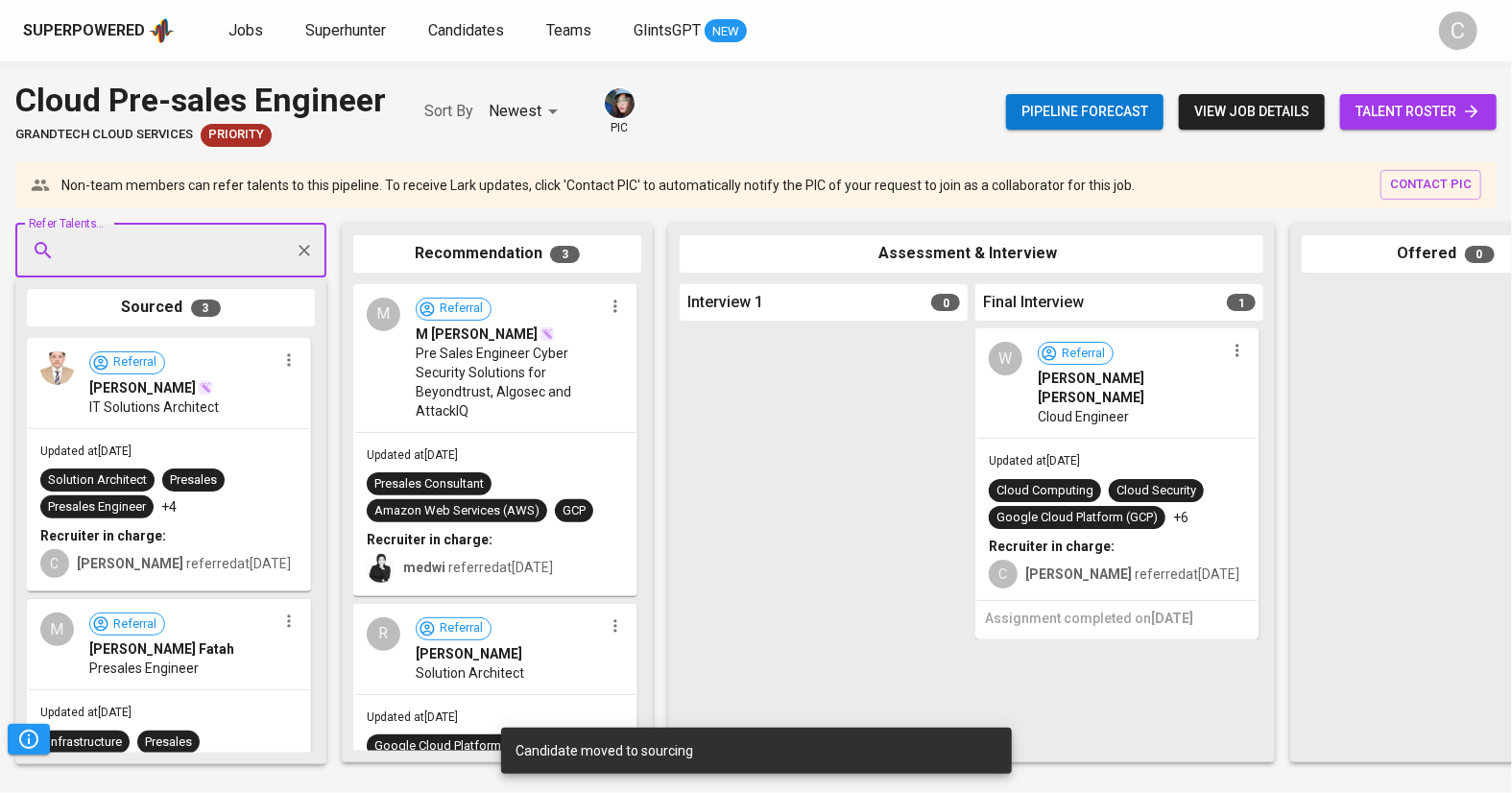
paste input "[EMAIL_ADDRESS][DOMAIN_NAME]"
type input "[EMAIL_ADDRESS][DOMAIN_NAME]"
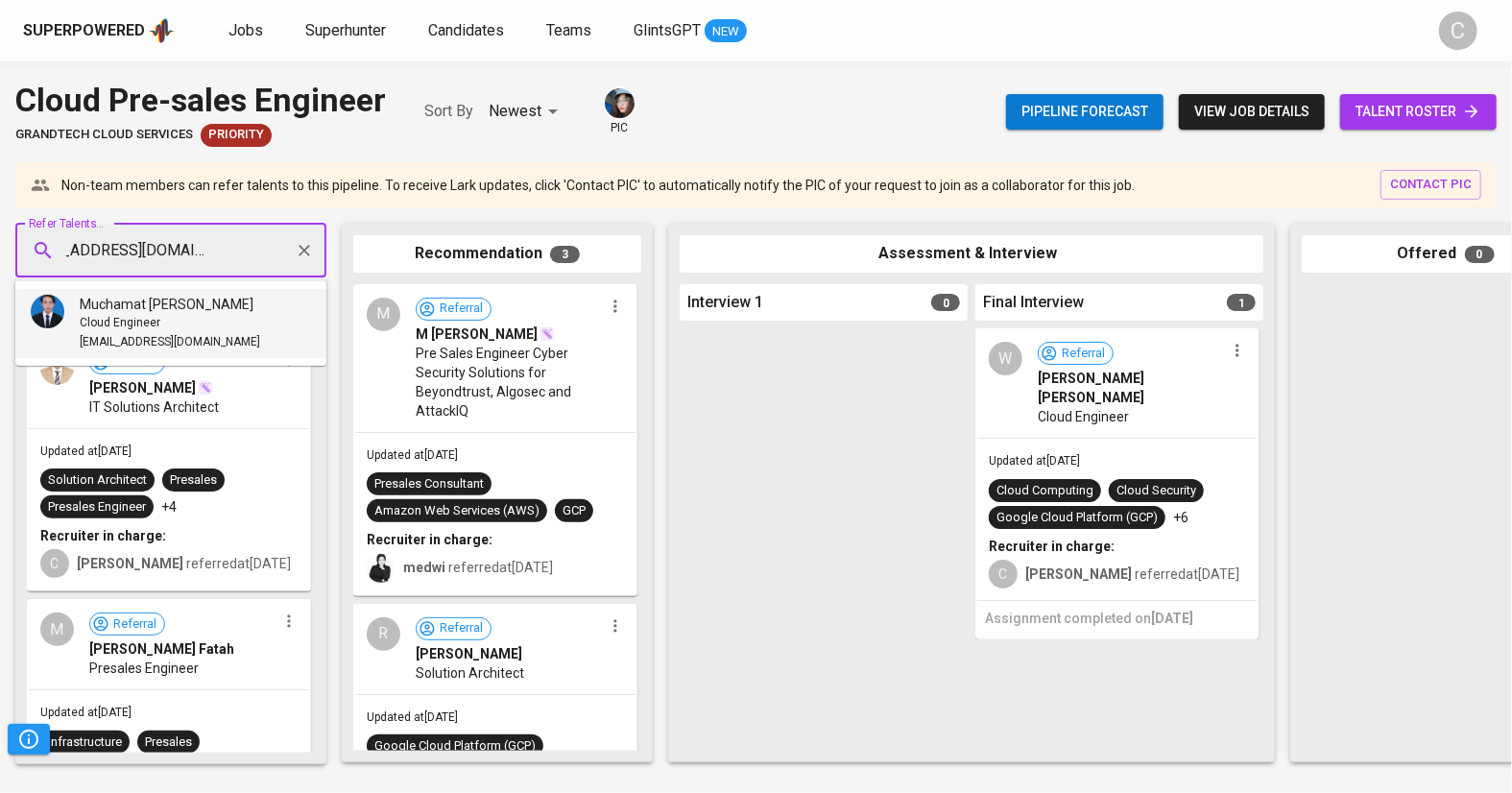
click at [151, 325] on span "Cloud Engineer" at bounding box center [121, 323] width 81 height 19
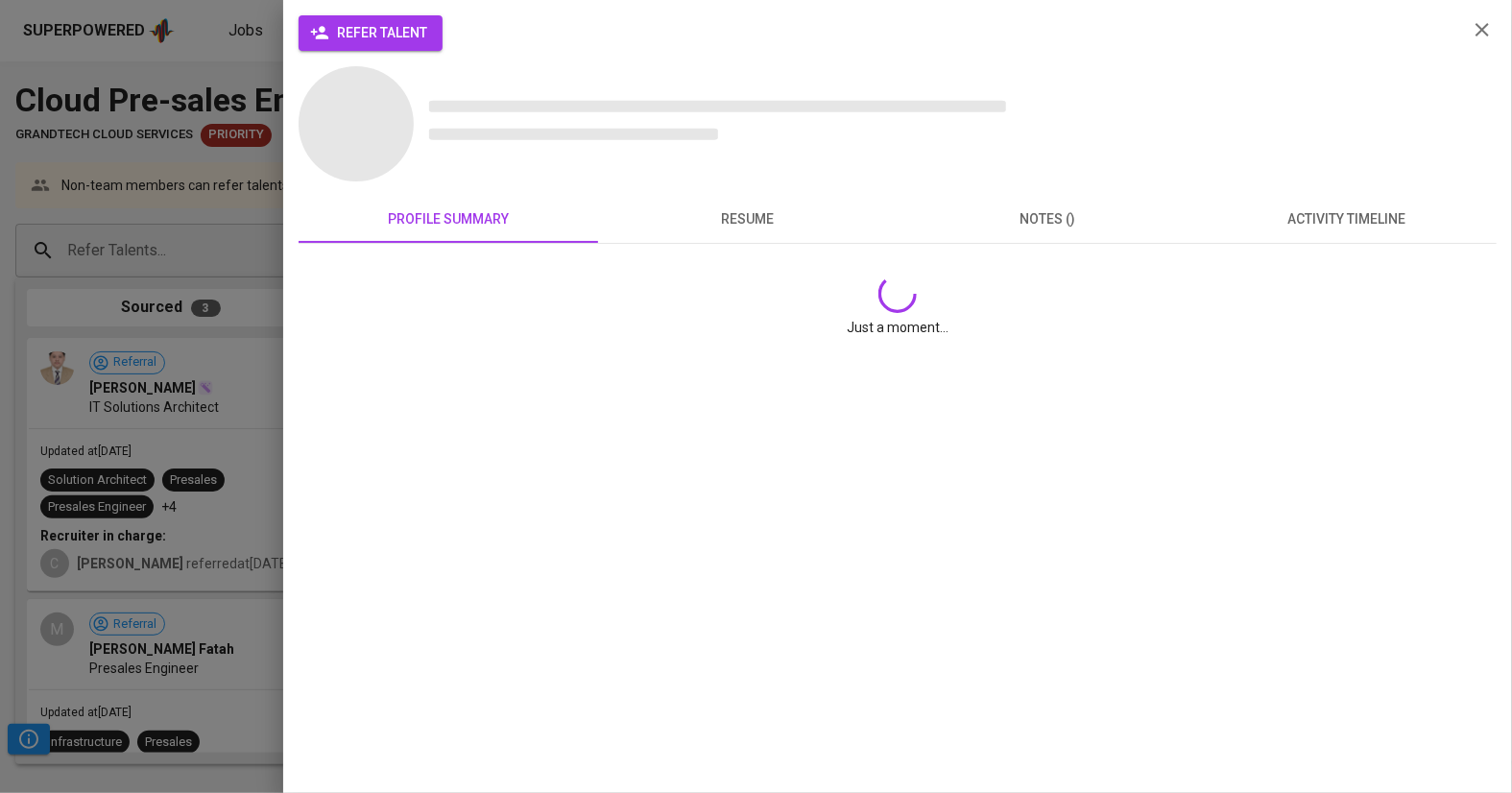
scroll to position [0, 0]
